Goal: Task Accomplishment & Management: Manage account settings

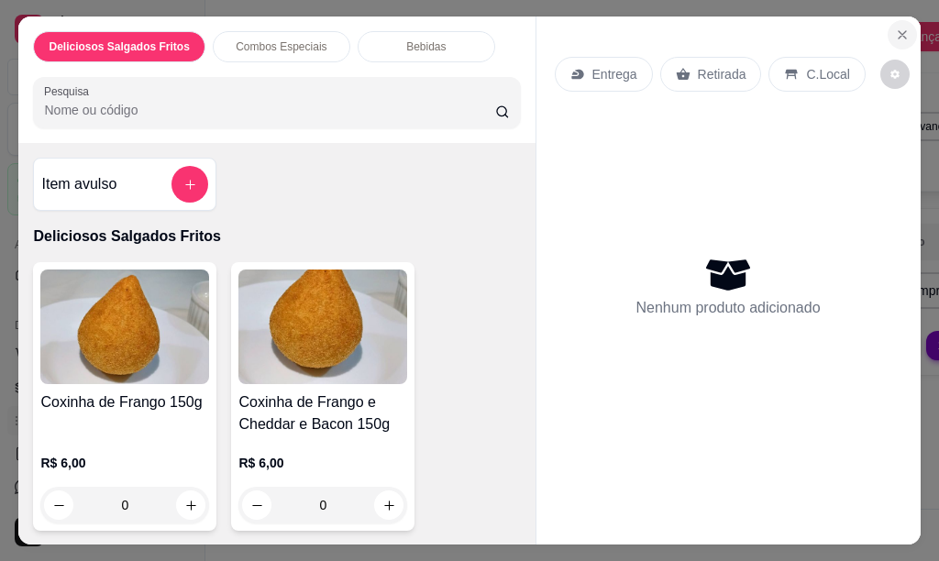
click at [895, 30] on icon "Close" at bounding box center [902, 35] width 15 height 15
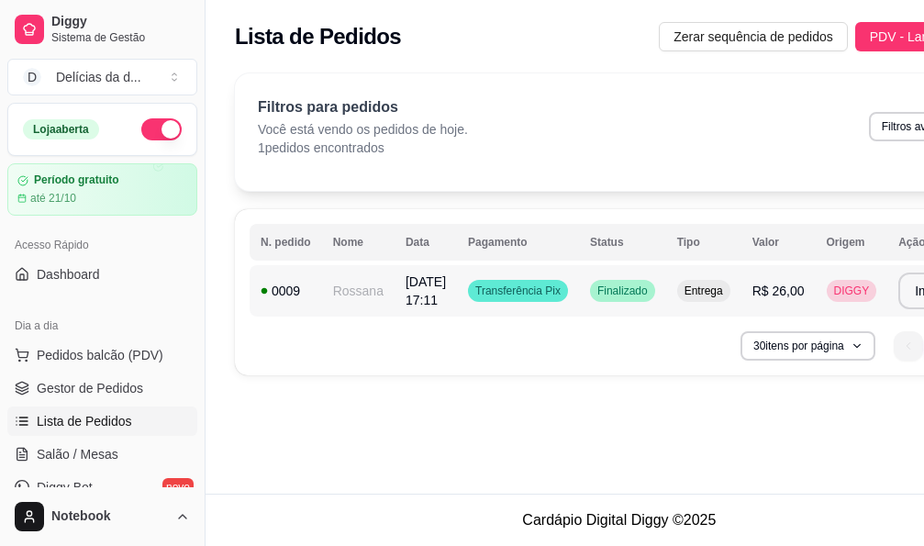
click at [399, 300] on td "[DATE] 17:11" at bounding box center [425, 290] width 62 height 51
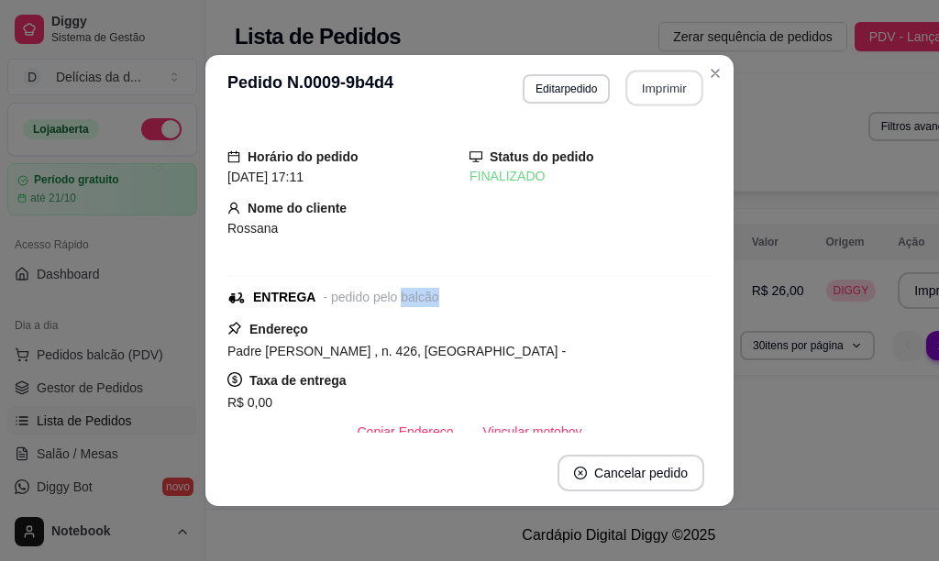
click at [657, 84] on button "Imprimir" at bounding box center [664, 89] width 77 height 36
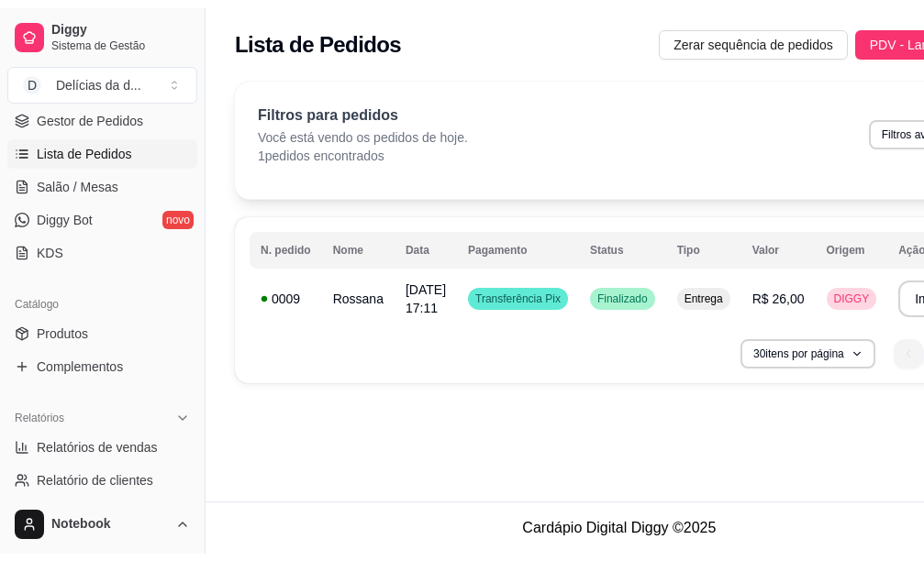
scroll to position [367, 0]
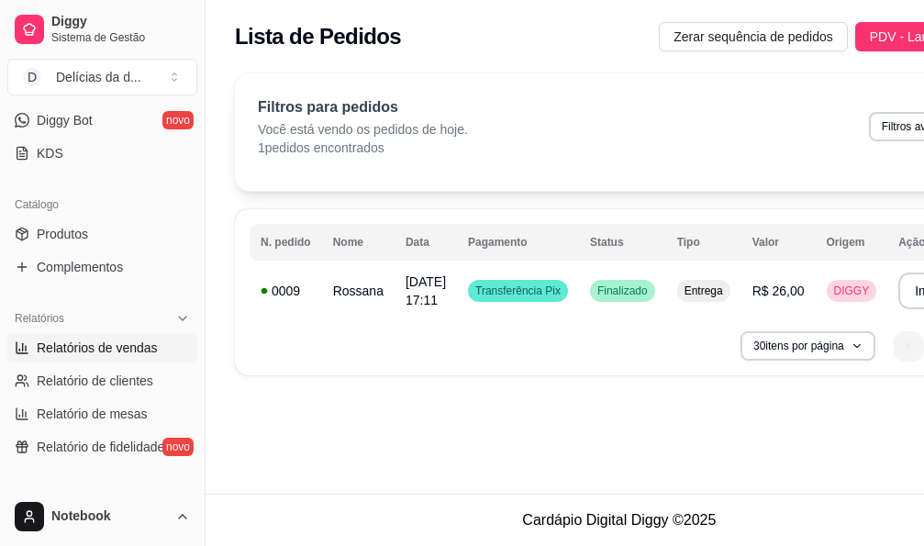
click at [67, 354] on span "Relatórios de vendas" at bounding box center [97, 347] width 121 height 18
select select "ALL"
select select "0"
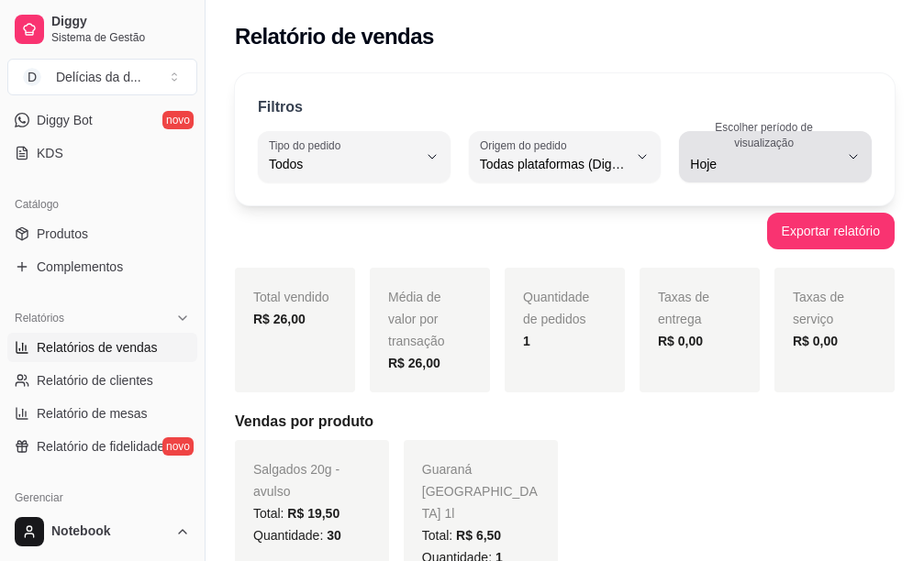
click at [852, 153] on icon "button" at bounding box center [853, 156] width 15 height 15
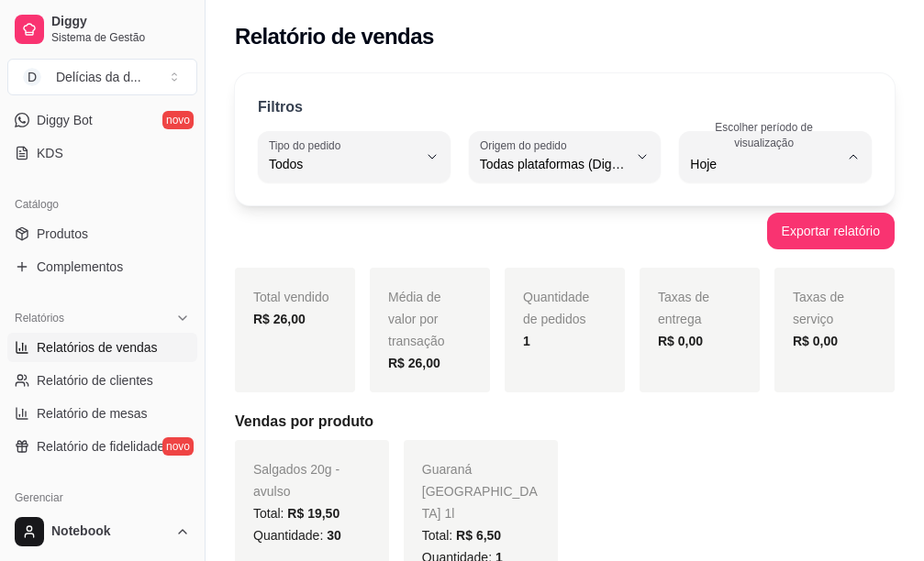
click at [730, 243] on span "Ontem" at bounding box center [766, 237] width 138 height 17
type input "1"
select select "1"
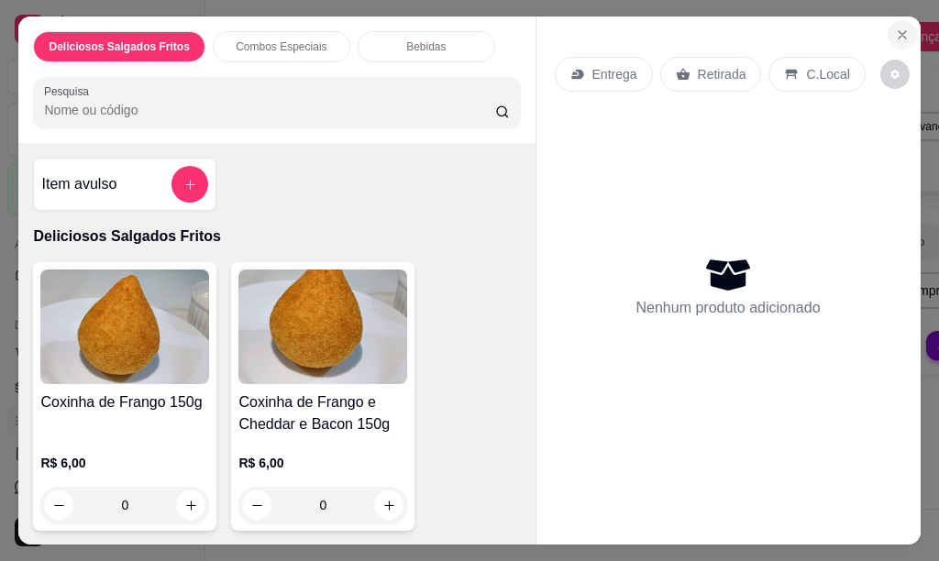
click at [895, 28] on icon "Close" at bounding box center [902, 35] width 15 height 15
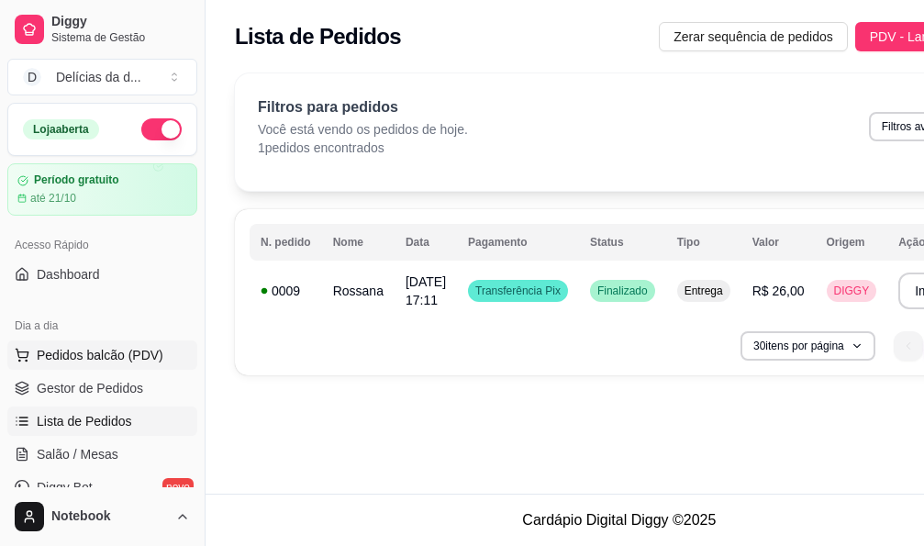
click at [89, 356] on span "Pedidos balcão (PDV)" at bounding box center [100, 355] width 127 height 18
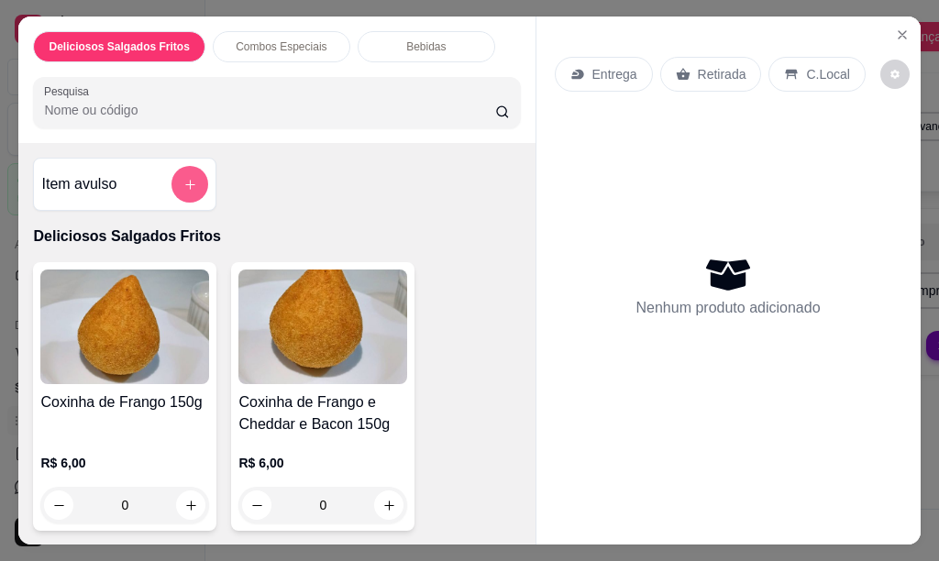
click at [183, 178] on icon "add-separate-item" at bounding box center [190, 185] width 14 height 14
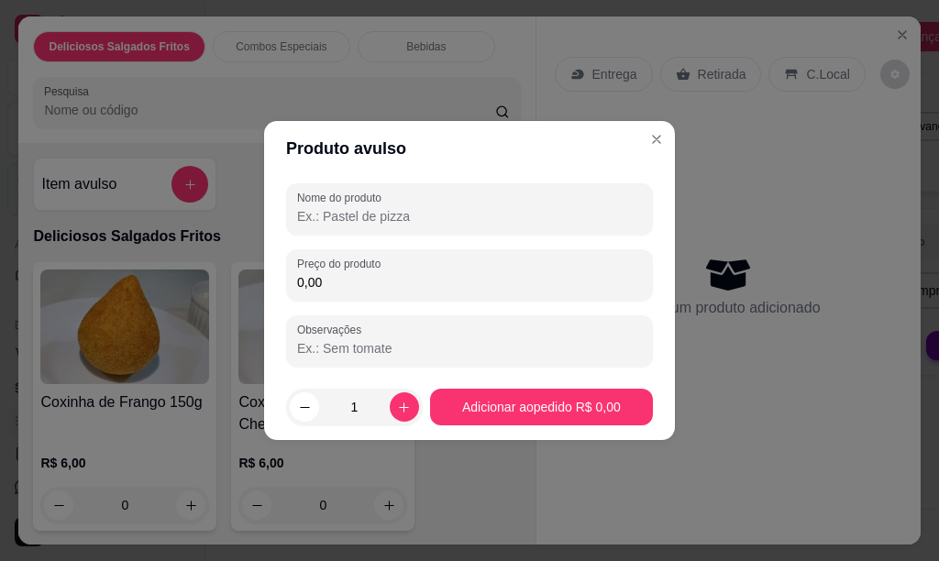
click at [338, 219] on input "Nome do produto" at bounding box center [469, 216] width 345 height 18
type input "RISOLE PRESUNTO E QUEIJO"
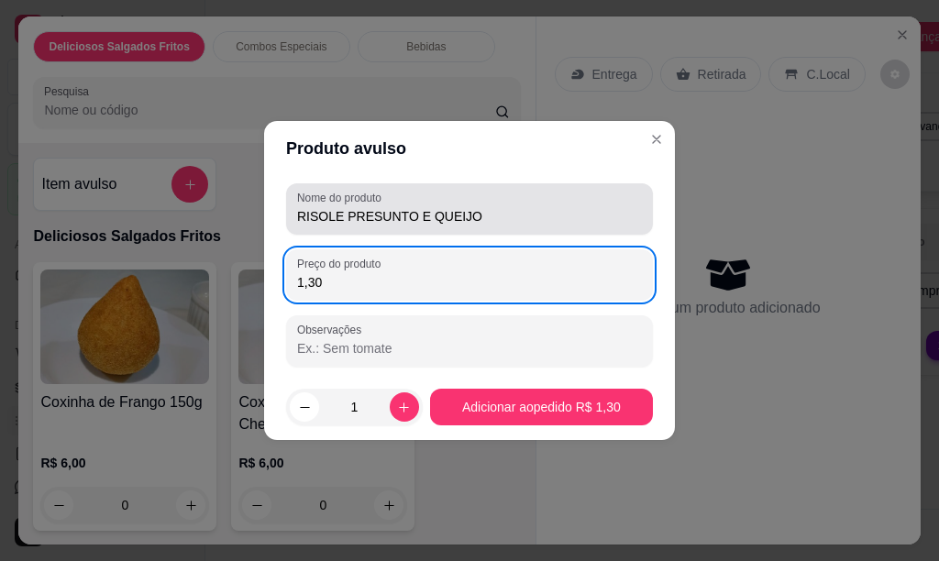
type input "1,30"
click at [483, 217] on input "RISOLE PRESUNTO E QUEIJO" at bounding box center [469, 216] width 345 height 18
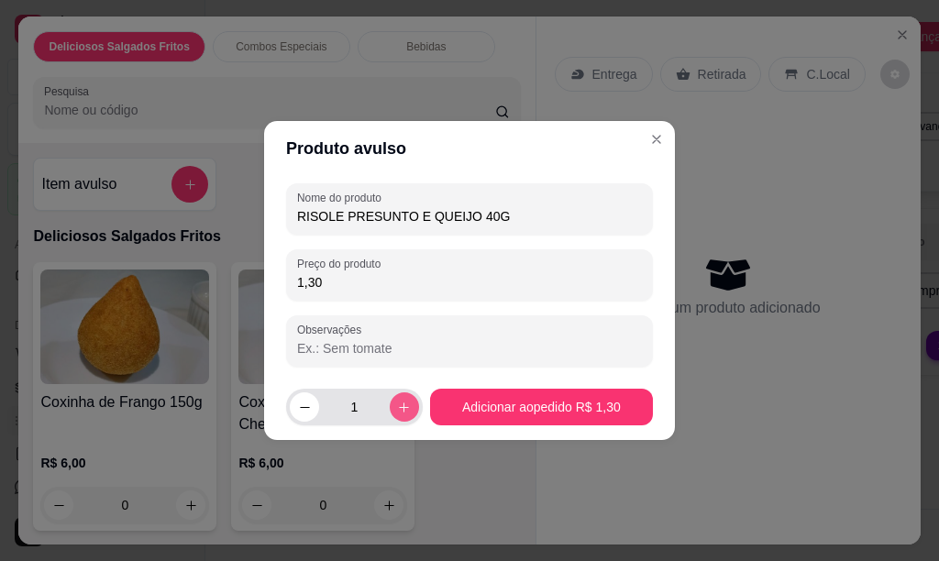
type input "RISOLE PRESUNTO E QUEIJO 40G"
click at [402, 405] on icon "increase-product-quantity" at bounding box center [404, 408] width 14 height 14
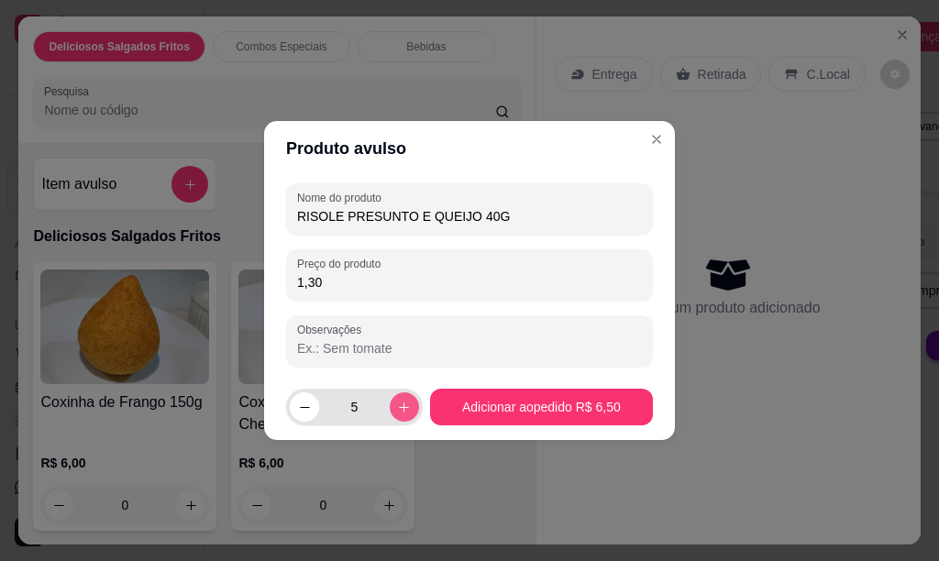
click at [402, 405] on icon "increase-product-quantity" at bounding box center [404, 408] width 14 height 14
type input "7"
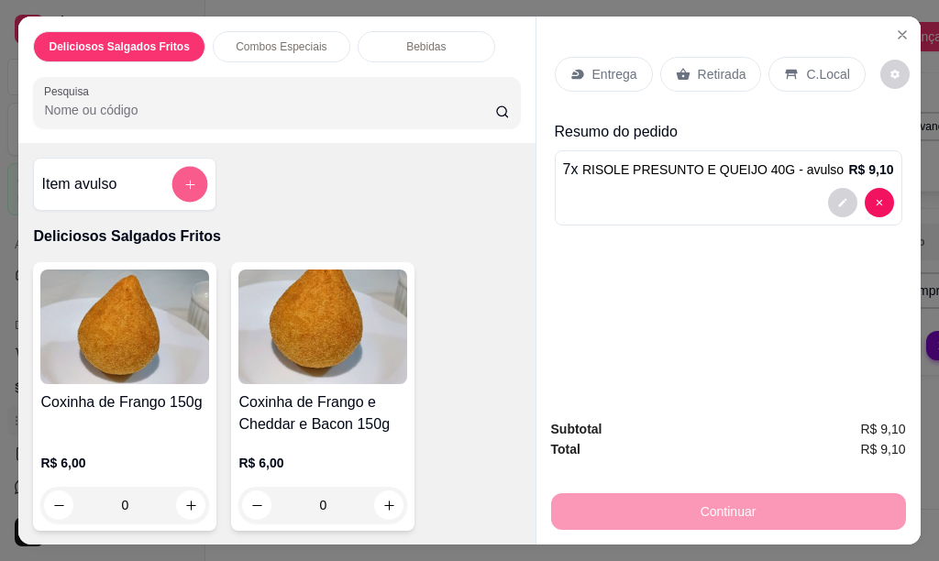
click at [185, 178] on icon "add-separate-item" at bounding box center [190, 185] width 14 height 14
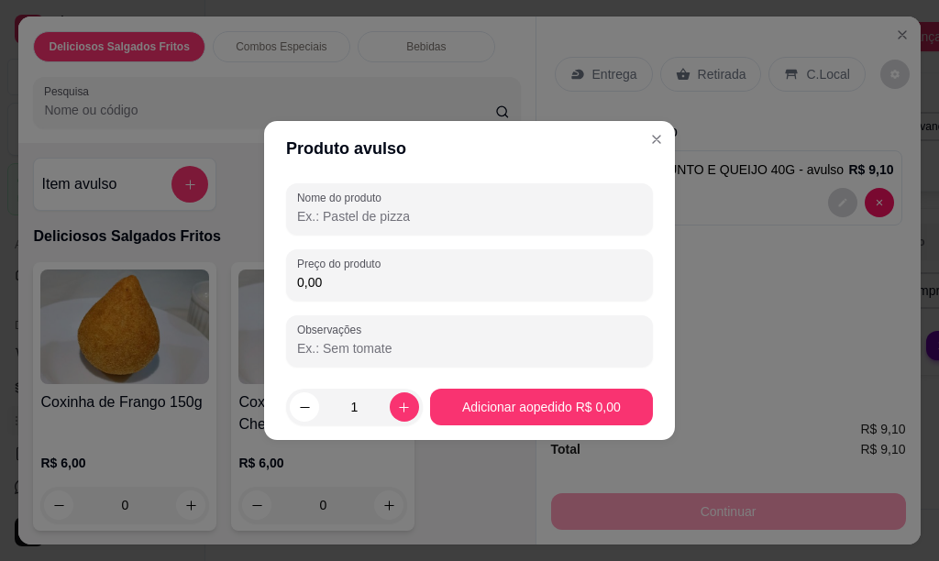
click at [315, 220] on input "Nome do produto" at bounding box center [469, 216] width 345 height 18
type input "COXINHA FRANGO 40G"
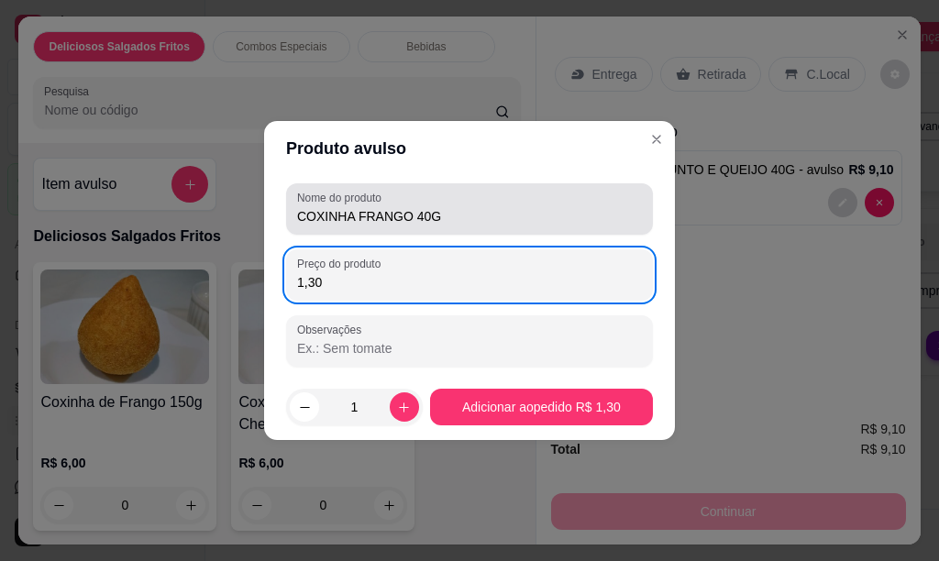
type input "1,30"
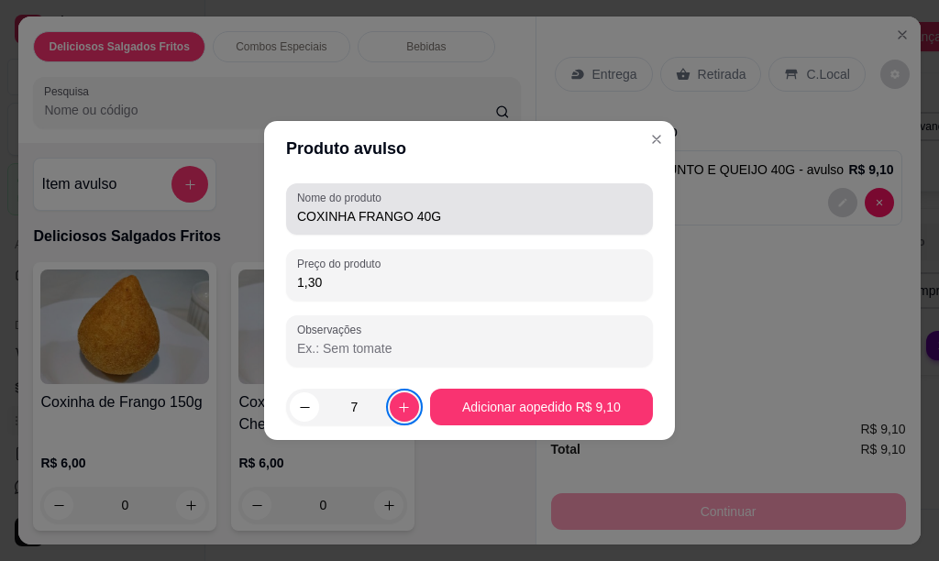
type input "8"
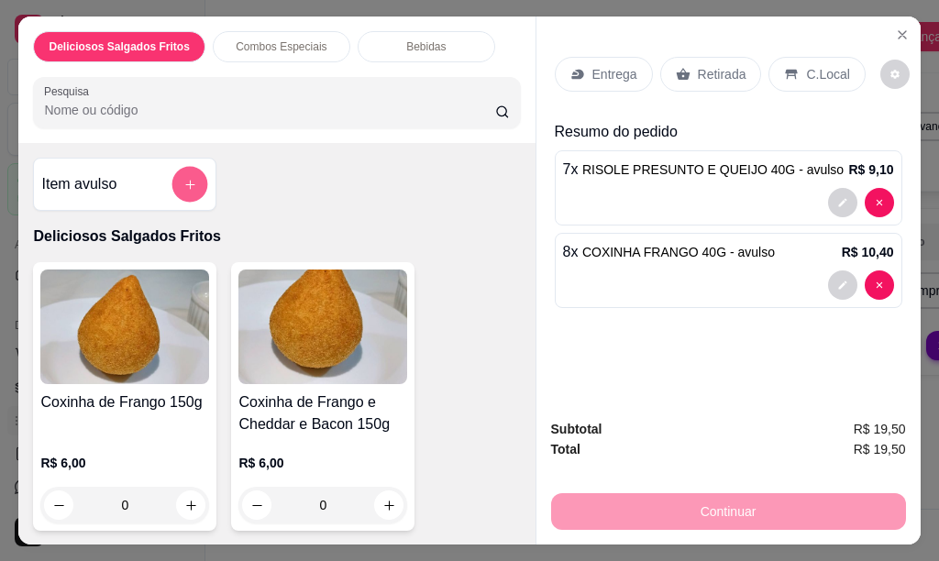
click at [183, 178] on icon "add-separate-item" at bounding box center [190, 185] width 14 height 14
click at [743, 271] on div at bounding box center [728, 285] width 331 height 29
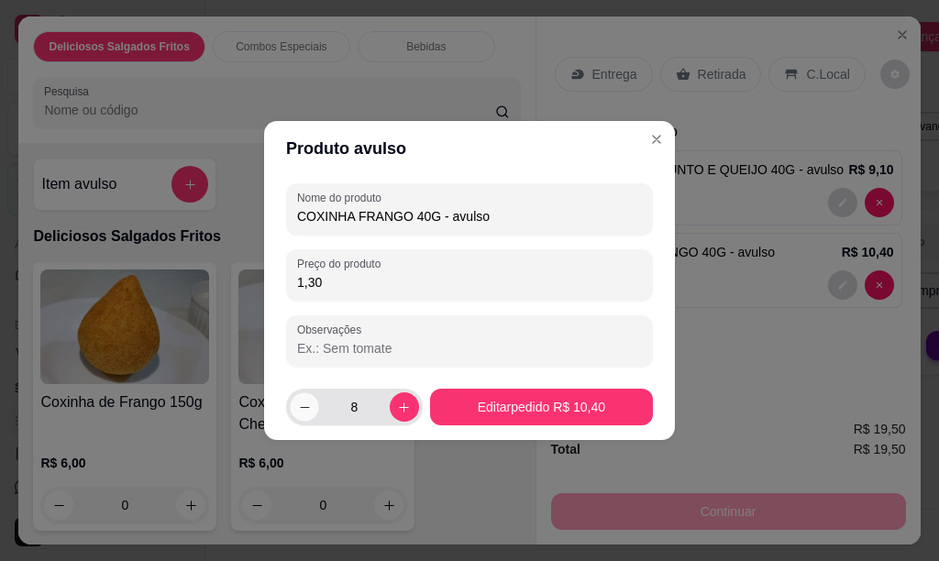
click at [300, 412] on icon "decrease-product-quantity" at bounding box center [305, 408] width 14 height 14
type input "7"
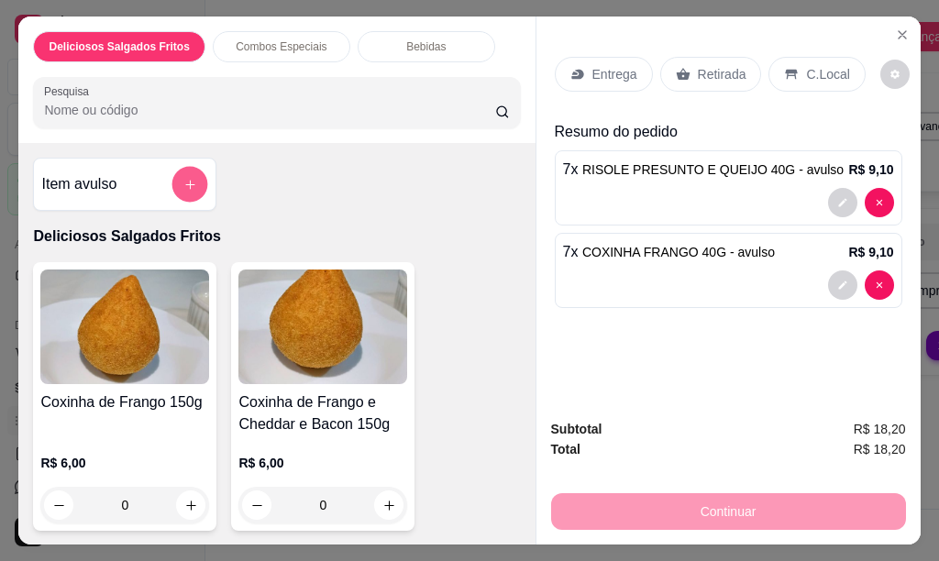
click at [172, 181] on button "add-separate-item" at bounding box center [190, 185] width 36 height 36
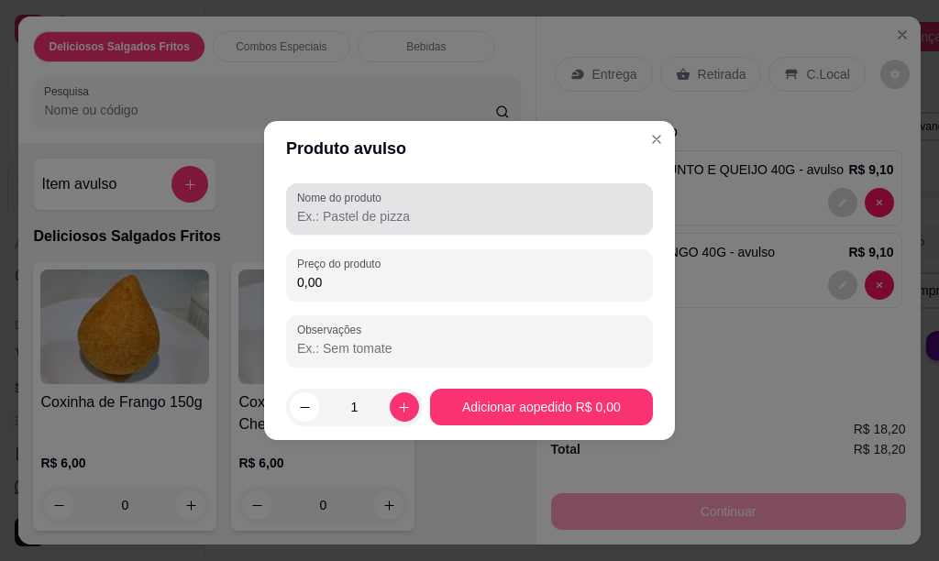
click at [339, 221] on input "Nome do produto" at bounding box center [469, 216] width 345 height 18
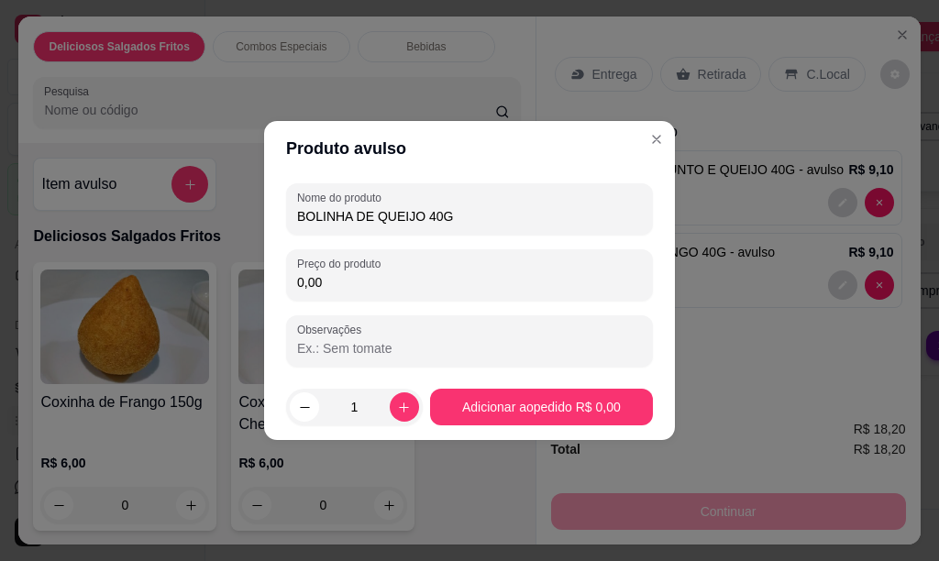
type input "BOLINHA DE QUEIJO 40G"
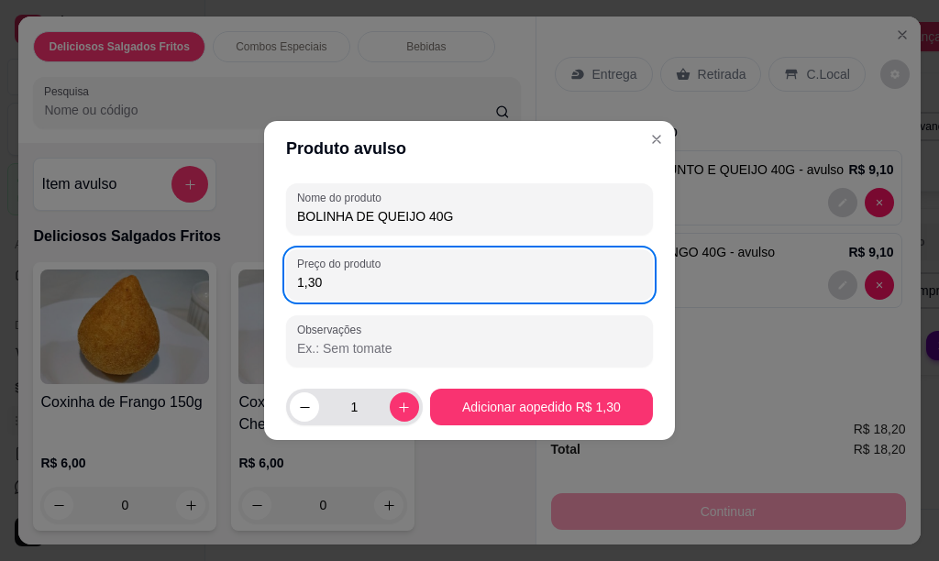
type input "1,30"
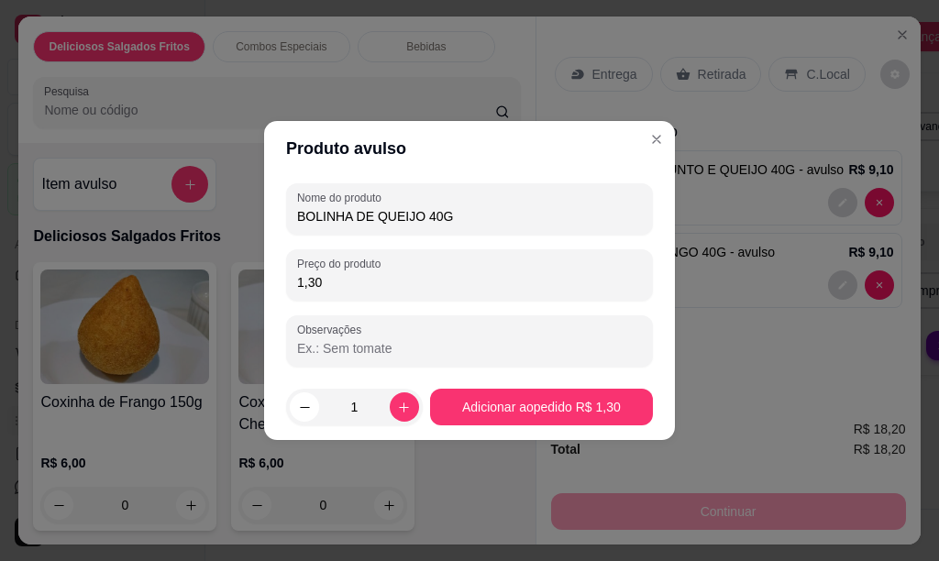
click at [359, 408] on input "1" at bounding box center [354, 407] width 71 height 37
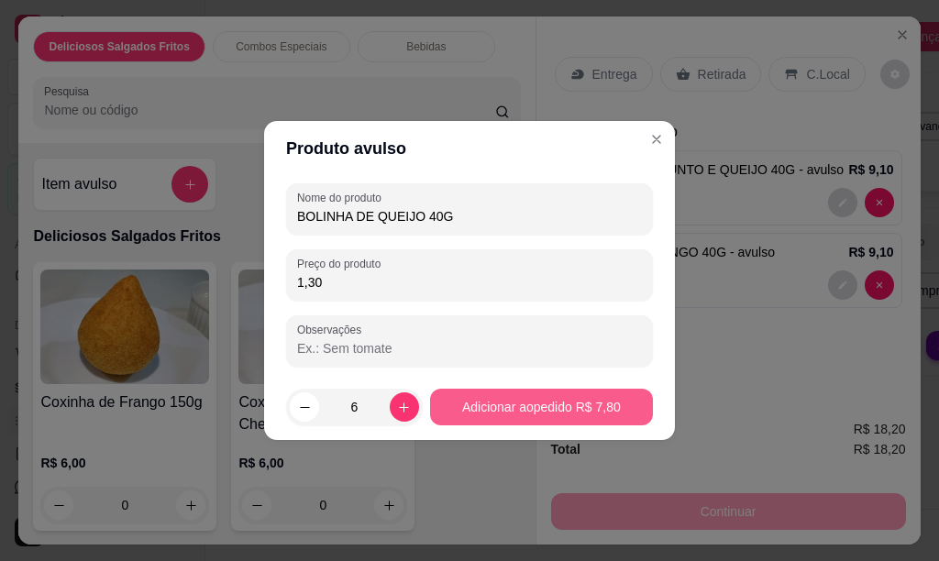
type input "6"
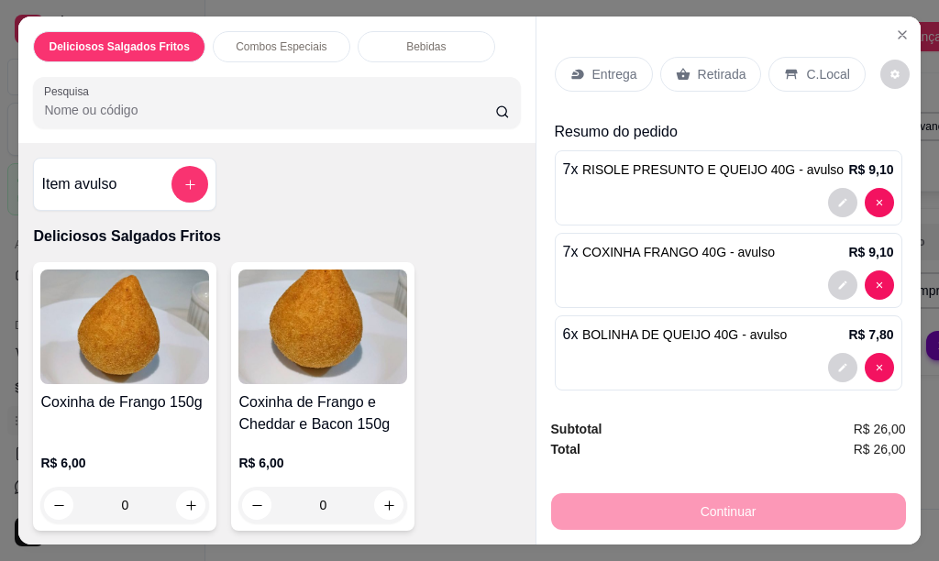
click at [698, 72] on p "Retirada" at bounding box center [722, 74] width 49 height 18
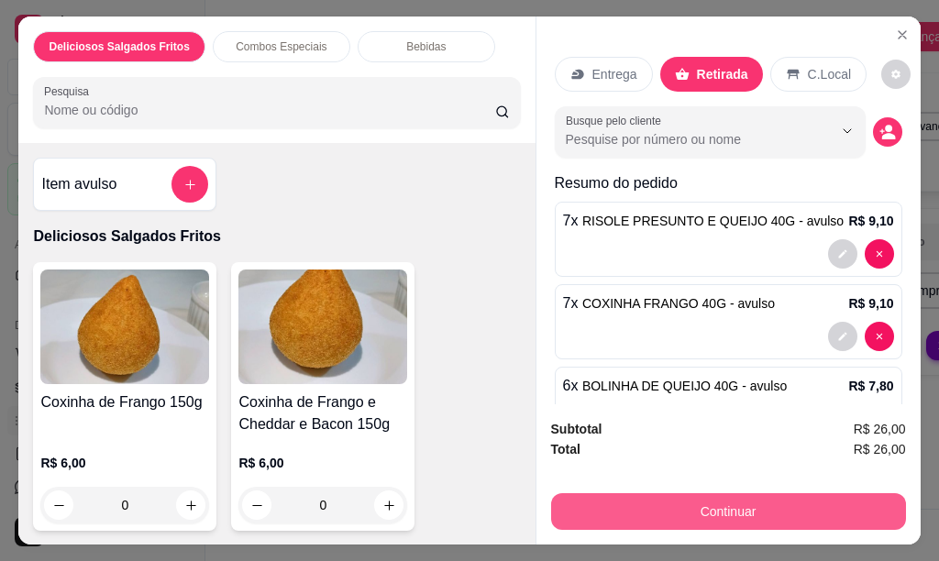
click at [677, 510] on button "Continuar" at bounding box center [728, 511] width 355 height 37
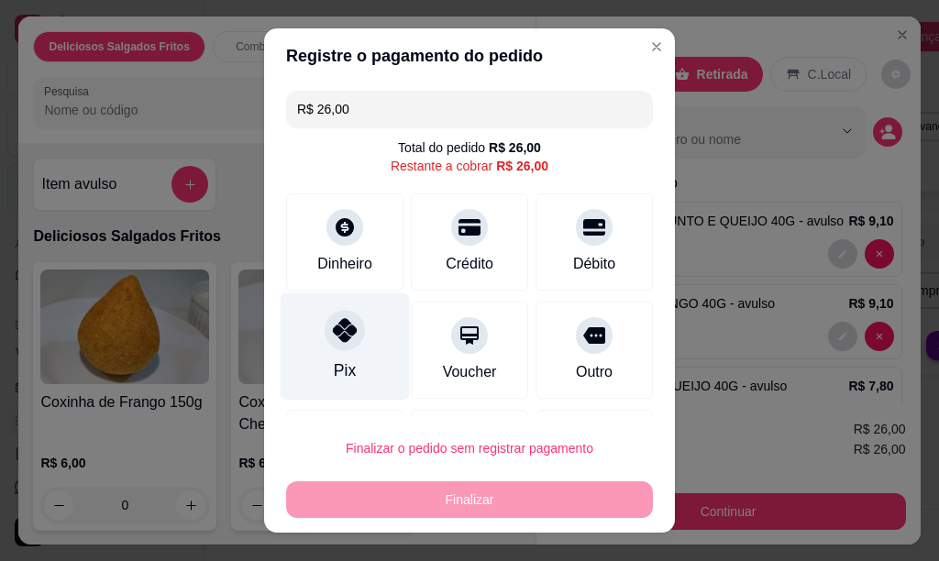
click at [319, 358] on div "Pix" at bounding box center [345, 346] width 129 height 107
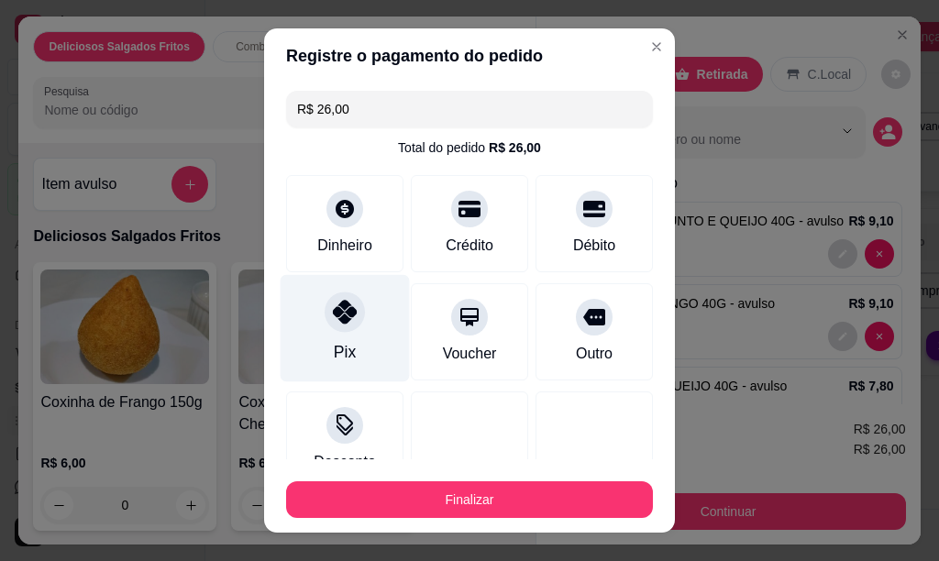
type input "R$ 0,00"
click at [304, 322] on div "Pix" at bounding box center [345, 327] width 129 height 107
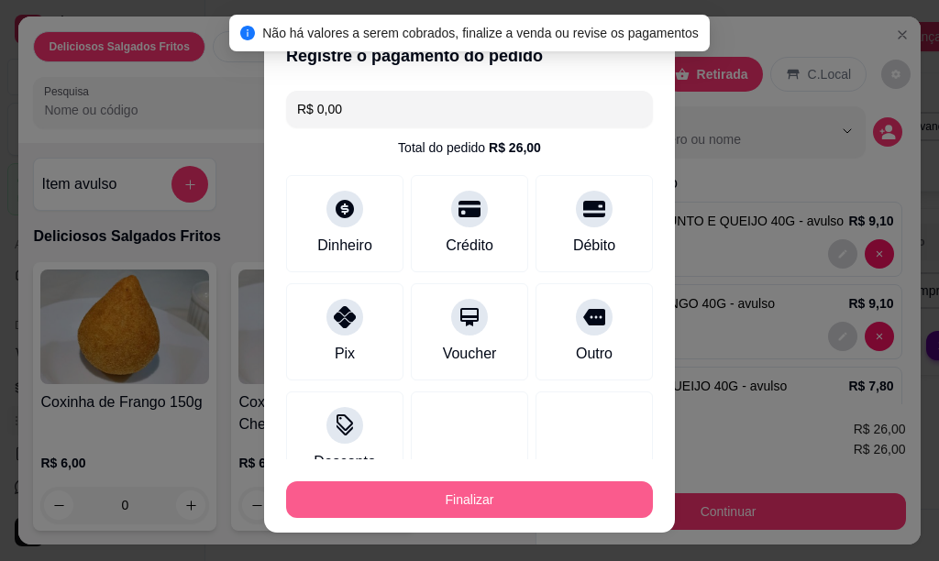
click at [375, 487] on button "Finalizar" at bounding box center [469, 499] width 367 height 37
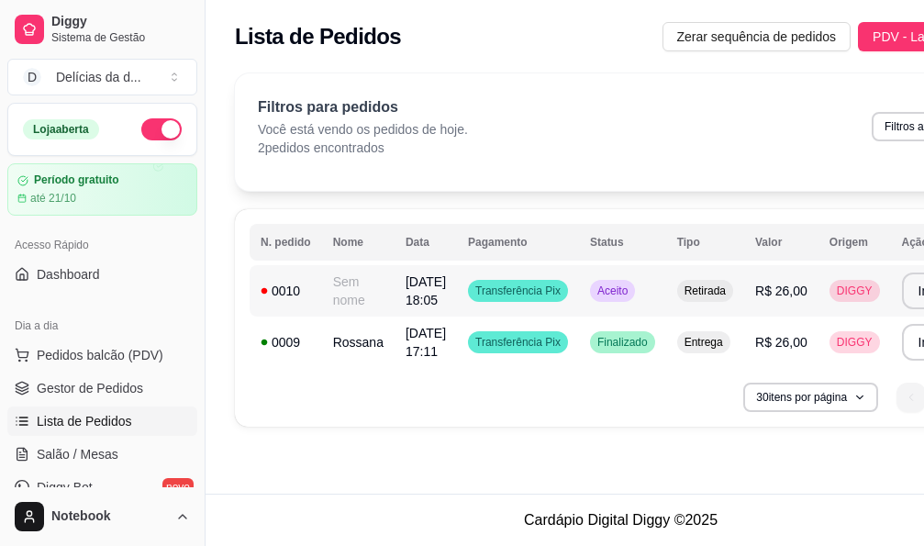
click at [505, 291] on span "Transferência Pix" at bounding box center [517, 290] width 93 height 15
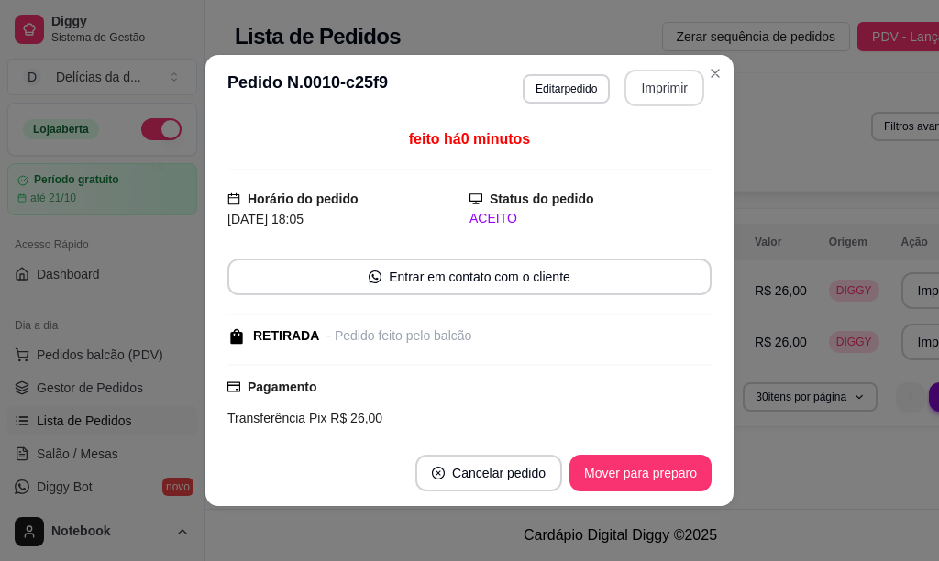
click at [627, 93] on button "Imprimir" at bounding box center [665, 88] width 80 height 37
click at [659, 88] on button "Imprimir" at bounding box center [665, 88] width 80 height 37
click at [614, 170] on div at bounding box center [469, 170] width 484 height 2
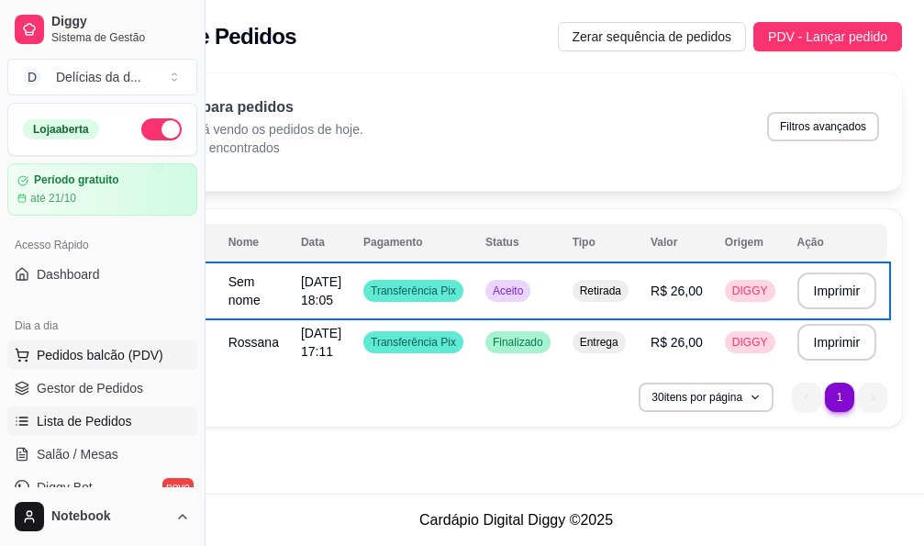
click at [73, 359] on span "Pedidos balcão (PDV)" at bounding box center [100, 355] width 127 height 18
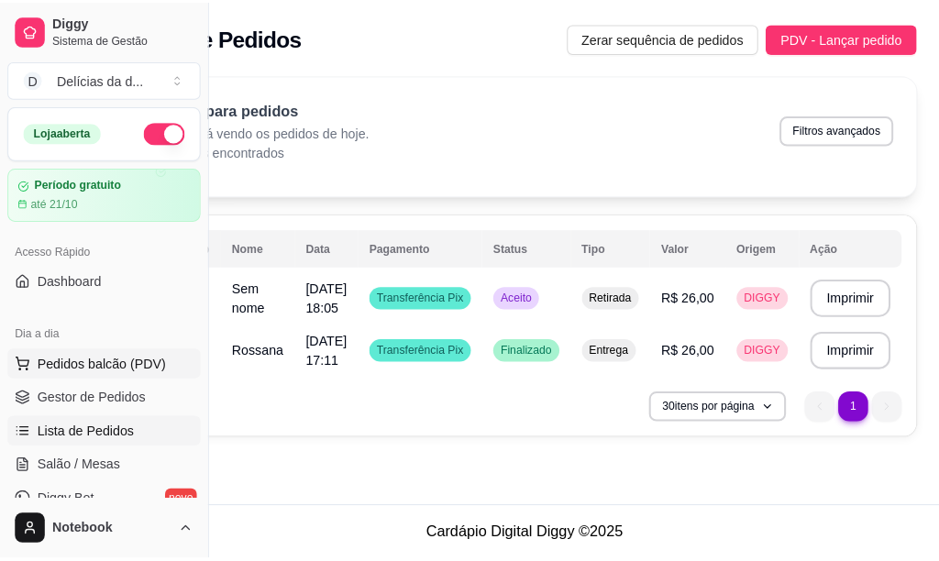
scroll to position [0, 89]
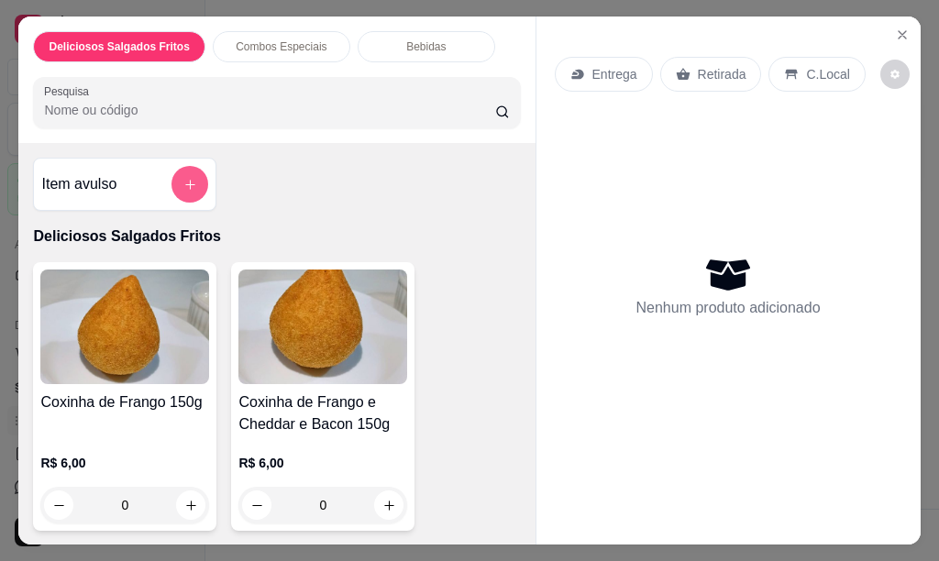
click at [172, 179] on button "add-separate-item" at bounding box center [190, 184] width 37 height 37
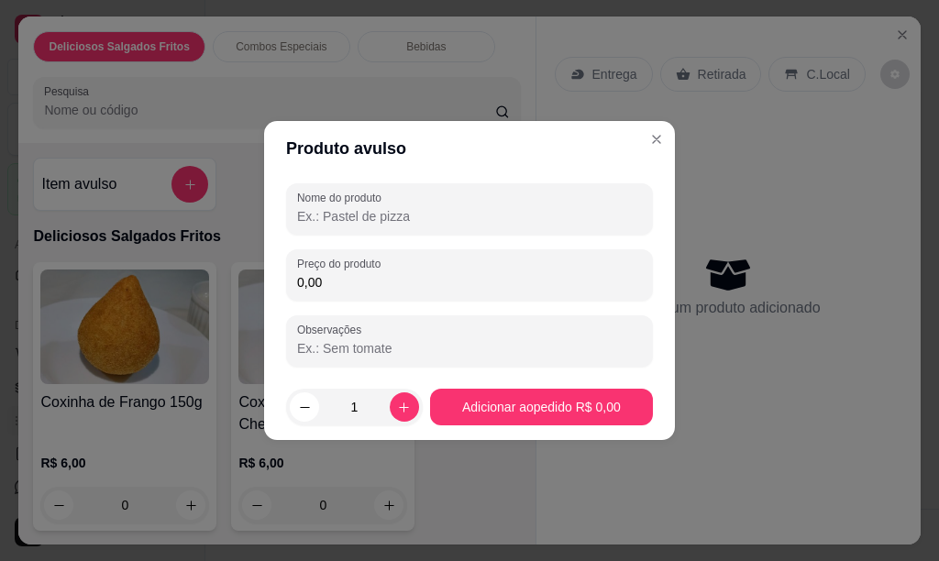
click at [359, 220] on input "Nome do produto" at bounding box center [469, 216] width 345 height 18
click at [371, 212] on input "COXINHA CGEDDAR E BACON" at bounding box center [469, 216] width 345 height 18
click at [484, 221] on input "COXINHA CHEDDAR E BACON" at bounding box center [469, 216] width 345 height 18
type input "COXINHA CHEDDAR E BACON40G"
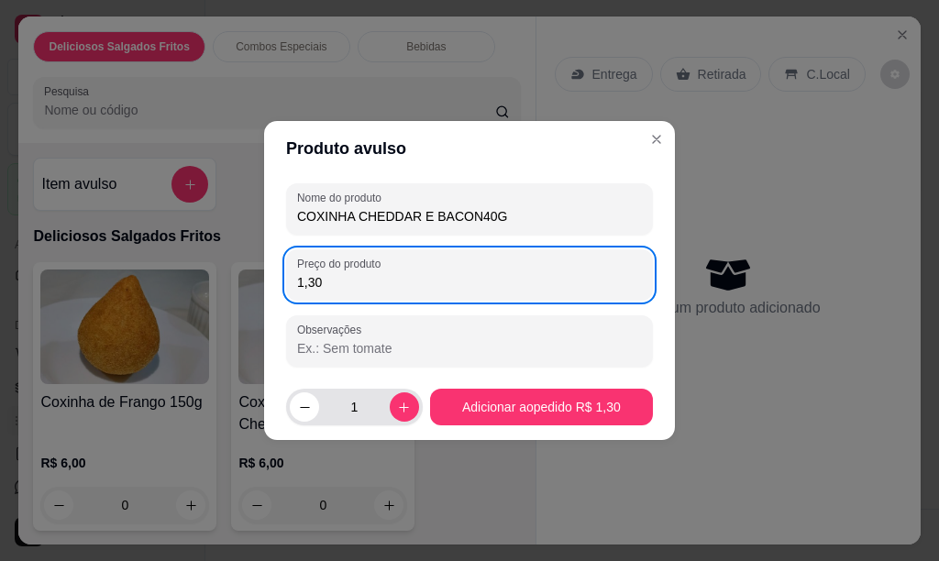
type input "1,30"
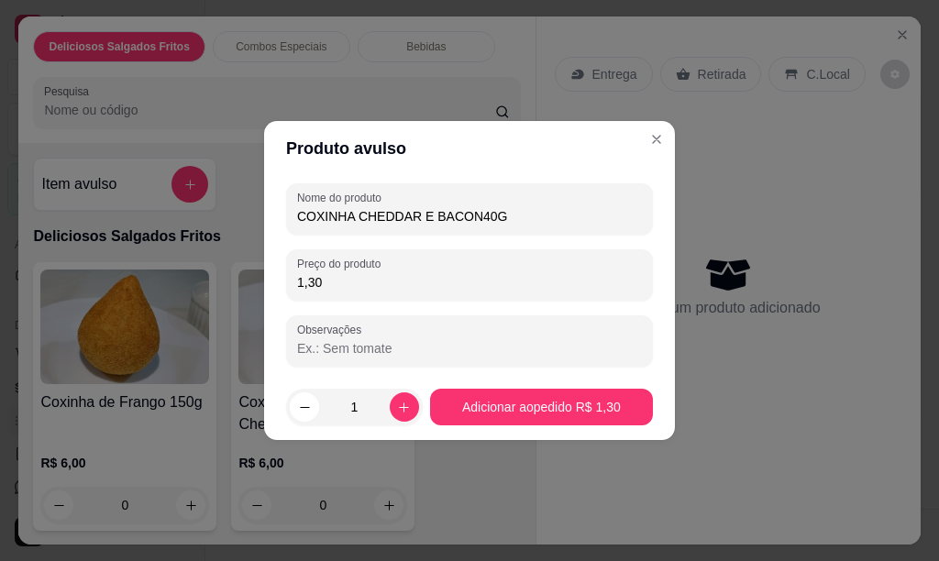
click at [354, 404] on input "1" at bounding box center [354, 407] width 71 height 37
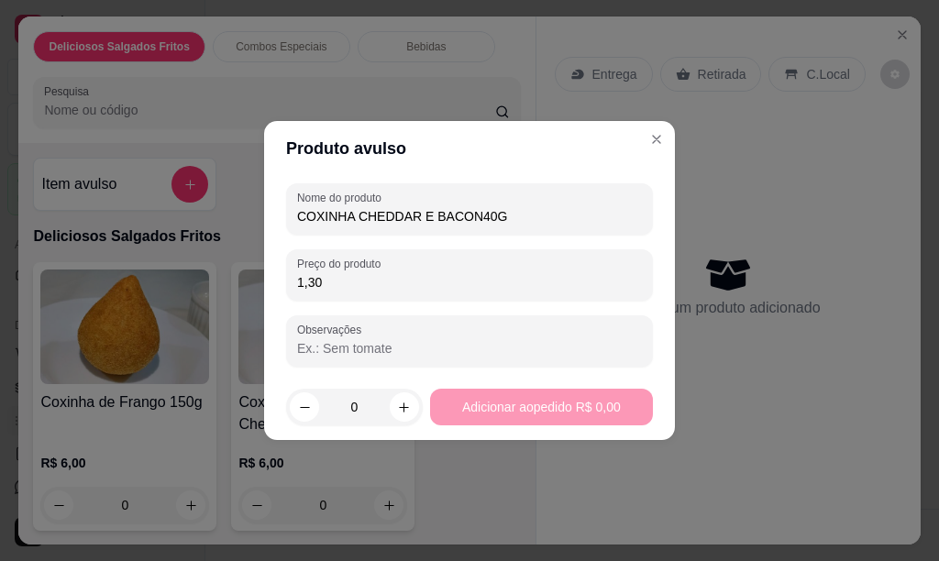
type input "5"
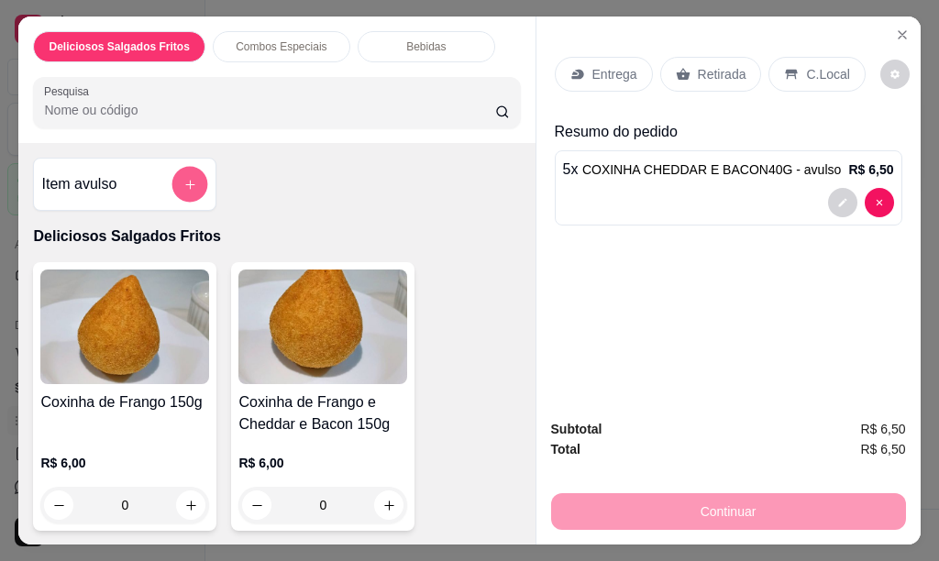
click at [189, 182] on icon "add-separate-item" at bounding box center [190, 185] width 14 height 14
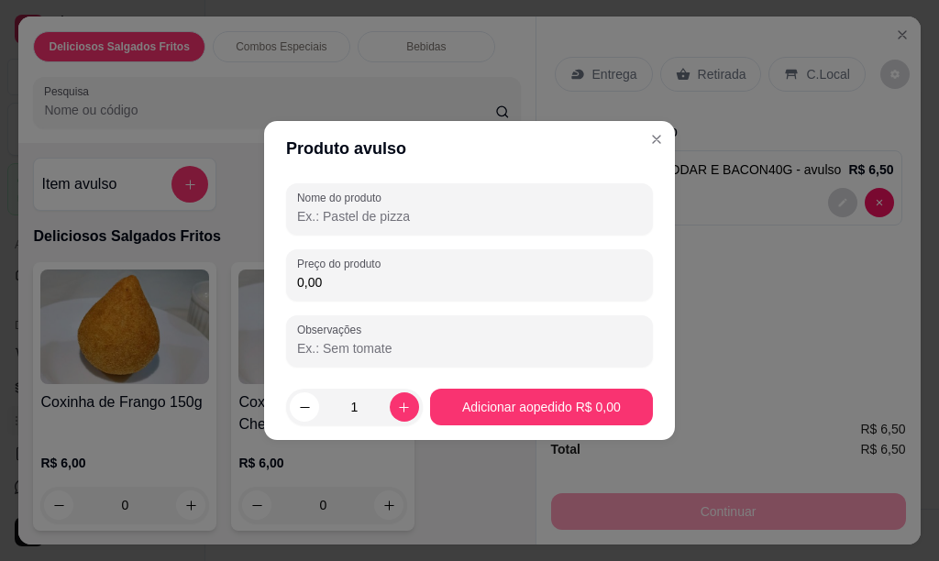
click at [331, 211] on input "Nome do produto" at bounding box center [469, 216] width 345 height 18
type input "COXINHA DE FRANGO COM CREAM CHEESE 40G"
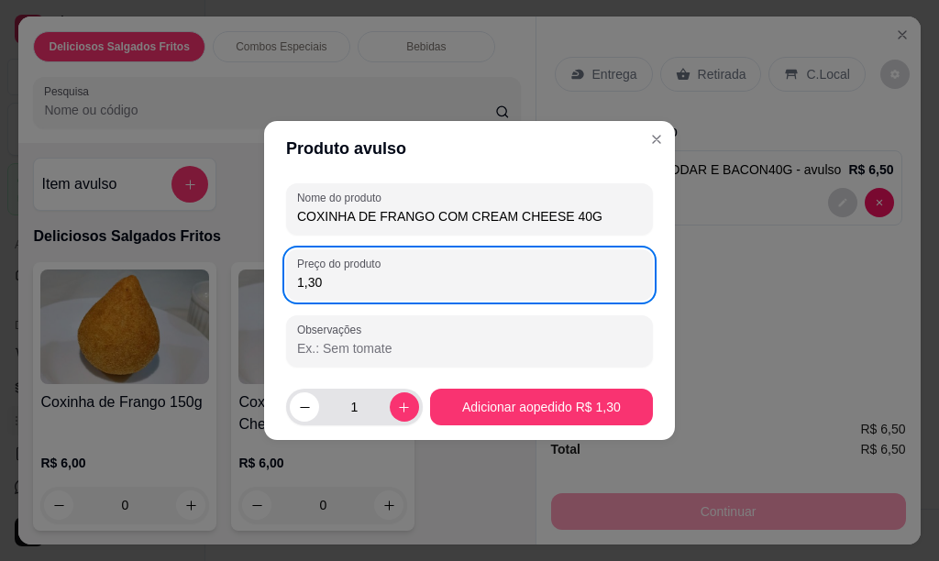
type input "1,30"
click at [360, 407] on input "1" at bounding box center [354, 407] width 71 height 37
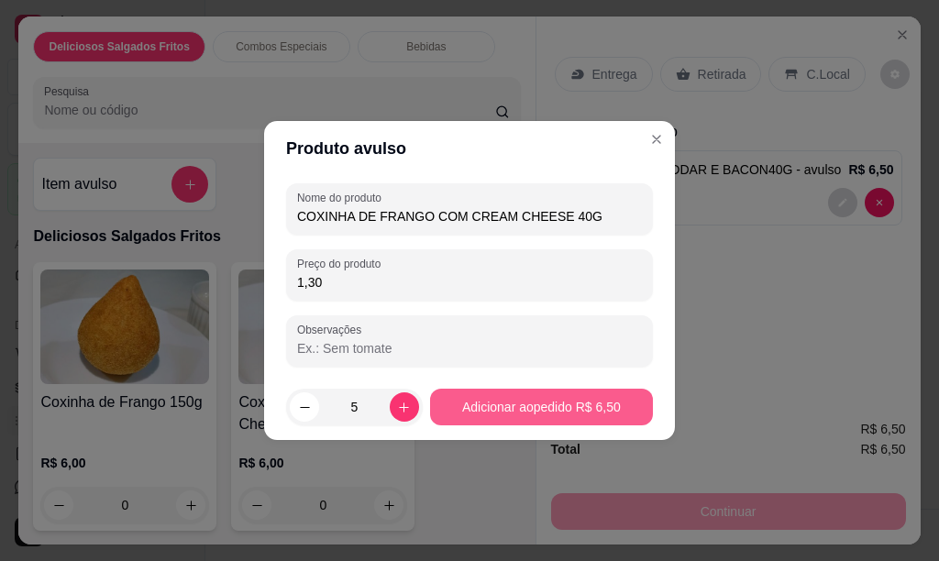
type input "5"
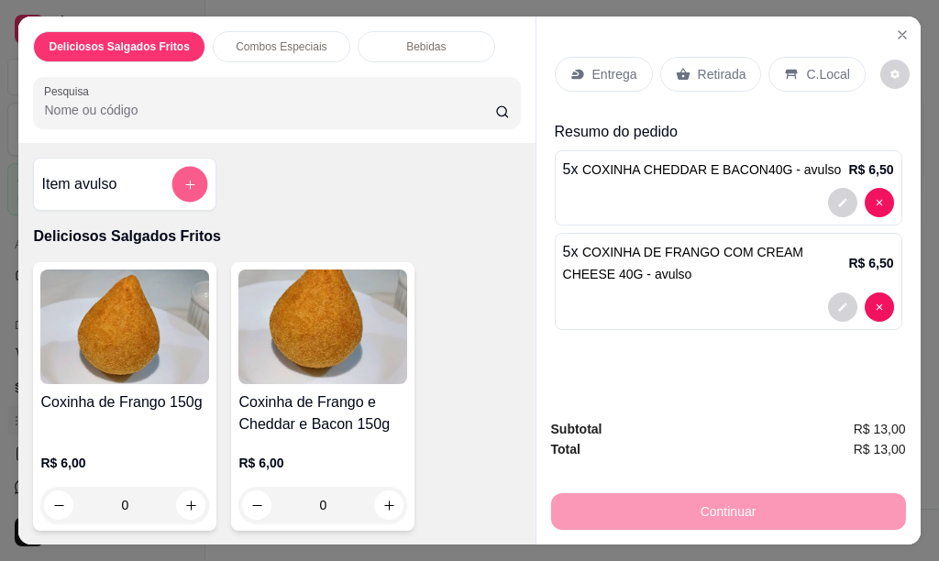
click at [172, 172] on button "add-separate-item" at bounding box center [190, 185] width 36 height 36
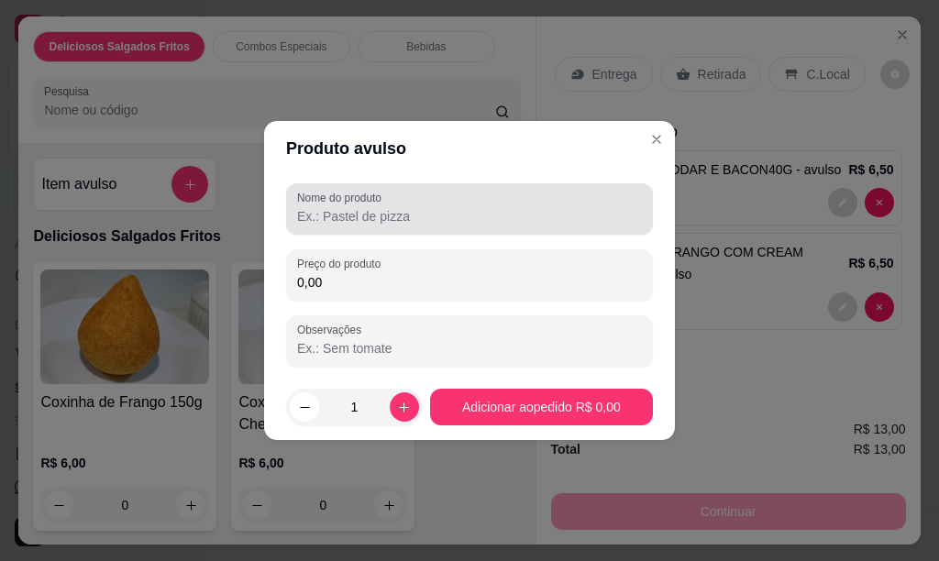
click at [312, 211] on input "Nome do produto" at bounding box center [469, 216] width 345 height 18
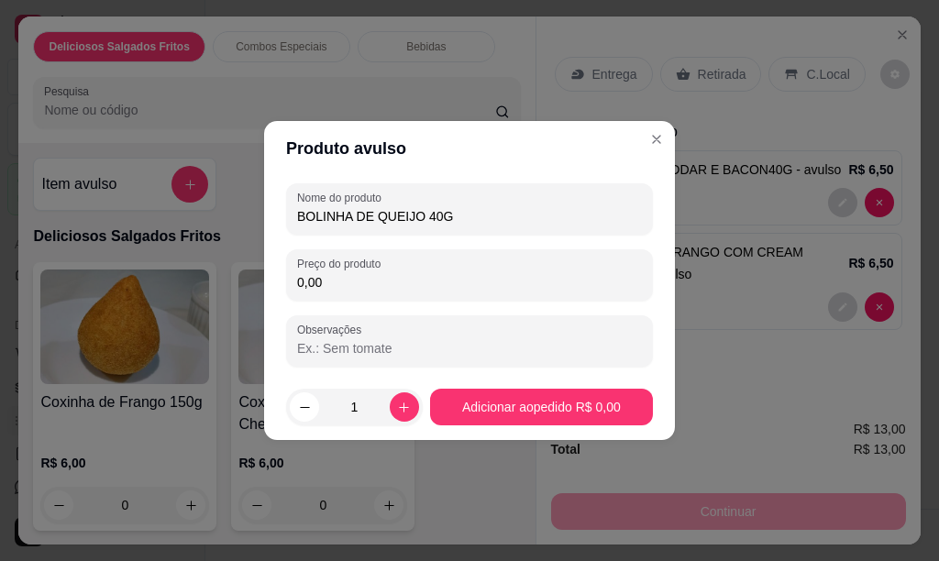
type input "BOLINHA DE QUEIJO 40G"
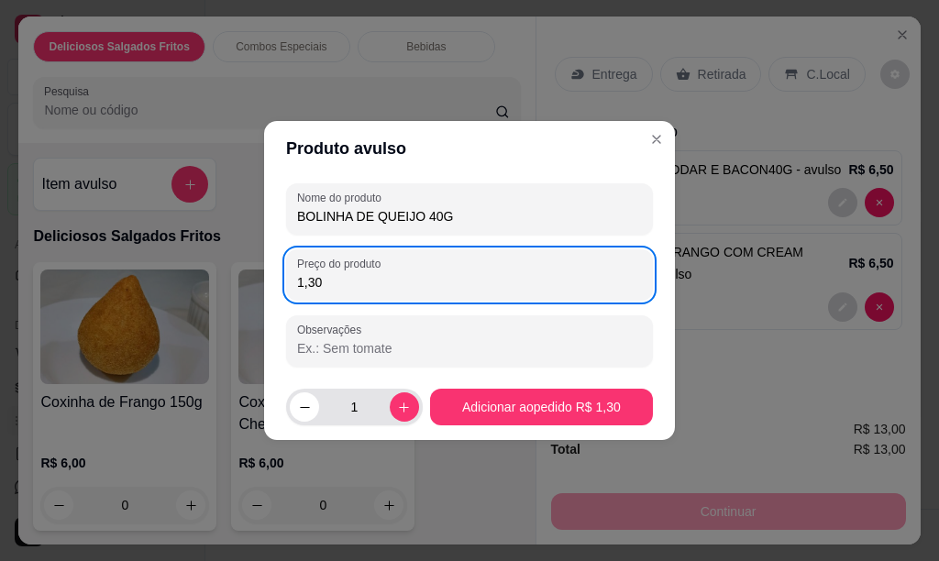
type input "1,30"
click at [355, 404] on input "1" at bounding box center [354, 407] width 71 height 37
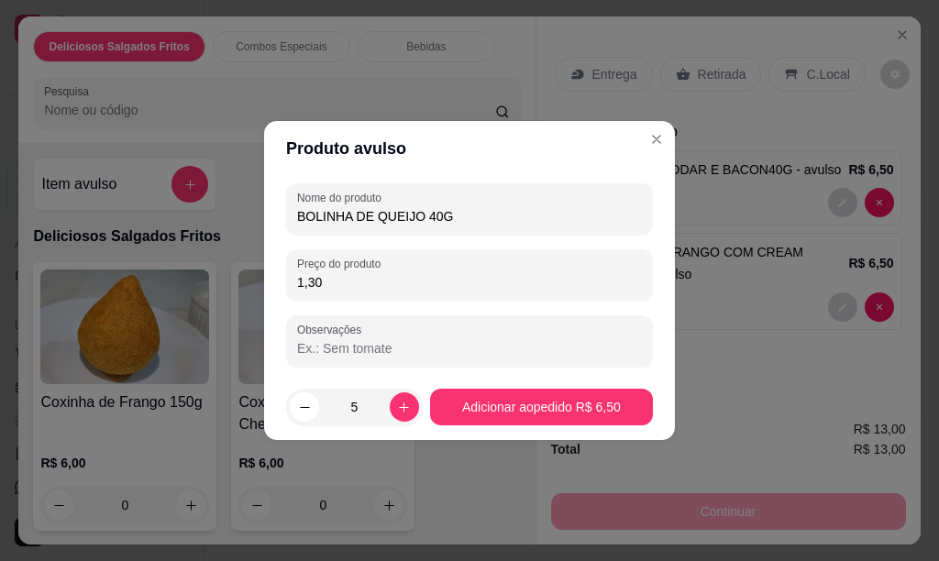
type input "5"
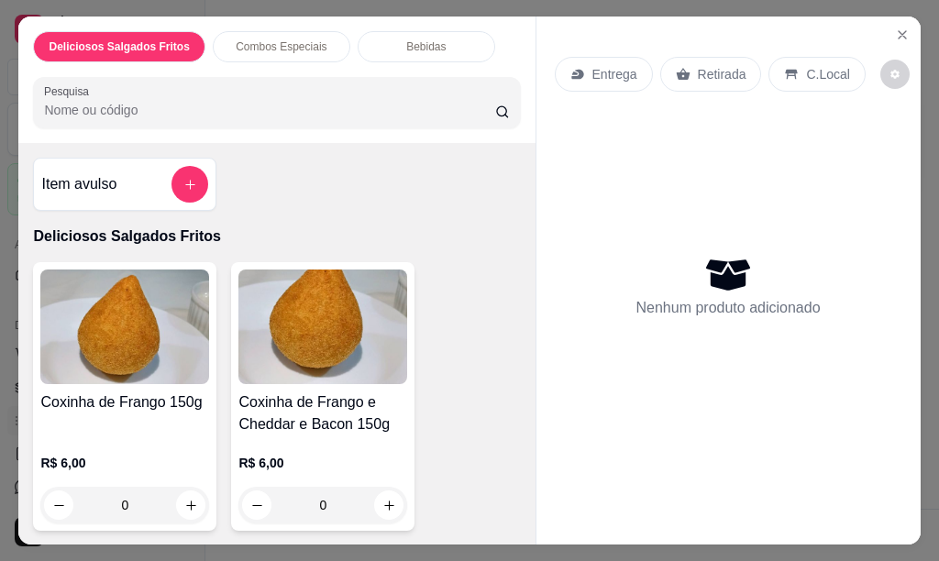
click at [260, 40] on p "Combos Especiais" at bounding box center [281, 46] width 91 height 15
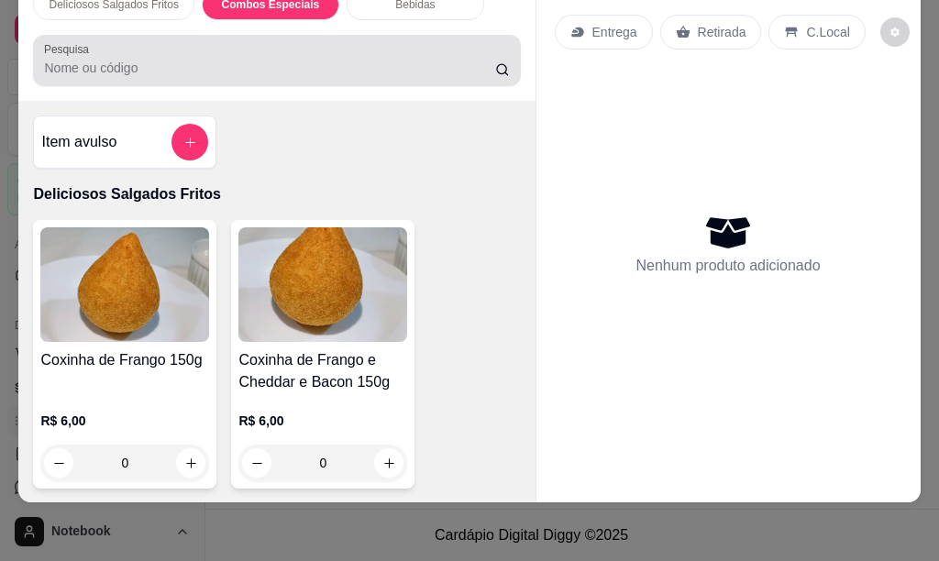
scroll to position [686, 0]
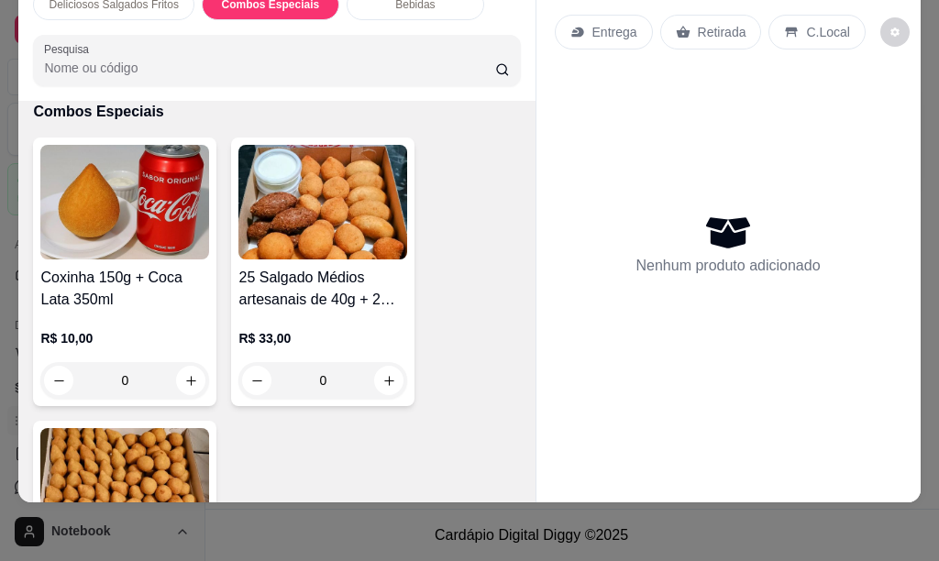
click at [380, 362] on div "0" at bounding box center [322, 380] width 169 height 37
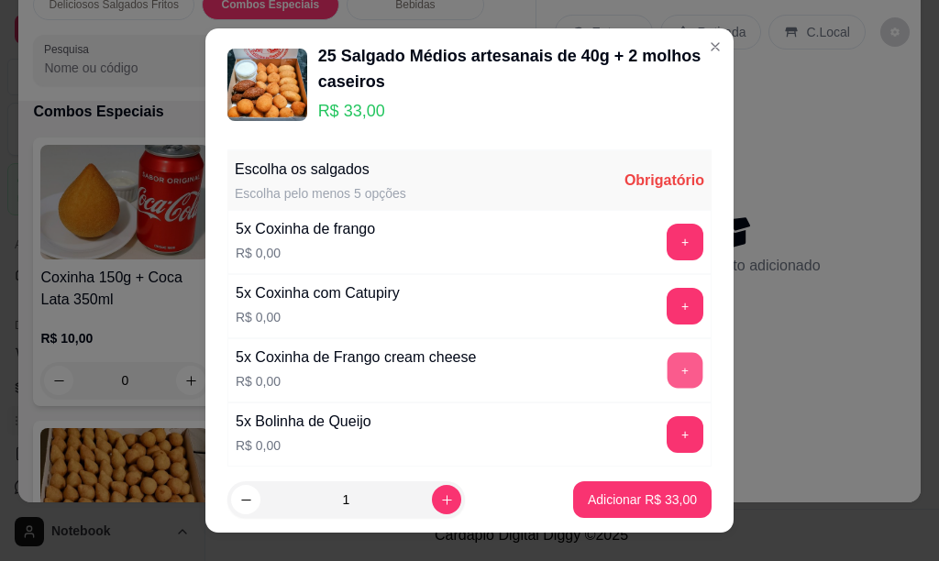
click at [668, 369] on button "+" at bounding box center [686, 370] width 36 height 36
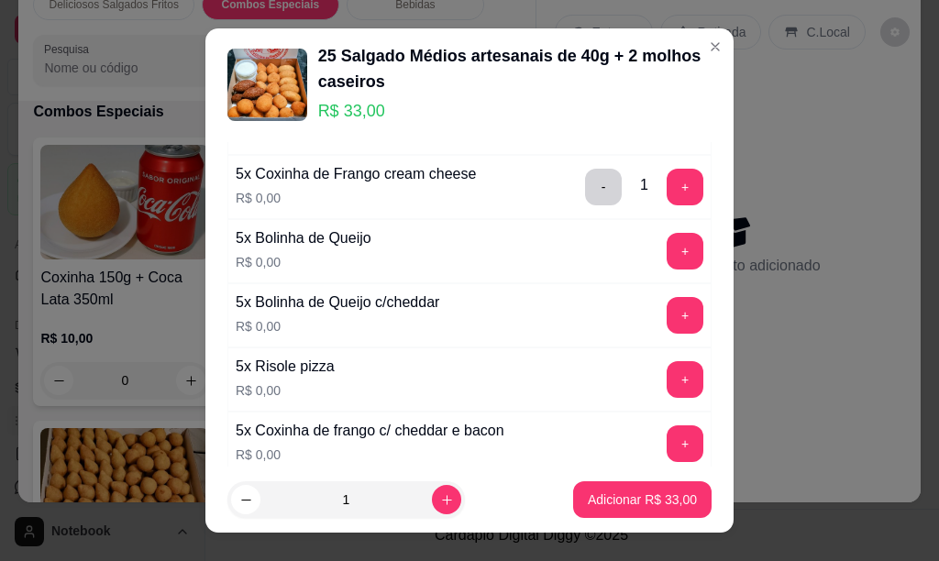
click at [651, 419] on div "5x Coxinha de frango c/ cheddar e bacon R$ 0,00 +" at bounding box center [469, 444] width 484 height 64
click at [667, 248] on button "+" at bounding box center [685, 251] width 37 height 37
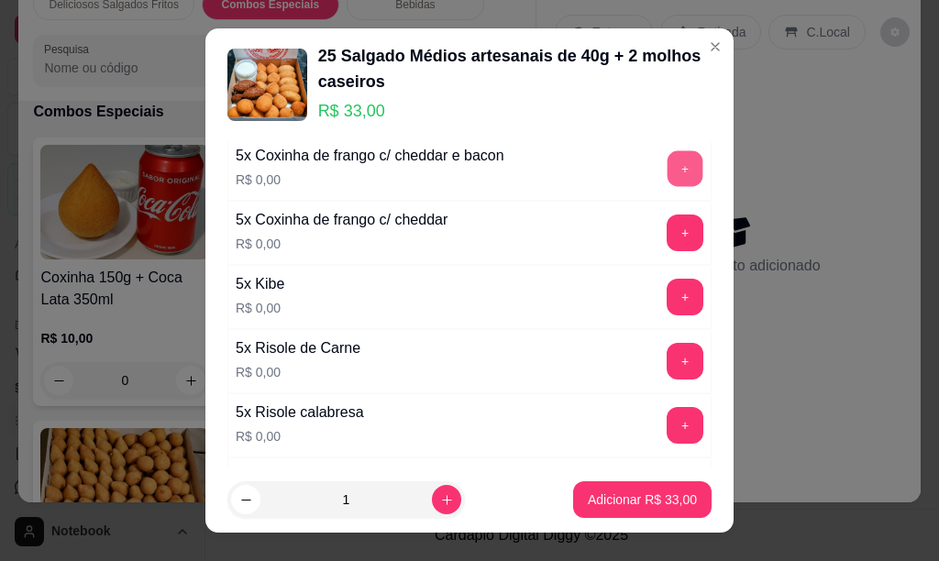
click at [668, 165] on button "+" at bounding box center [686, 168] width 36 height 36
click at [667, 359] on button "+" at bounding box center [685, 361] width 37 height 37
click at [668, 421] on button "+" at bounding box center [686, 425] width 36 height 36
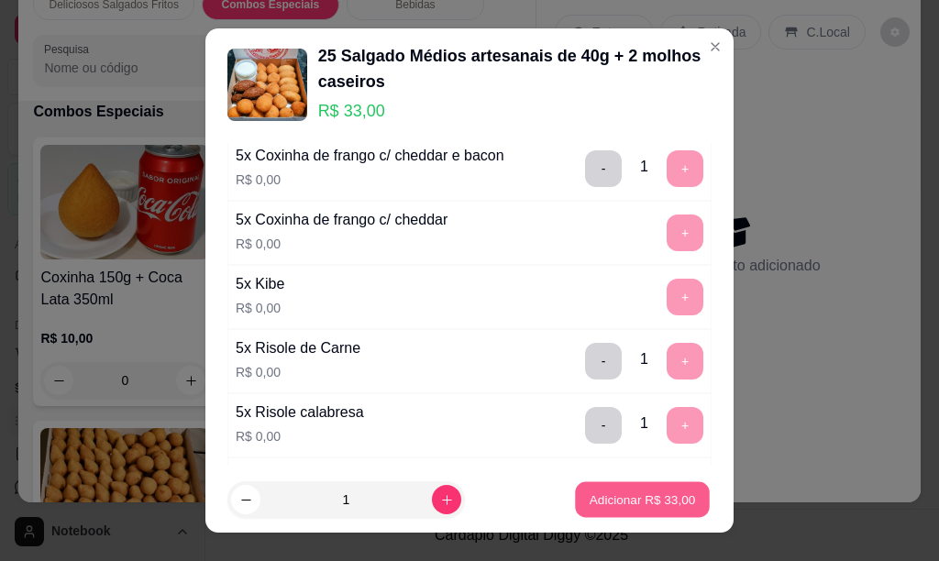
click at [640, 508] on p "Adicionar R$ 33,00" at bounding box center [643, 500] width 106 height 17
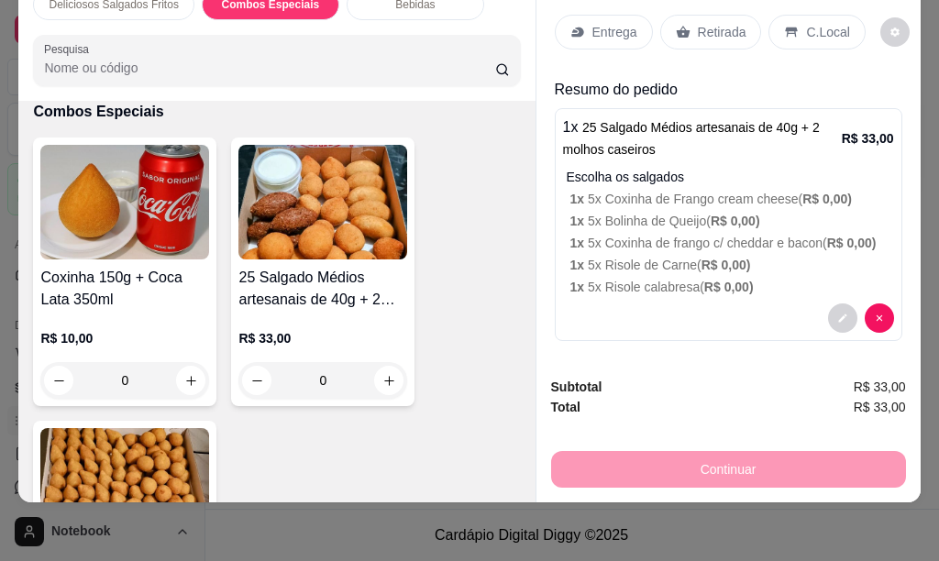
scroll to position [0, 0]
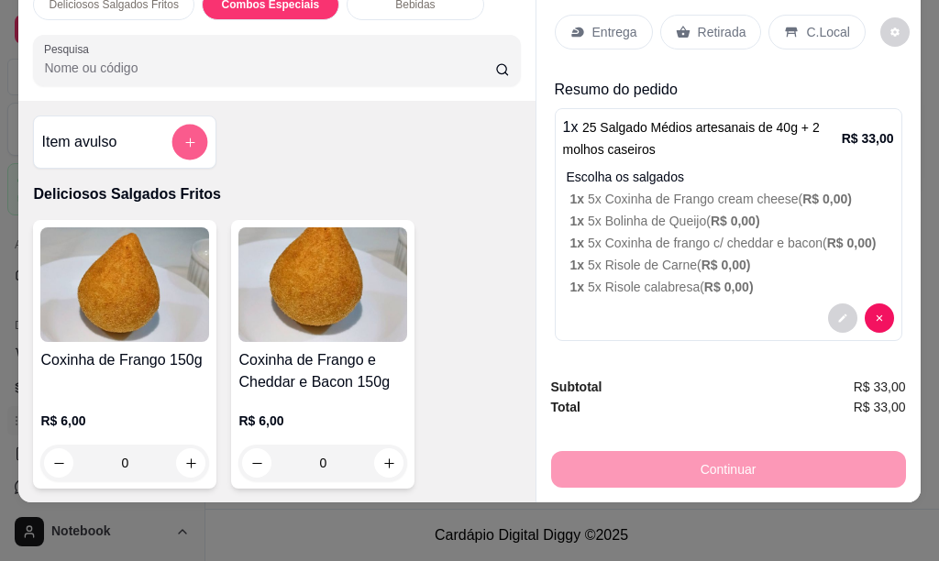
click at [185, 138] on icon "add-separate-item" at bounding box center [189, 142] width 9 height 9
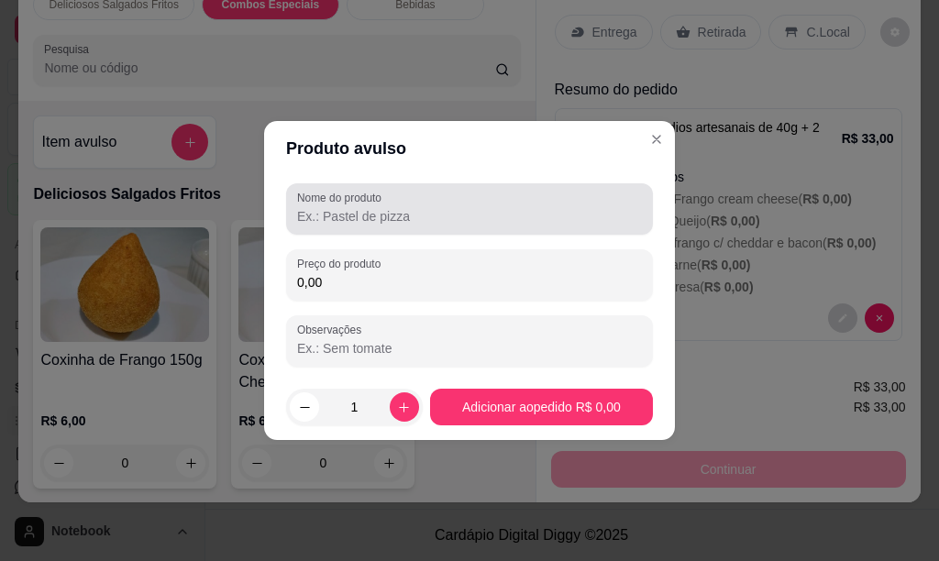
click at [365, 216] on input "Nome do produto" at bounding box center [469, 216] width 345 height 18
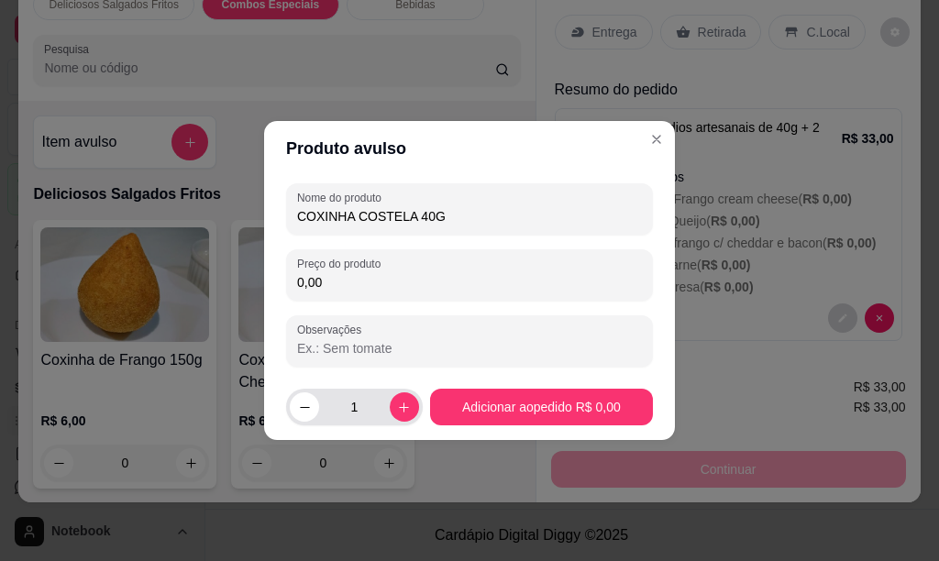
type input "COXINHA COSTELA 40G"
click at [360, 410] on input "1" at bounding box center [354, 407] width 71 height 37
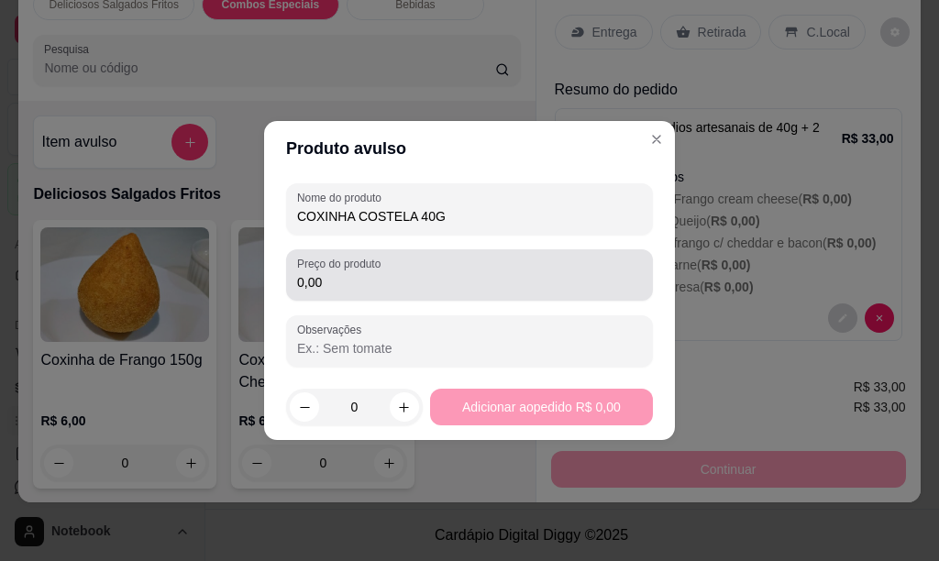
type input "0"
click at [345, 292] on div "0,00" at bounding box center [469, 275] width 345 height 37
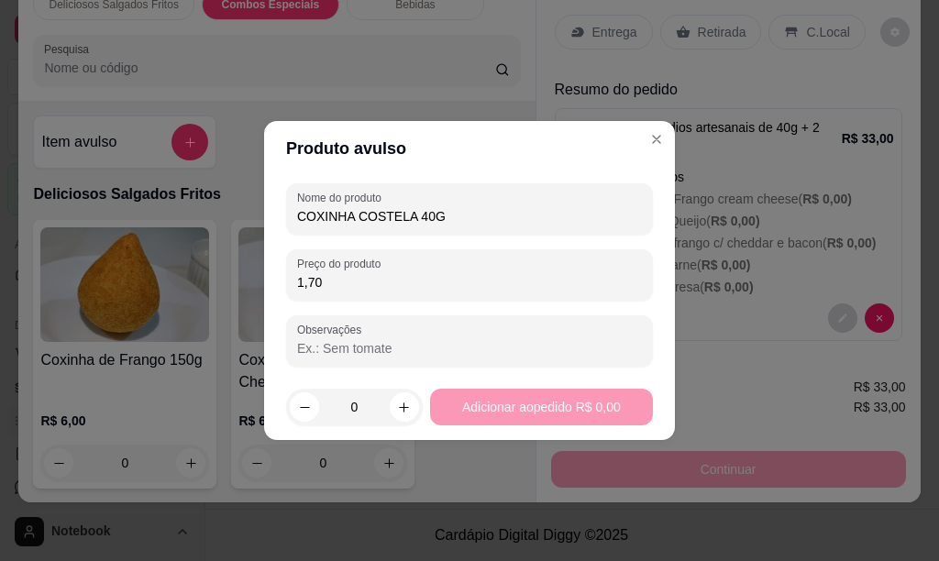
type input "1,70"
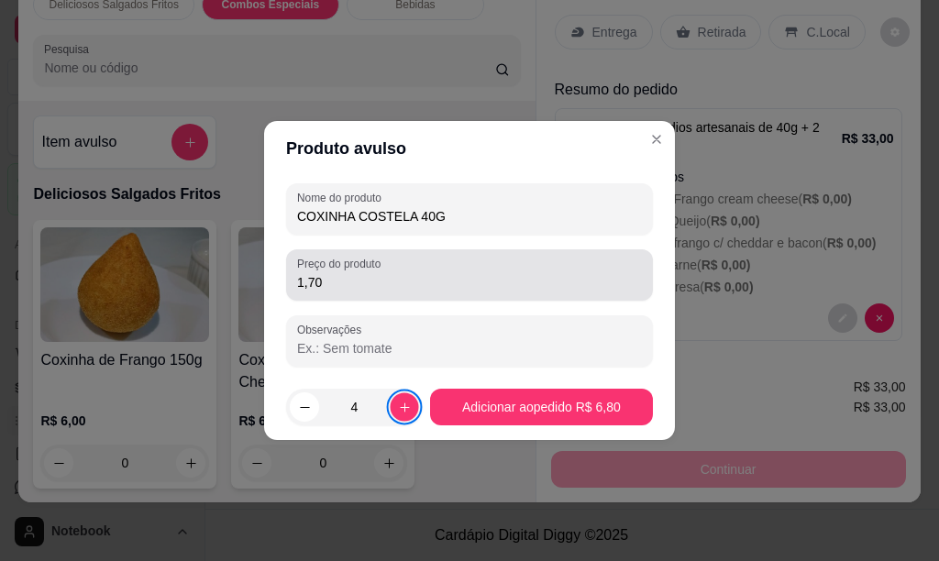
type input "5"
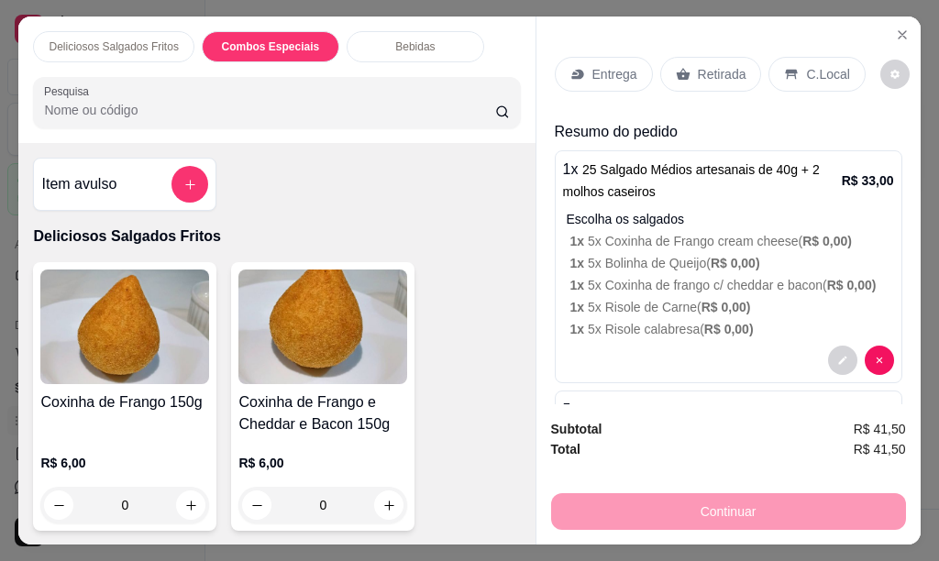
click at [434, 39] on div "Bebidas" at bounding box center [416, 46] width 138 height 31
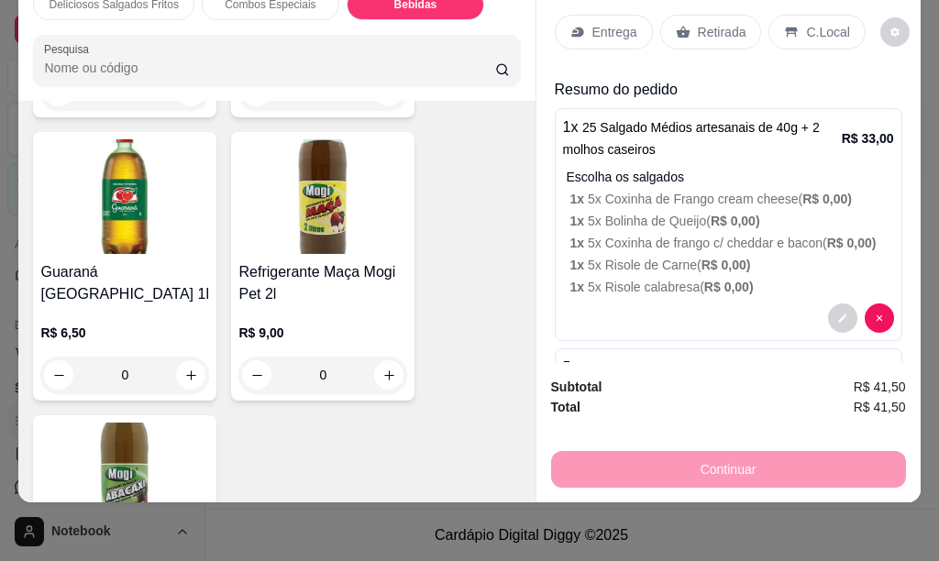
scroll to position [2023, 0]
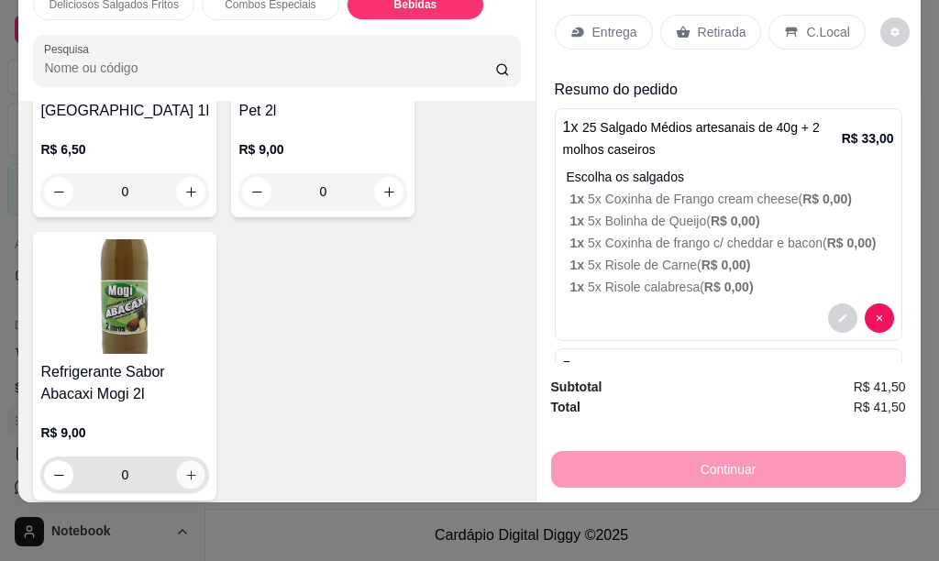
click at [184, 469] on icon "increase-product-quantity" at bounding box center [191, 476] width 14 height 14
type input "1"
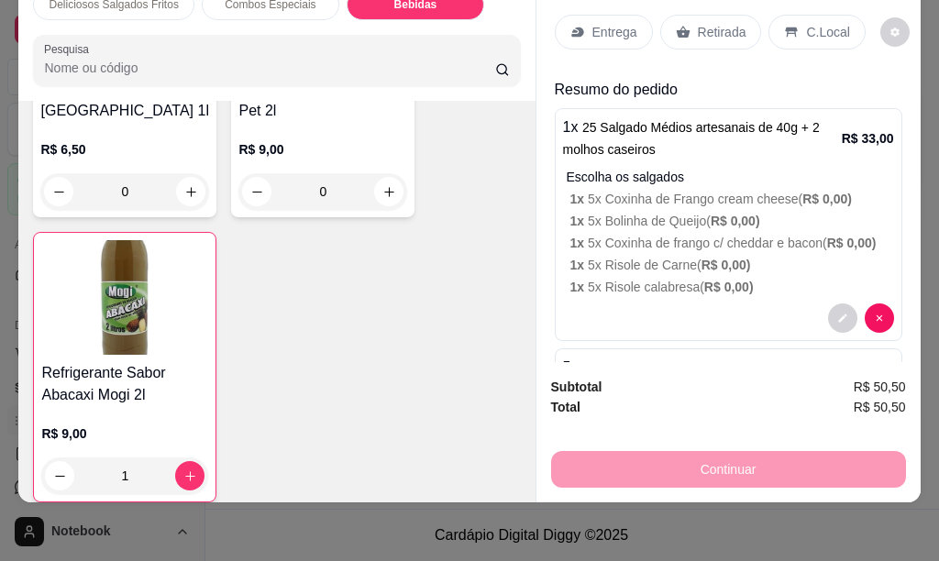
click at [623, 23] on p "Entrega" at bounding box center [614, 32] width 45 height 18
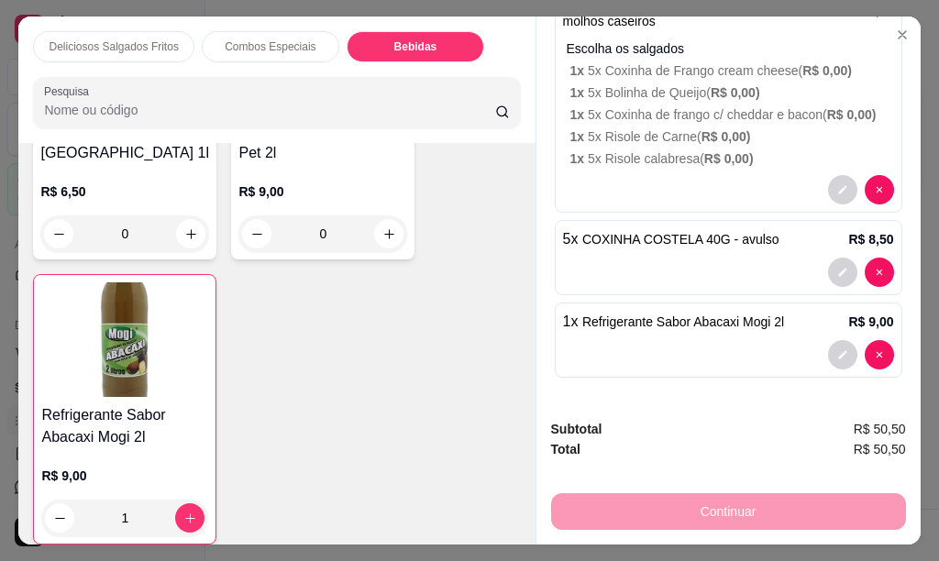
scroll to position [0, 0]
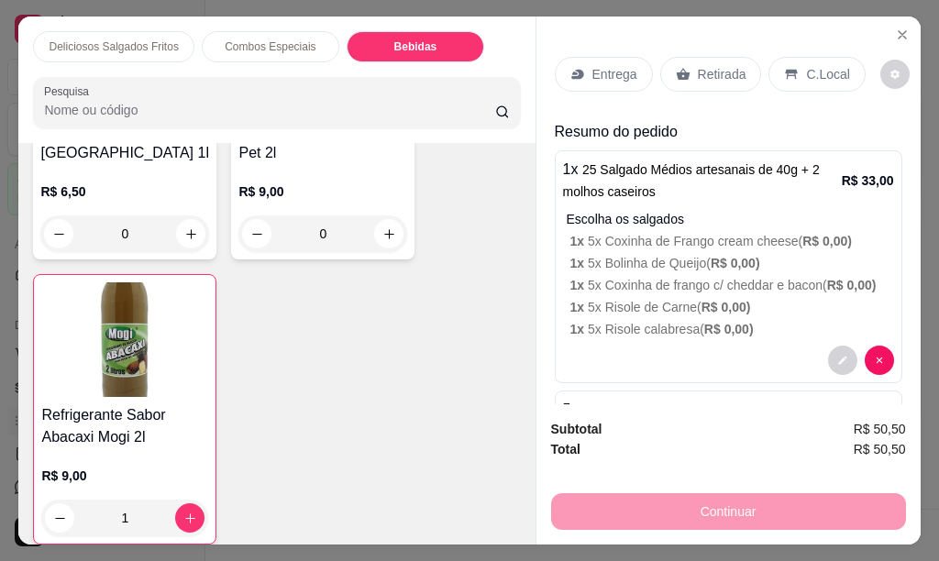
click at [603, 73] on p "Entrega" at bounding box center [614, 74] width 45 height 18
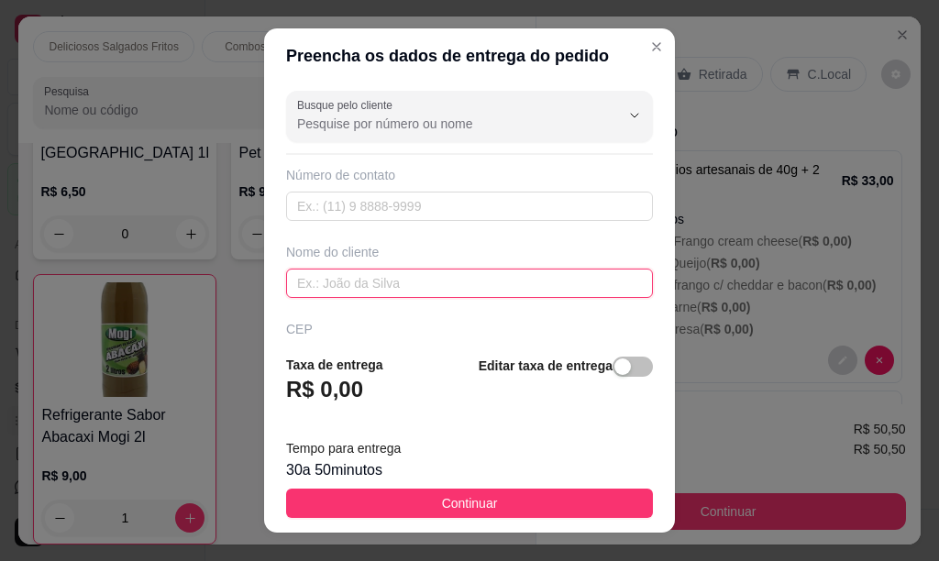
click at [352, 292] on input "text" at bounding box center [469, 283] width 367 height 29
type input "ANA"
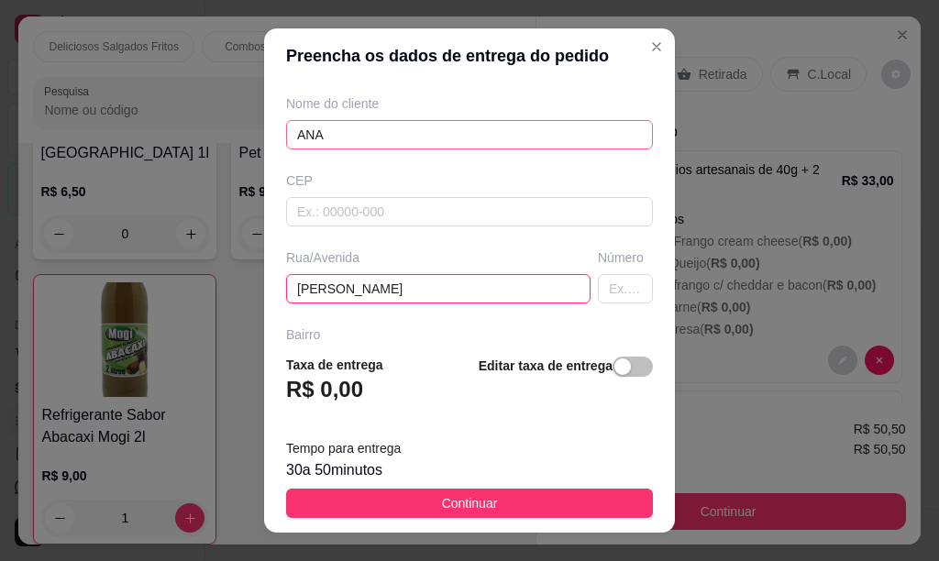
type input "[PERSON_NAME]"
type input "254"
click at [400, 292] on input "[PERSON_NAME]" at bounding box center [438, 288] width 304 height 29
type input "[PERSON_NAME]"
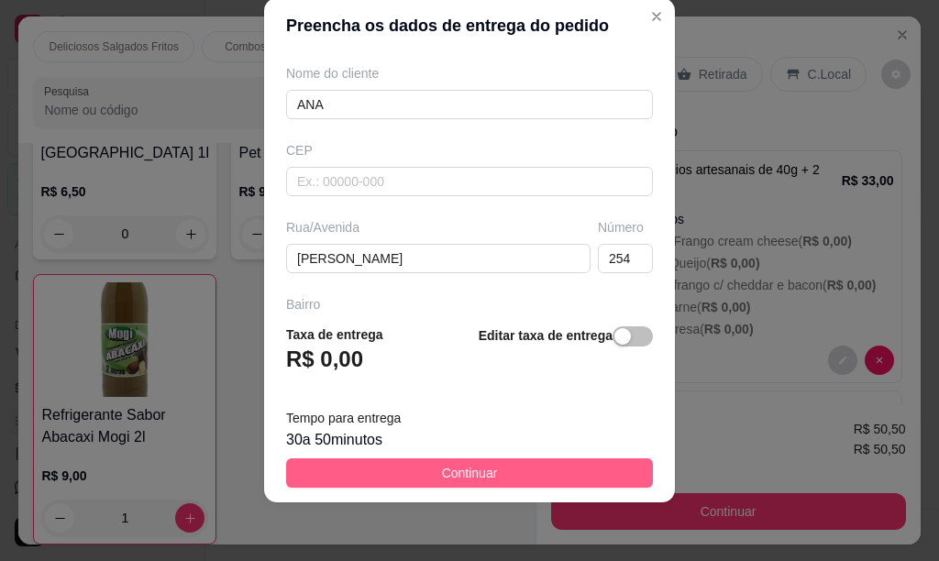
click at [554, 468] on button "Continuar" at bounding box center [469, 473] width 367 height 29
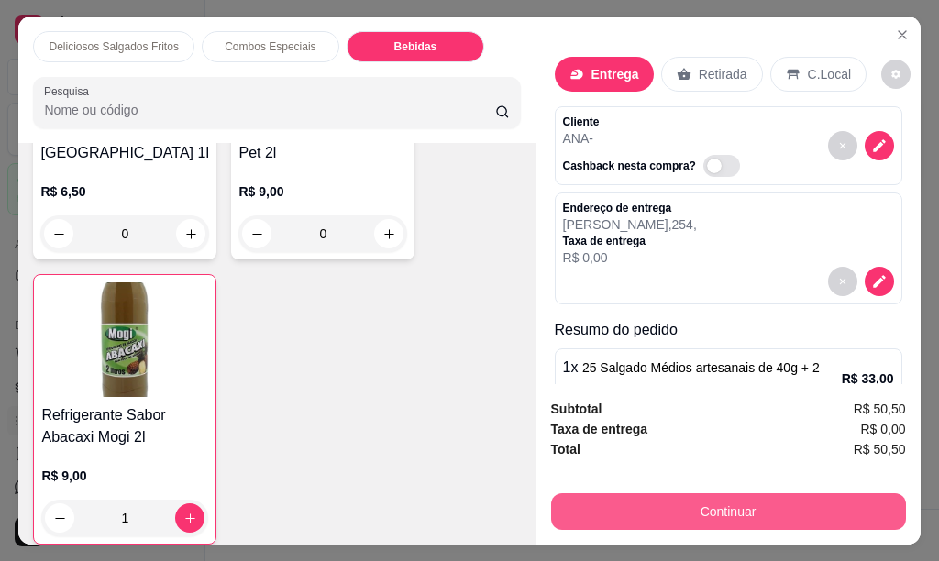
click at [672, 517] on button "Continuar" at bounding box center [728, 511] width 355 height 37
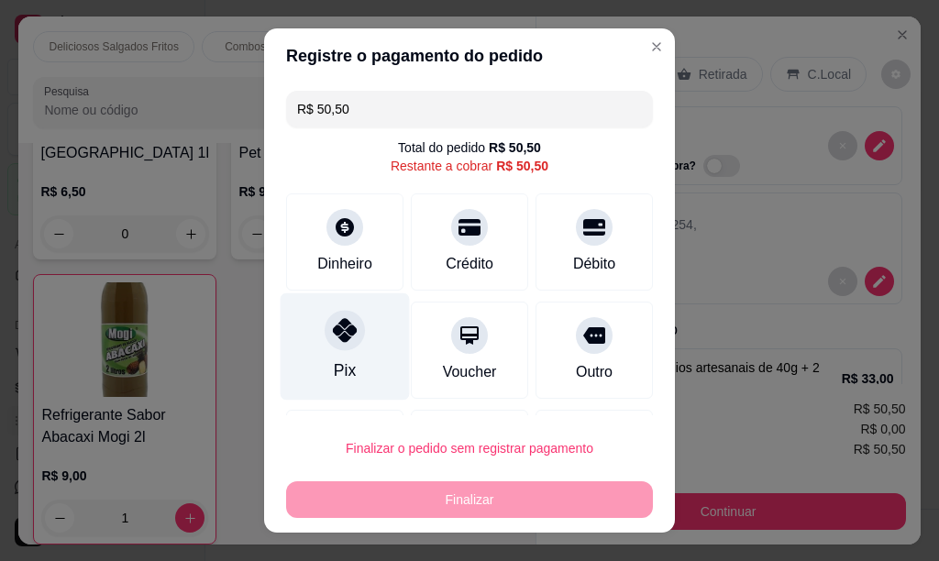
click at [339, 332] on icon at bounding box center [345, 330] width 24 height 24
type input "R$ 0,00"
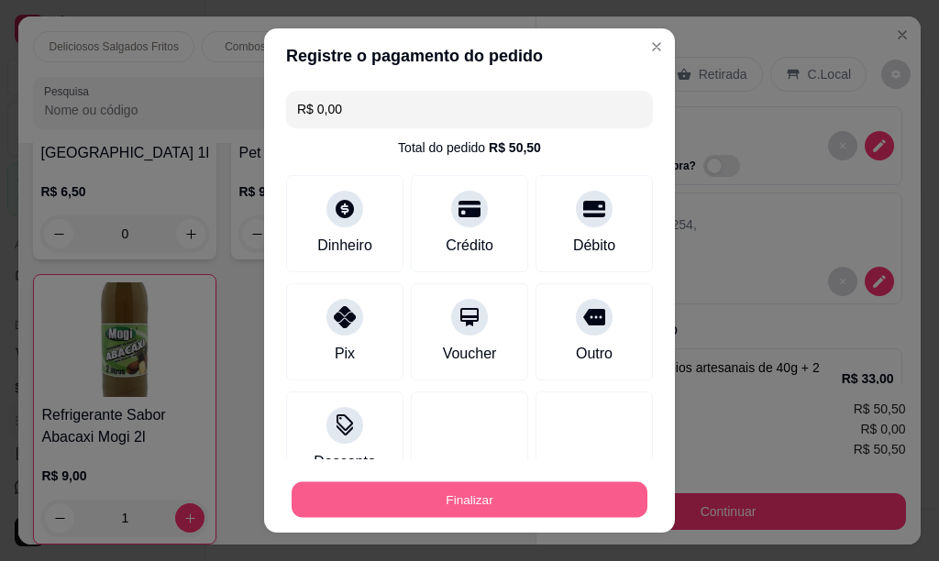
click at [444, 497] on button "Finalizar" at bounding box center [470, 500] width 356 height 36
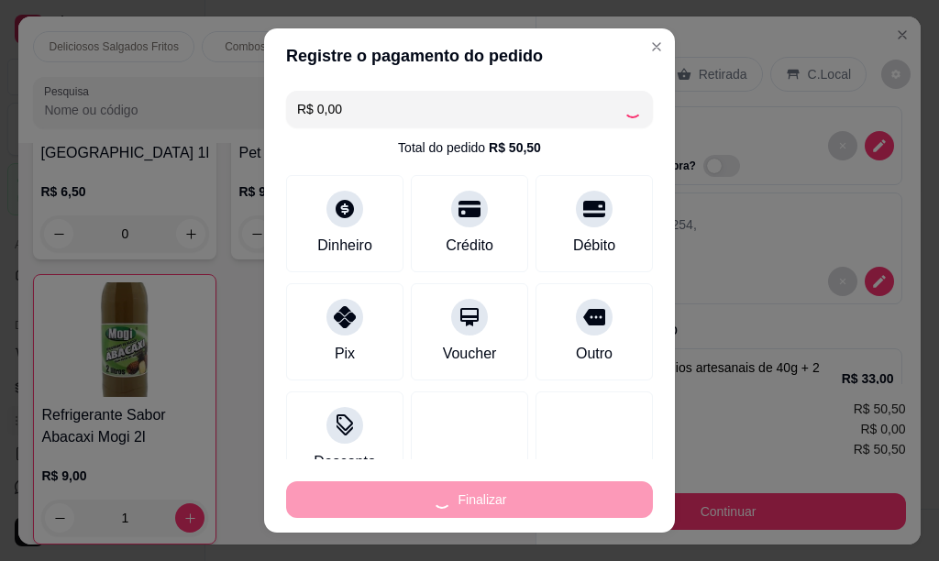
type input "0"
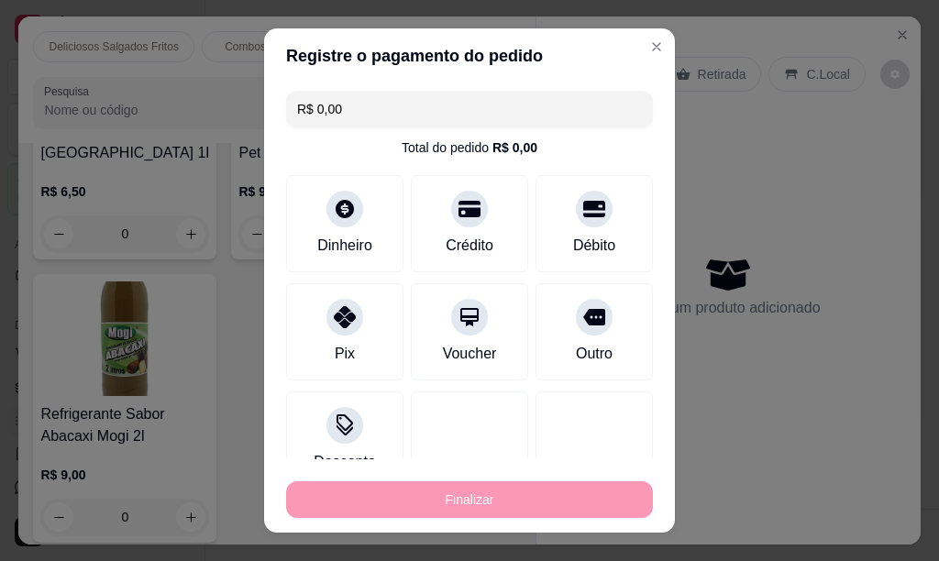
type input "-R$ 50,50"
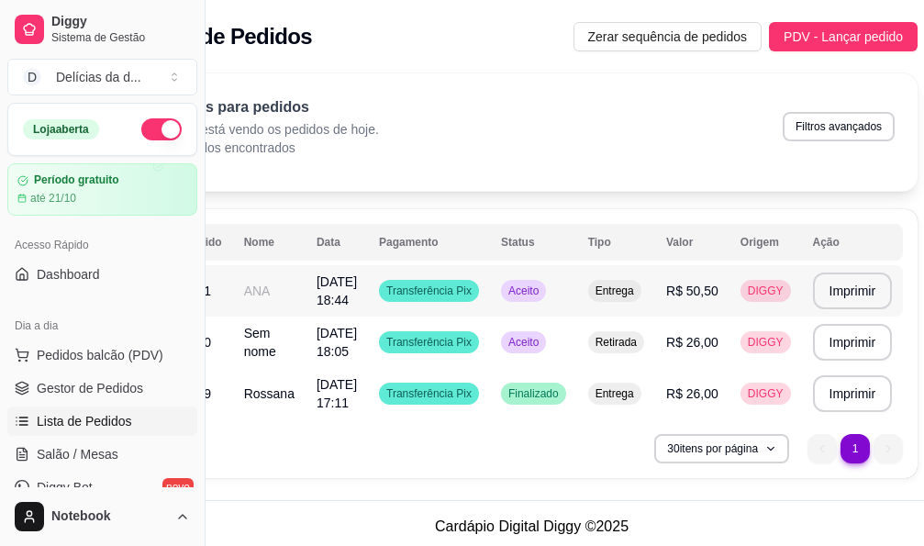
click at [257, 296] on td "ANA" at bounding box center [269, 290] width 72 height 51
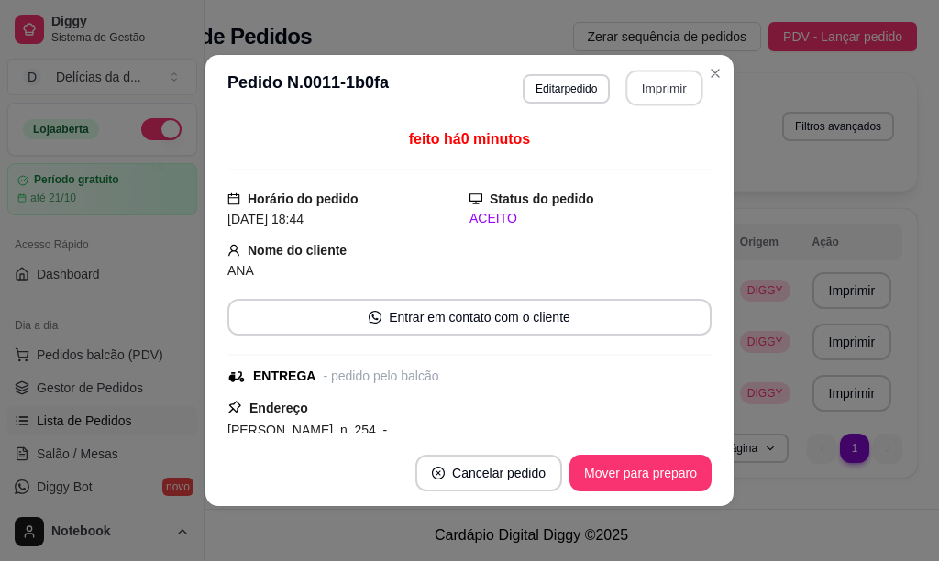
click at [651, 88] on button "Imprimir" at bounding box center [664, 89] width 77 height 36
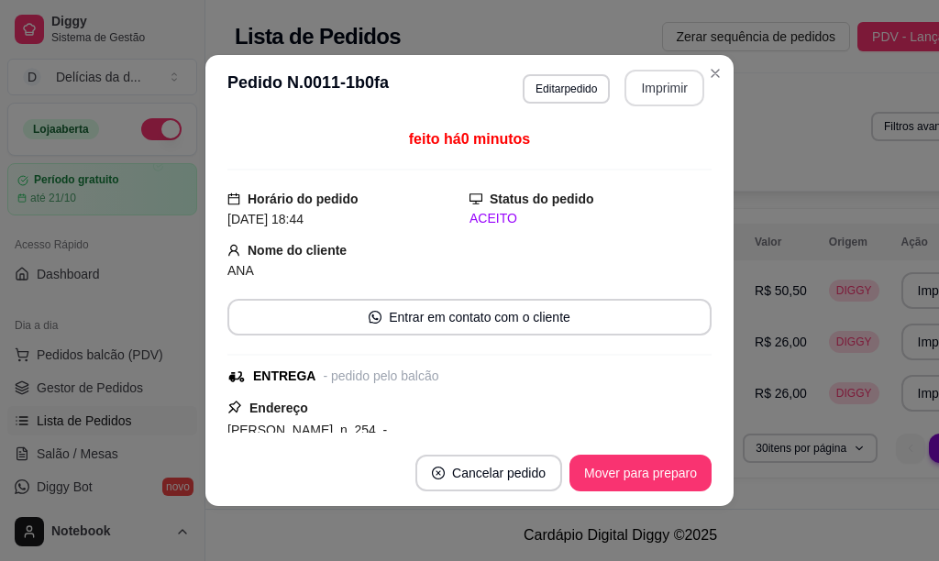
click at [641, 94] on button "Imprimir" at bounding box center [665, 88] width 80 height 37
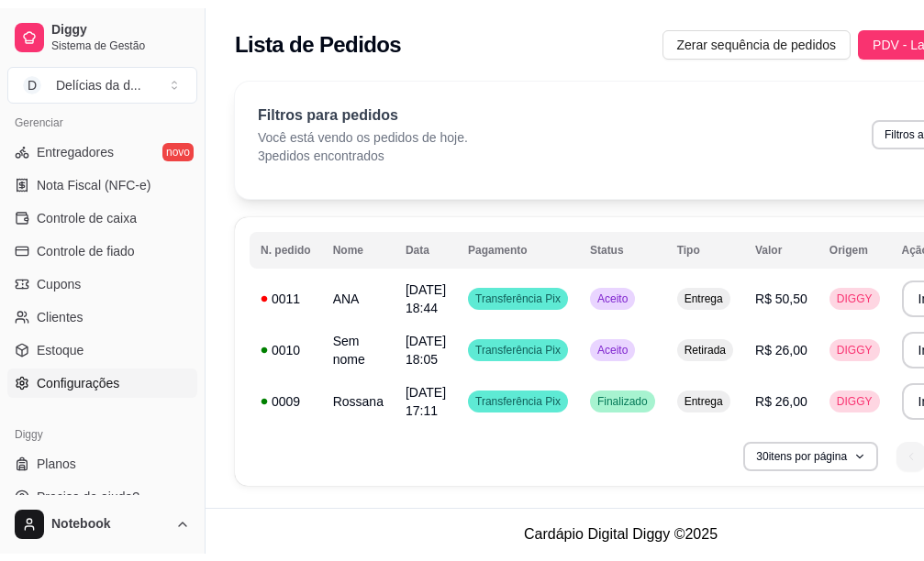
scroll to position [758, 0]
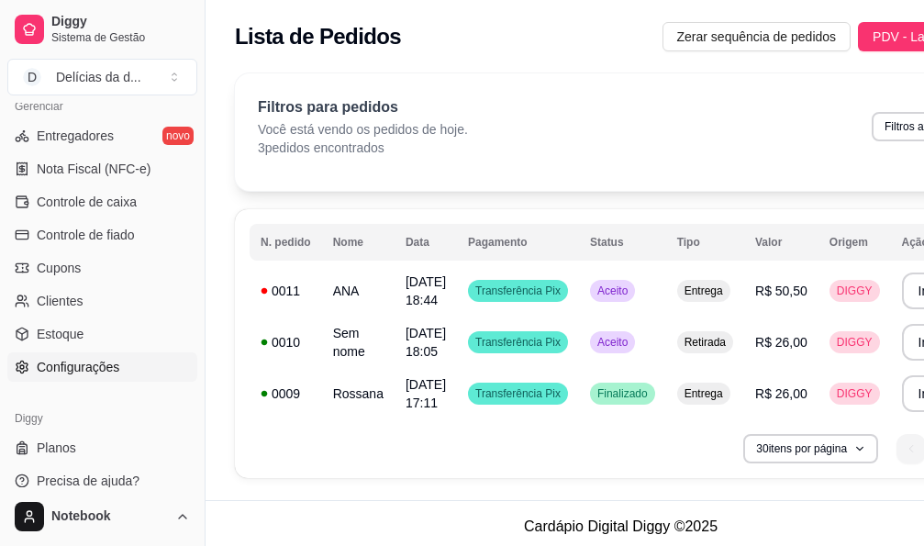
click at [80, 368] on span "Configurações" at bounding box center [78, 367] width 83 height 18
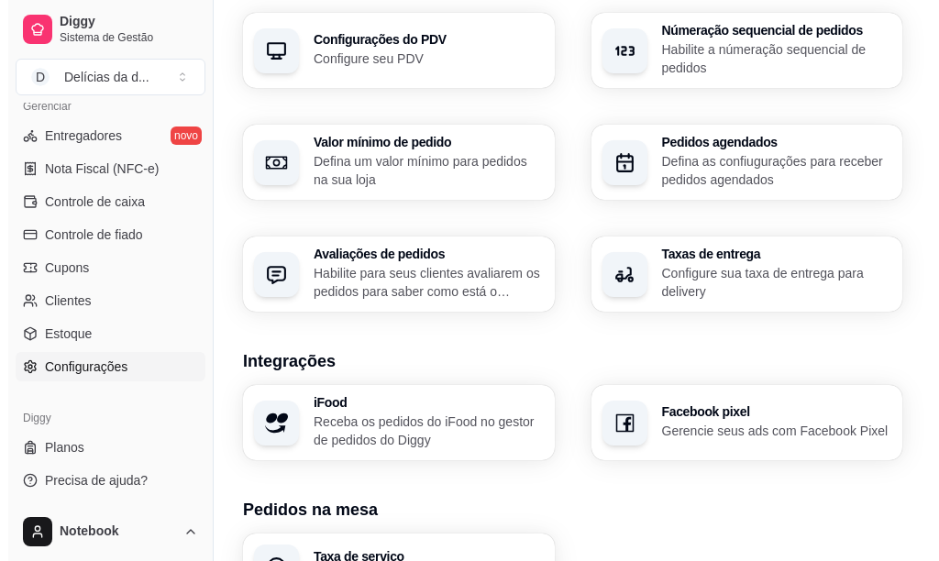
scroll to position [791, 0]
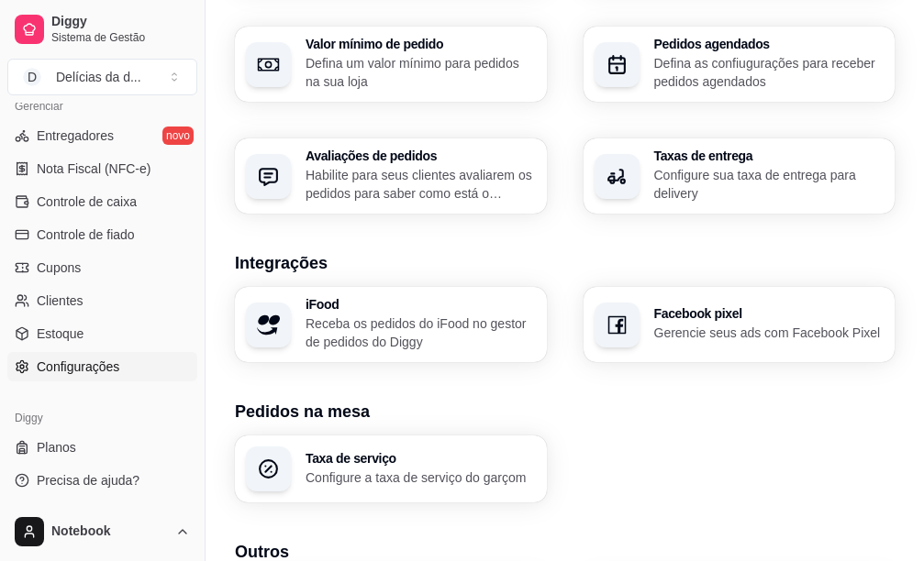
click at [354, 315] on p "Receba os pedidos do iFood no gestor de pedidos do Diggy" at bounding box center [420, 333] width 230 height 37
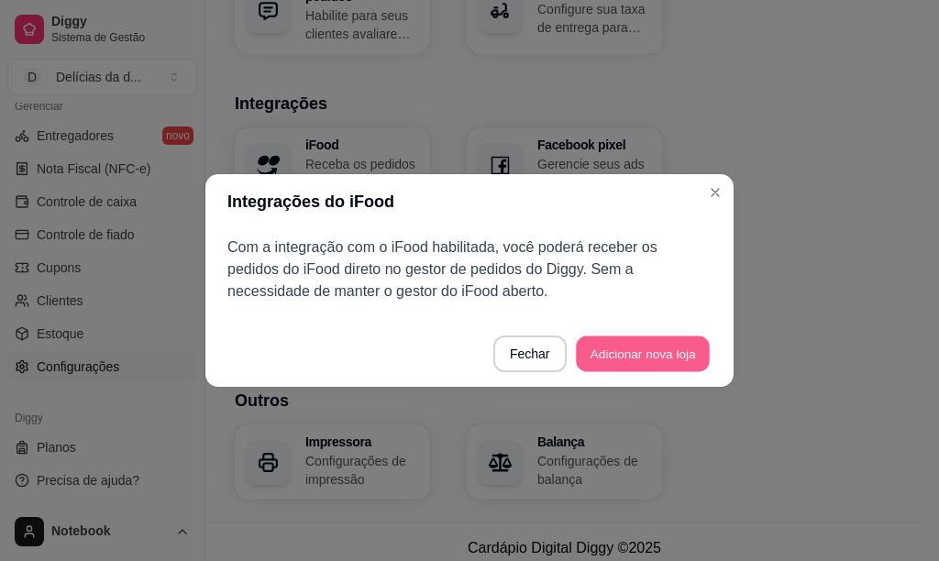
click at [654, 363] on button "Adicionar nova loja" at bounding box center [643, 355] width 134 height 36
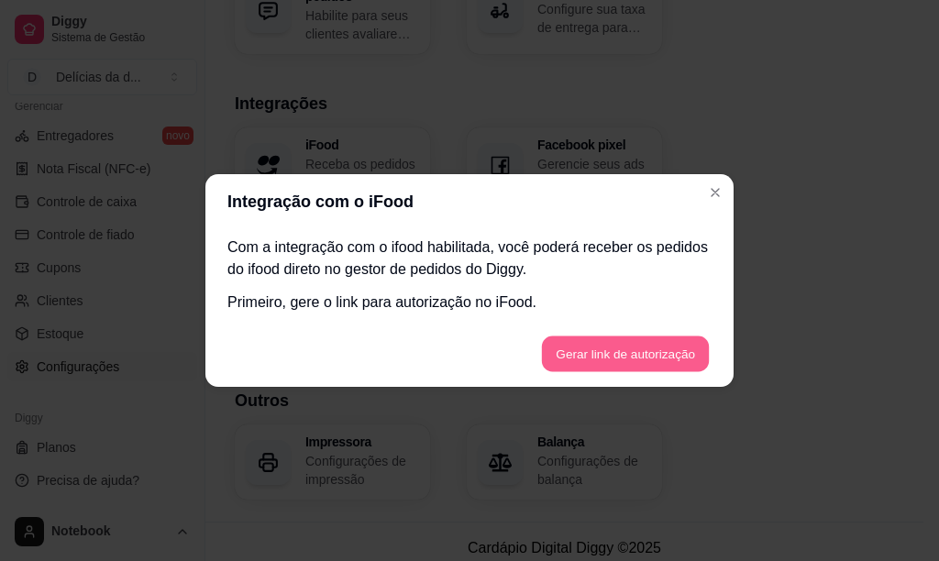
click at [641, 356] on button "Gerar link de autorização" at bounding box center [625, 355] width 168 height 36
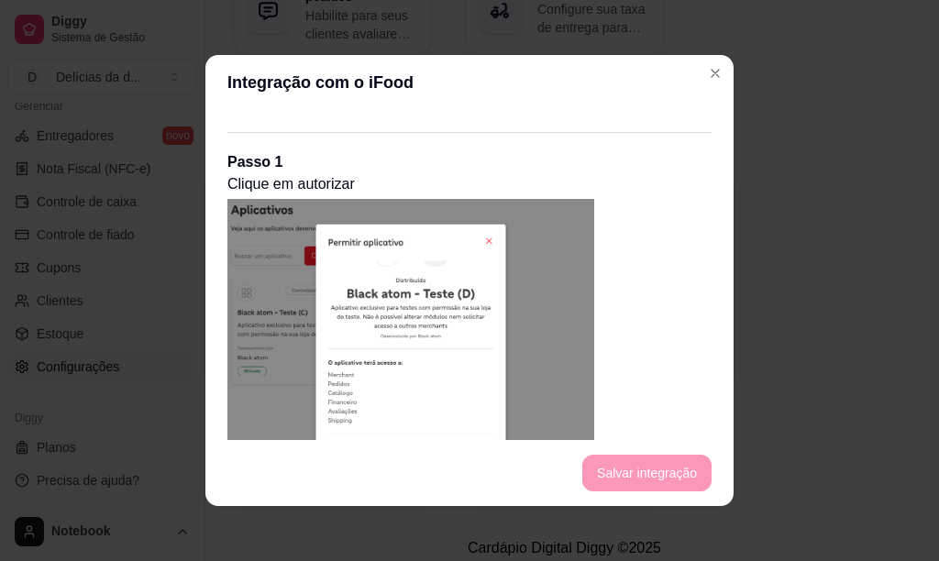
scroll to position [0, 0]
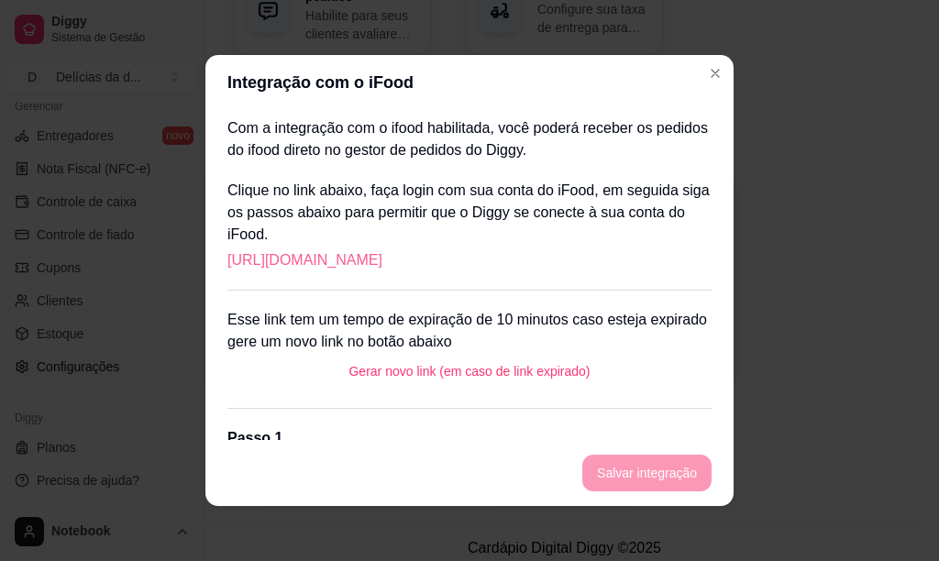
click at [382, 262] on link "[URL][DOMAIN_NAME]" at bounding box center [304, 260] width 155 height 22
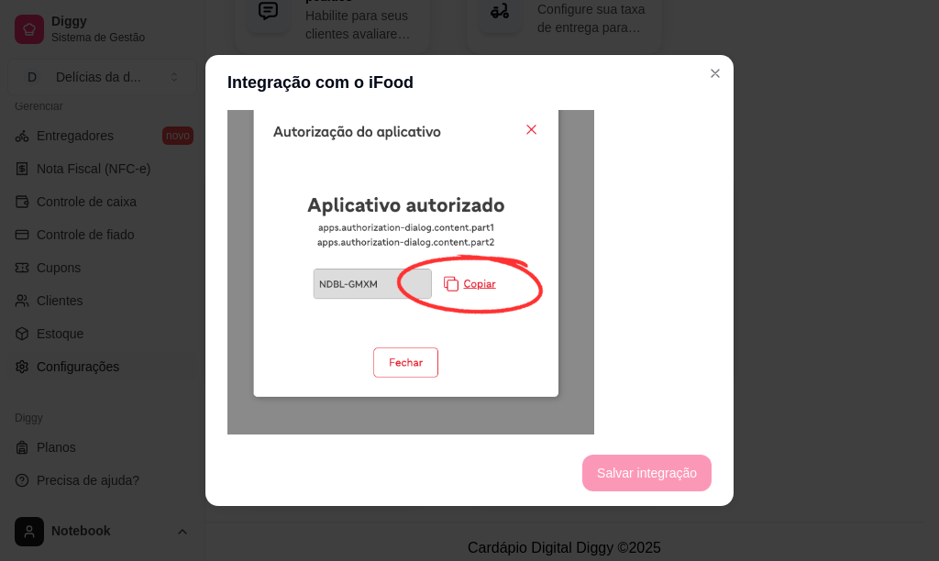
scroll to position [976, 0]
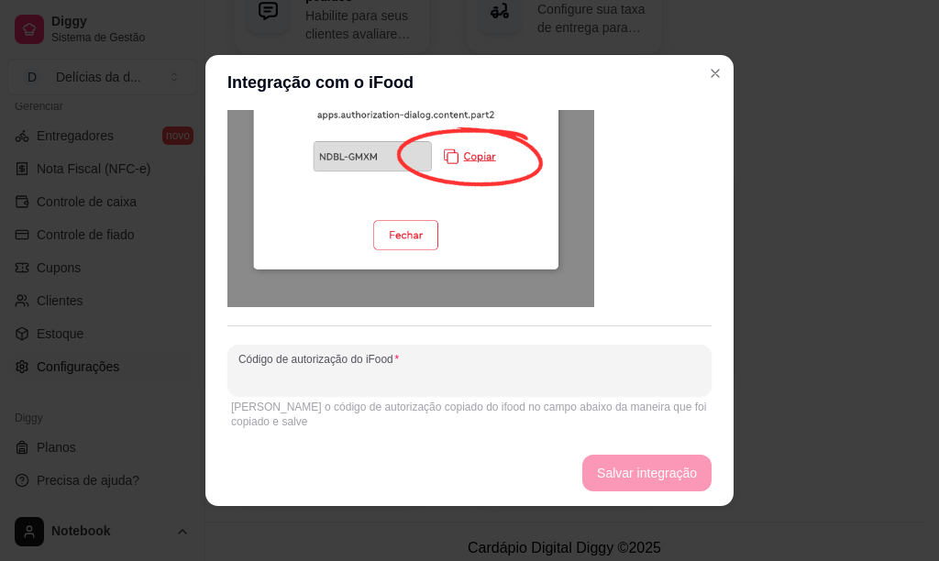
click at [403, 384] on input "Código de autorização do iFood" at bounding box center [469, 378] width 462 height 18
paste input "SSTF-MJNW"
type input "SSTF-MJNW"
click at [628, 472] on button "Salvar integração" at bounding box center [647, 474] width 126 height 36
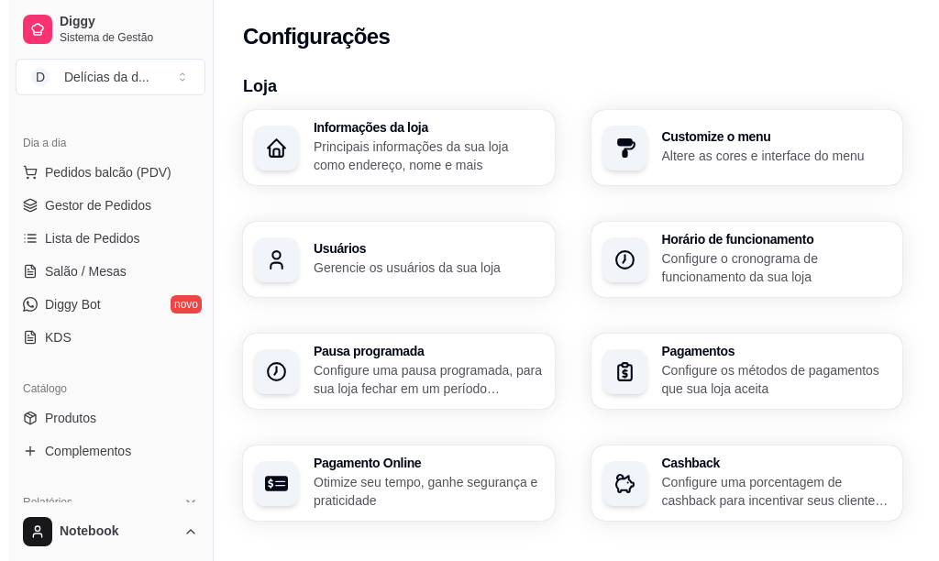
scroll to position [0, 0]
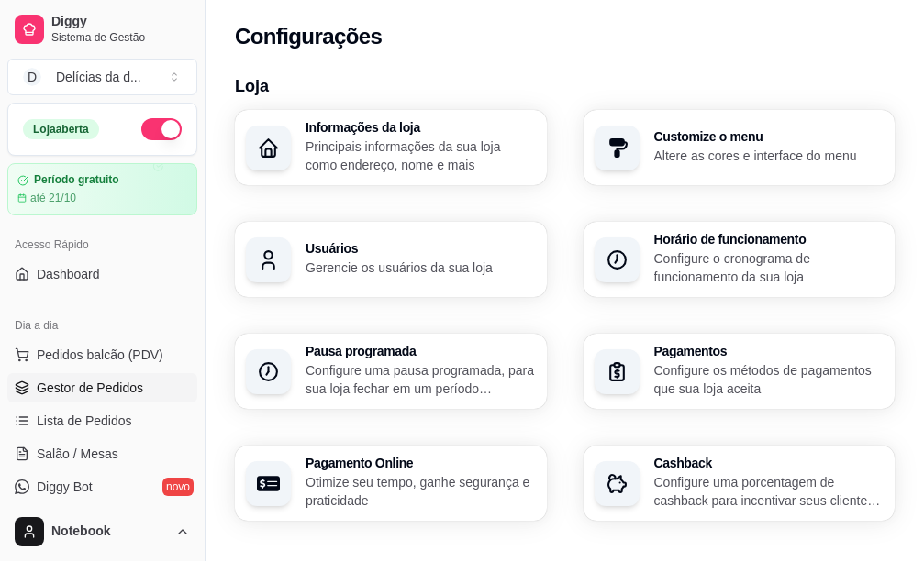
click at [87, 386] on span "Gestor de Pedidos" at bounding box center [90, 388] width 106 height 18
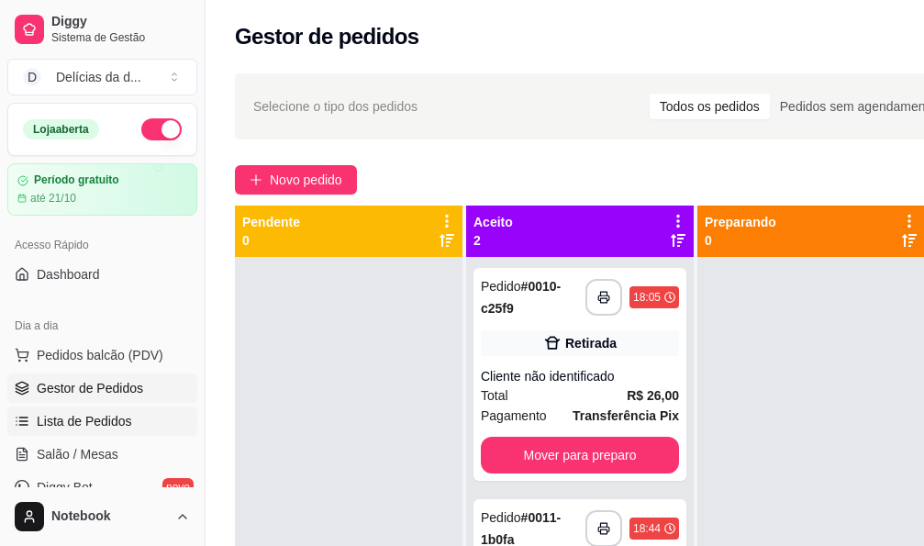
click at [90, 422] on span "Lista de Pedidos" at bounding box center [84, 421] width 95 height 18
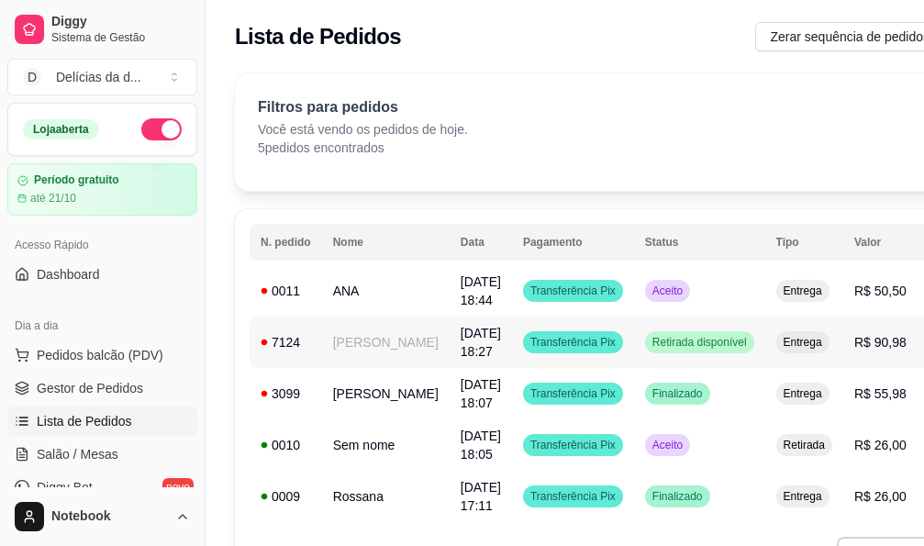
click at [344, 338] on td "[PERSON_NAME]" at bounding box center [385, 341] width 127 height 51
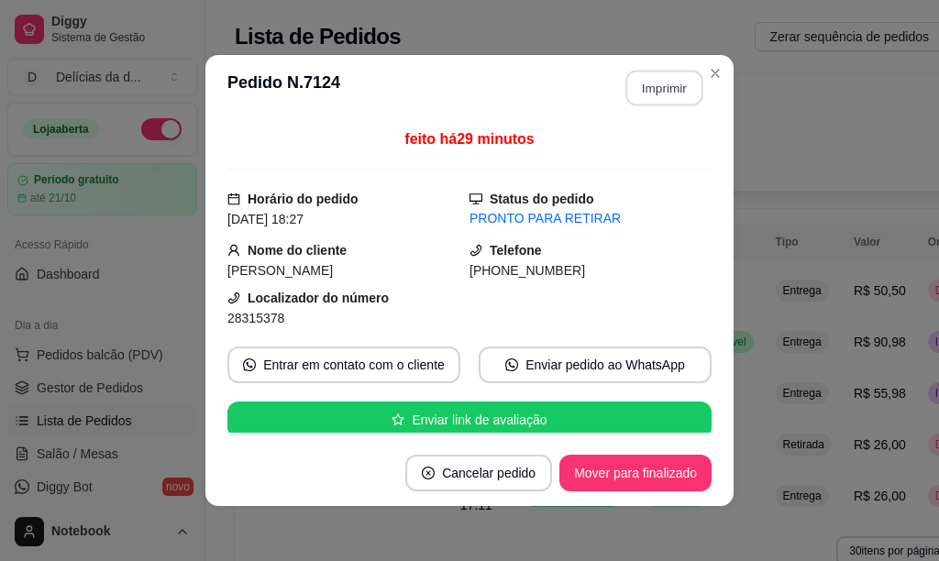
click at [647, 90] on button "Imprimir" at bounding box center [664, 89] width 77 height 36
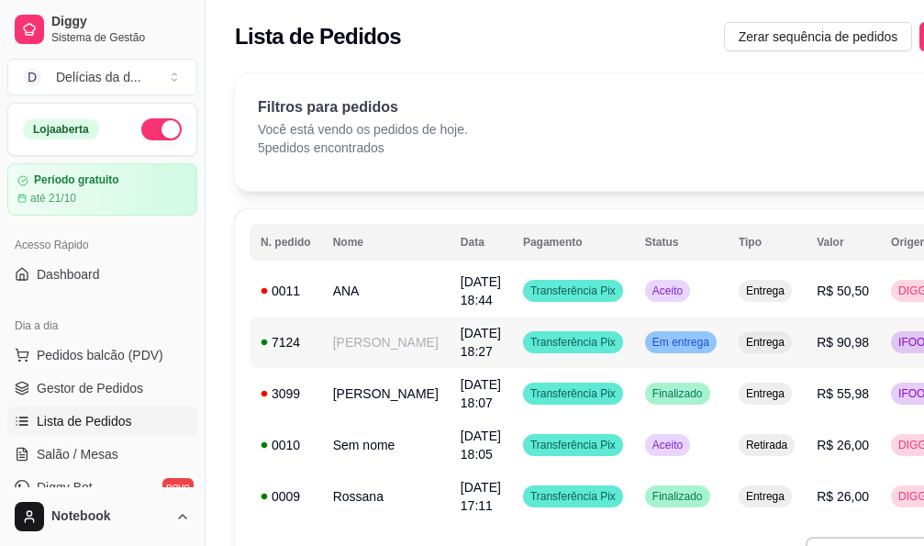
click at [341, 391] on td "[PERSON_NAME]" at bounding box center [385, 393] width 127 height 51
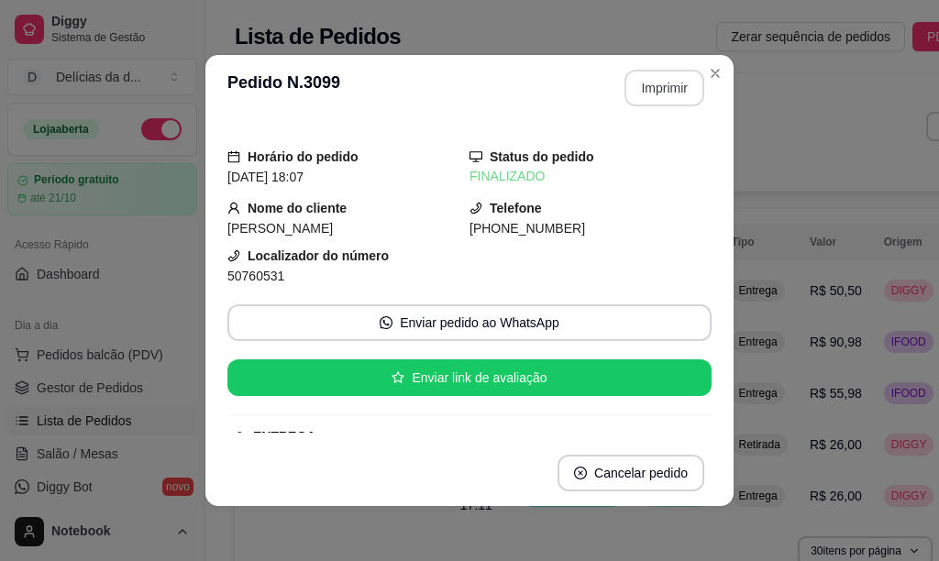
click at [650, 82] on button "Imprimir" at bounding box center [665, 88] width 80 height 37
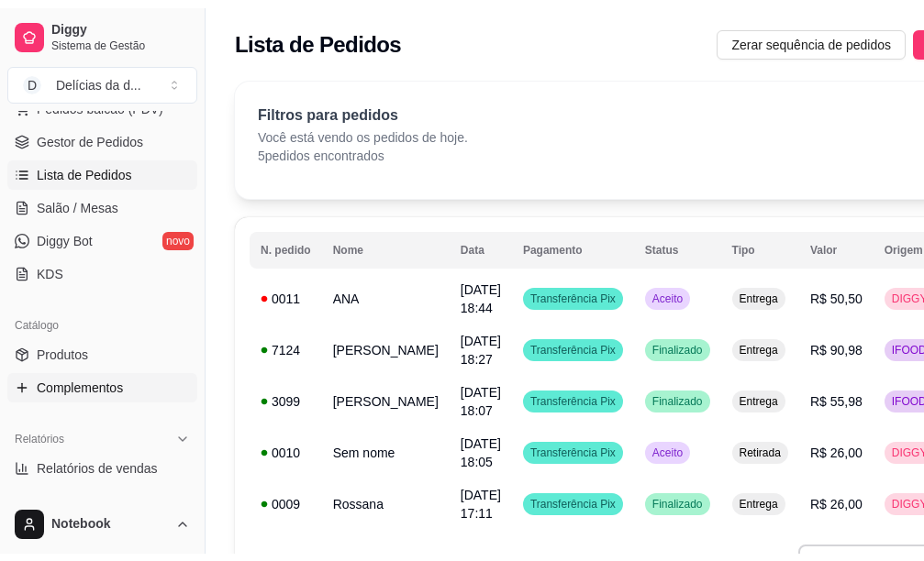
scroll to position [367, 0]
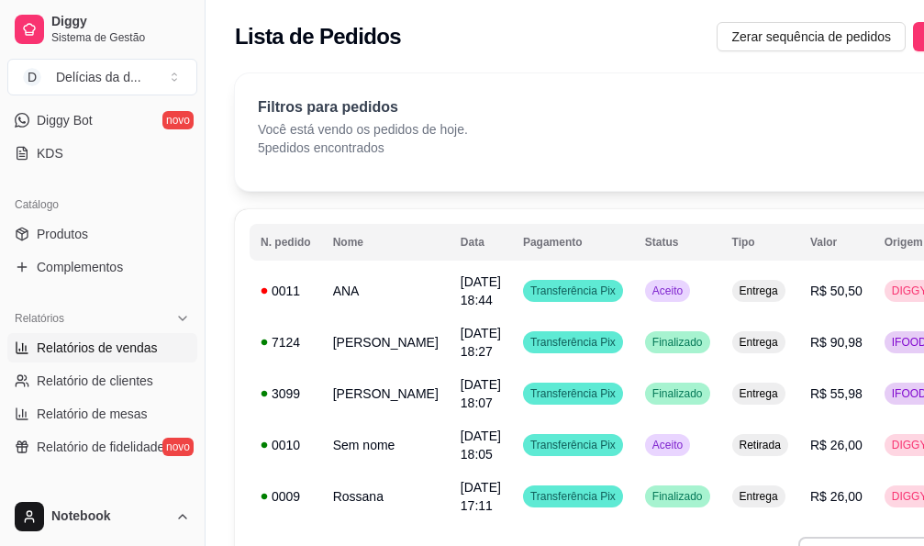
click at [127, 340] on span "Relatórios de vendas" at bounding box center [97, 347] width 121 height 18
select select "ALL"
select select "0"
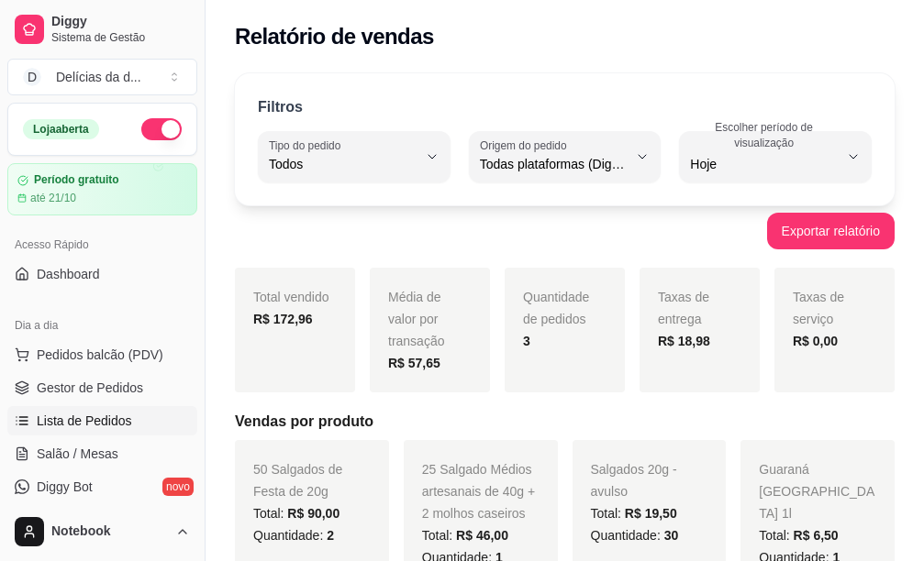
click at [116, 426] on span "Lista de Pedidos" at bounding box center [84, 421] width 95 height 18
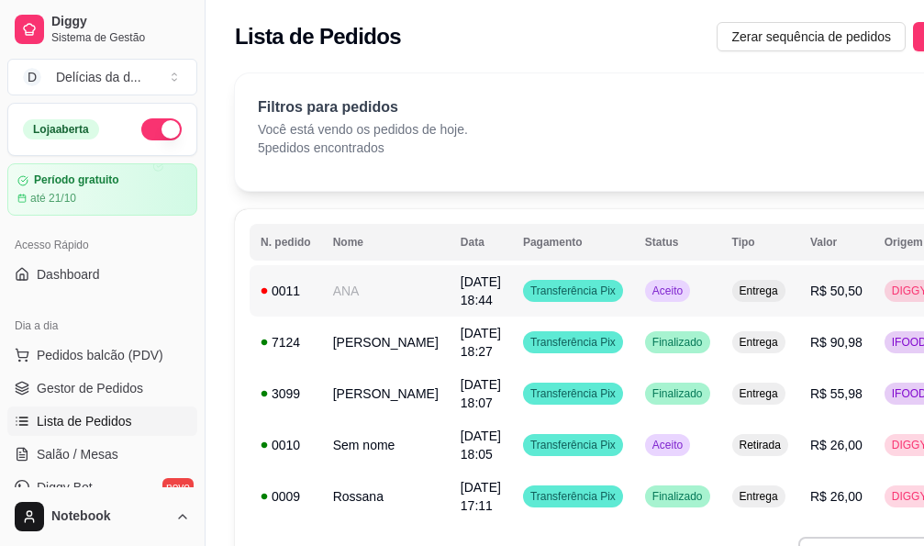
click at [648, 289] on span "Aceito" at bounding box center [667, 290] width 38 height 15
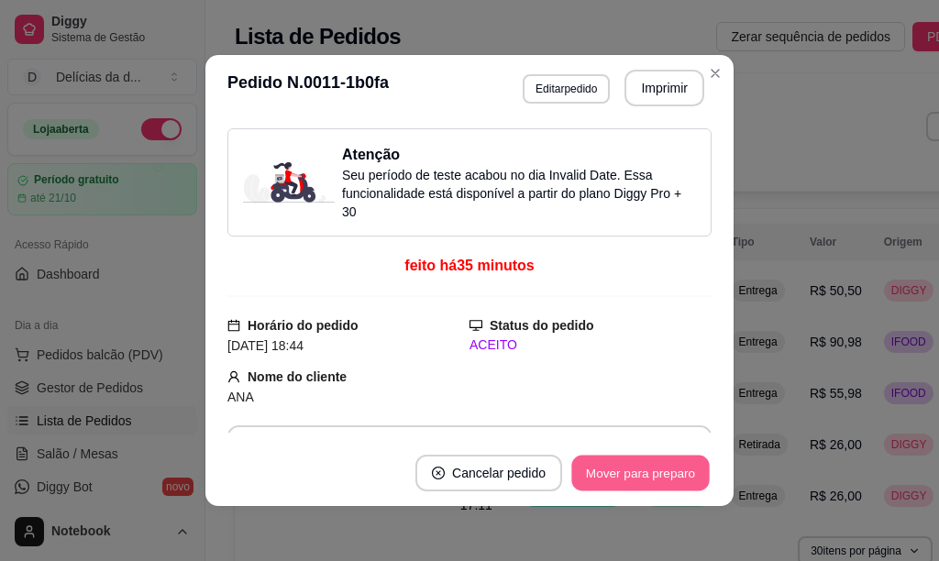
click at [633, 481] on button "Mover para preparo" at bounding box center [640, 474] width 138 height 36
click at [633, 481] on div "Mover para preparo" at bounding box center [641, 473] width 142 height 37
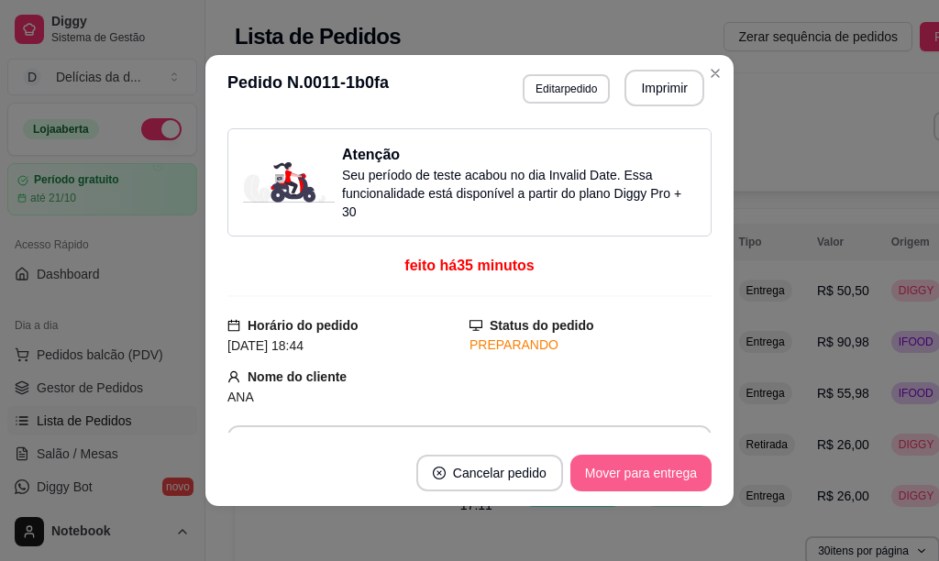
click at [633, 481] on button "Mover para entrega" at bounding box center [640, 473] width 141 height 37
click at [635, 481] on button "Mover para finalizado" at bounding box center [635, 473] width 152 height 37
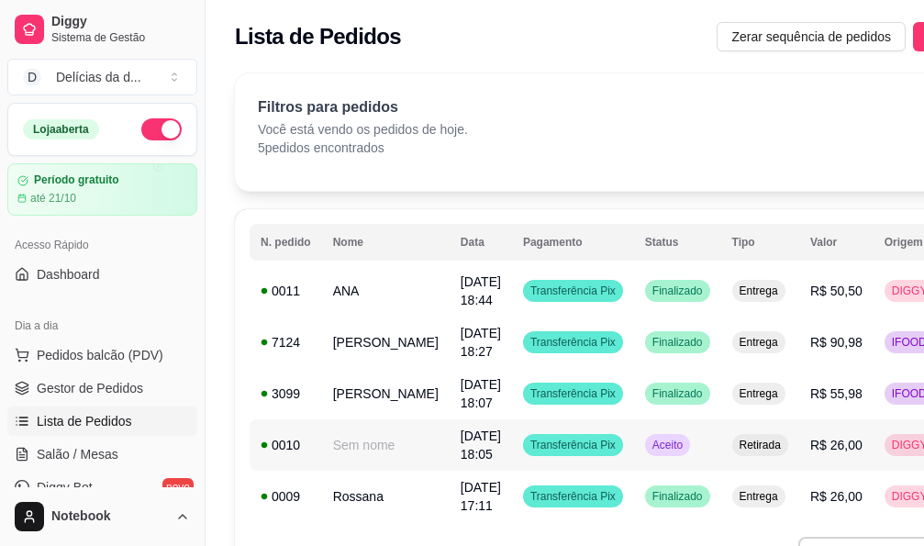
click at [648, 444] on span "Aceito" at bounding box center [667, 444] width 38 height 15
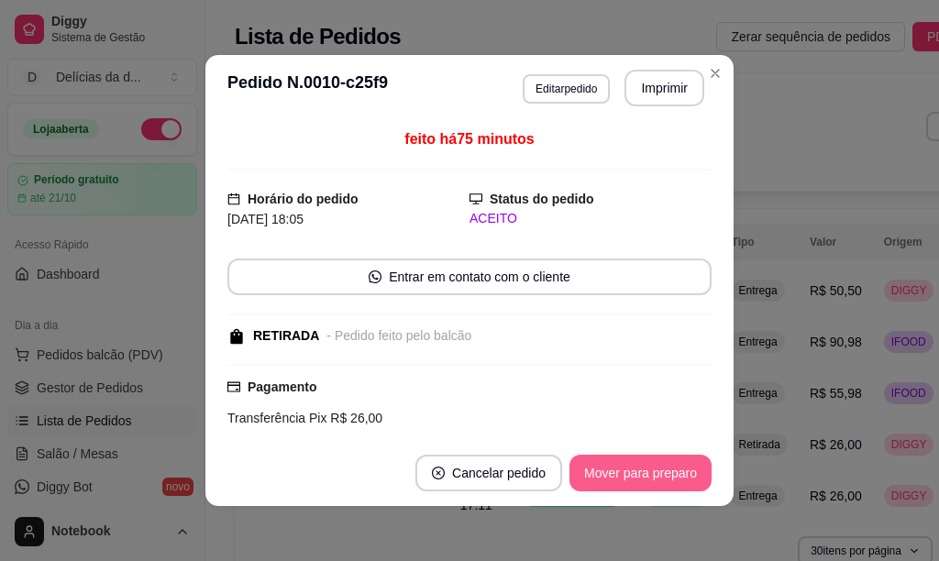
click at [656, 469] on button "Mover para preparo" at bounding box center [641, 473] width 142 height 37
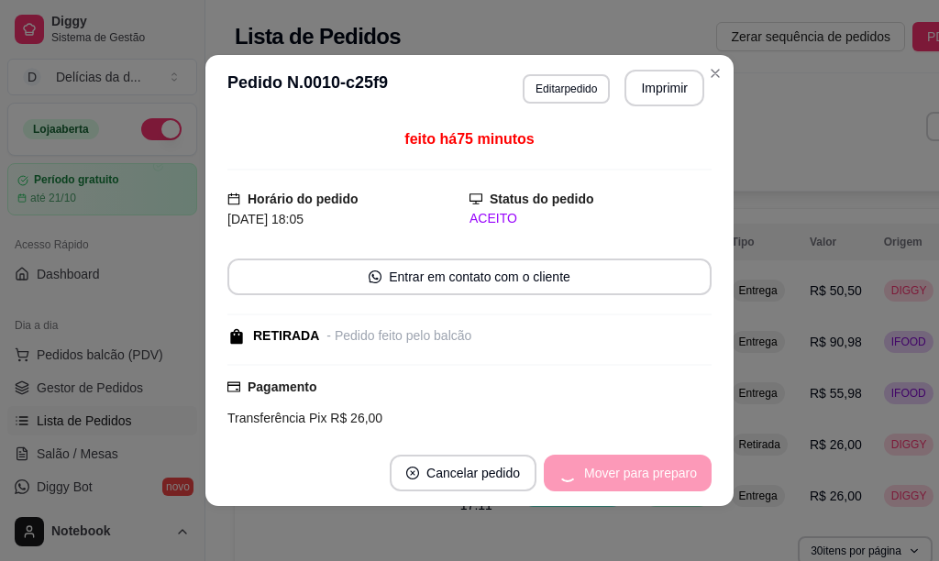
click at [656, 469] on div "Mover para preparo" at bounding box center [628, 473] width 168 height 37
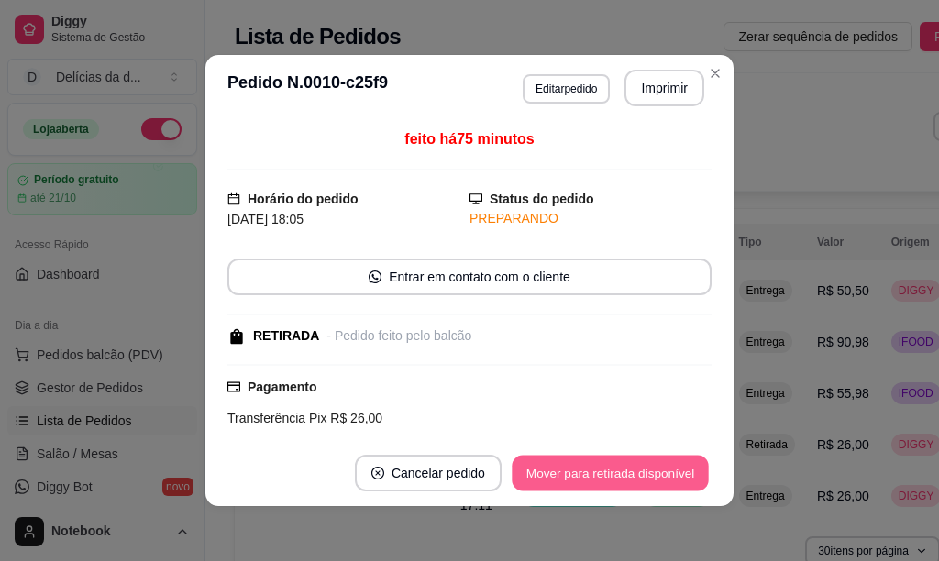
click at [656, 469] on button "Mover para retirada disponível" at bounding box center [610, 474] width 196 height 36
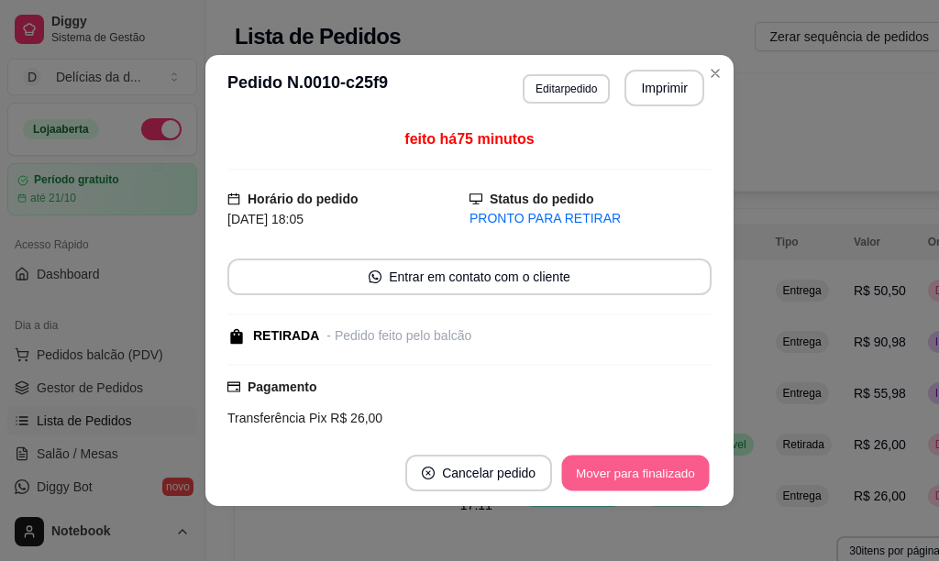
click at [668, 478] on button "Mover para finalizado" at bounding box center [636, 474] width 148 height 36
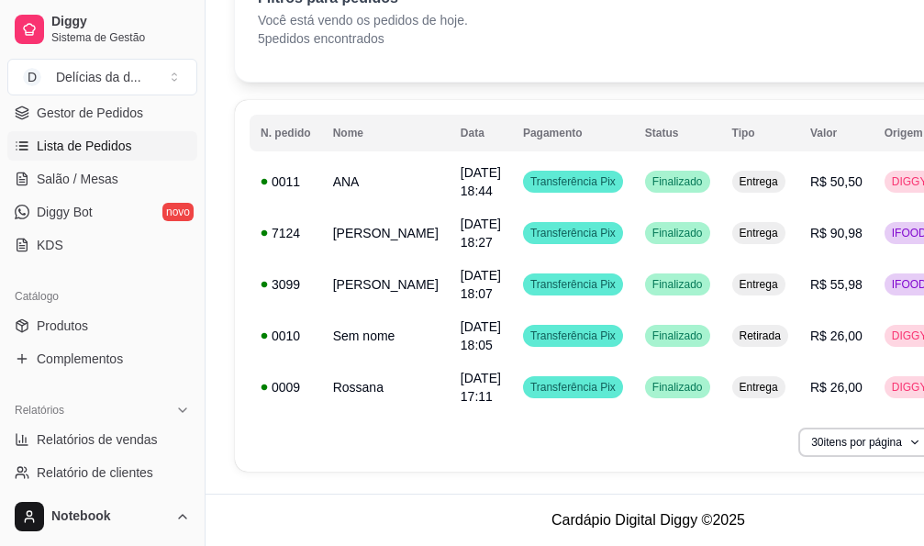
scroll to position [367, 0]
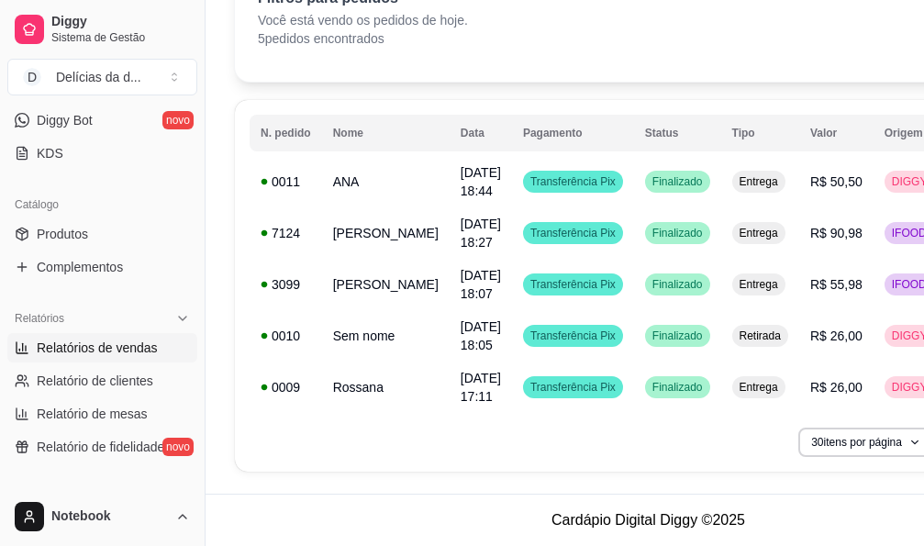
click at [133, 344] on span "Relatórios de vendas" at bounding box center [97, 347] width 121 height 18
select select "ALL"
select select "0"
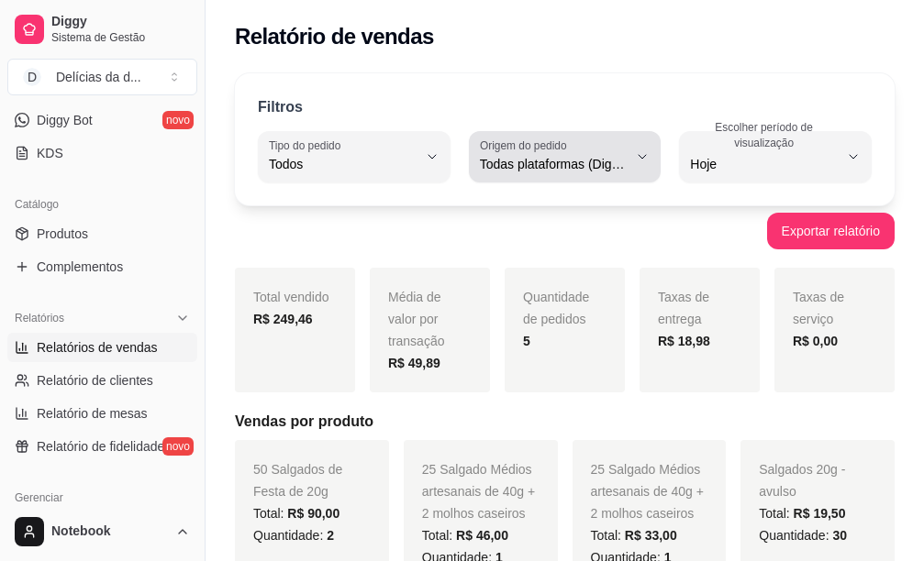
click at [632, 157] on button "Origem do pedido Todas plataformas (Diggy, iFood)" at bounding box center [565, 156] width 193 height 51
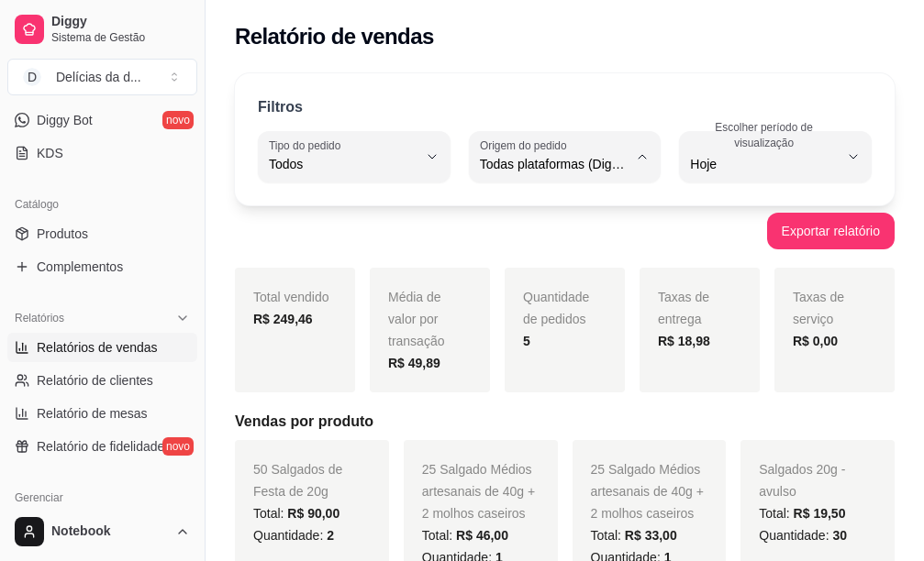
click at [508, 238] on span "Diggy" at bounding box center [555, 237] width 138 height 17
type input "DIGGY"
select select "DIGGY"
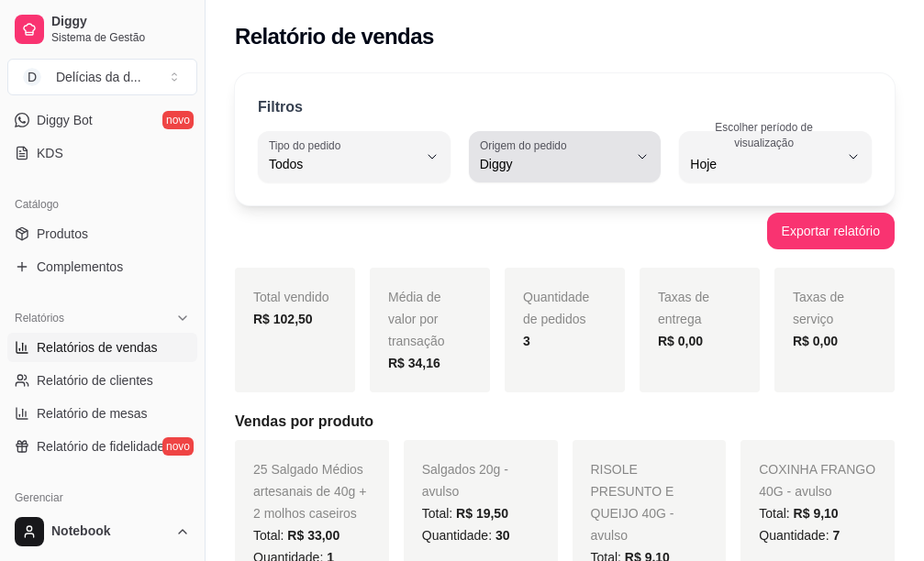
click at [642, 156] on icon "button" at bounding box center [642, 156] width 15 height 15
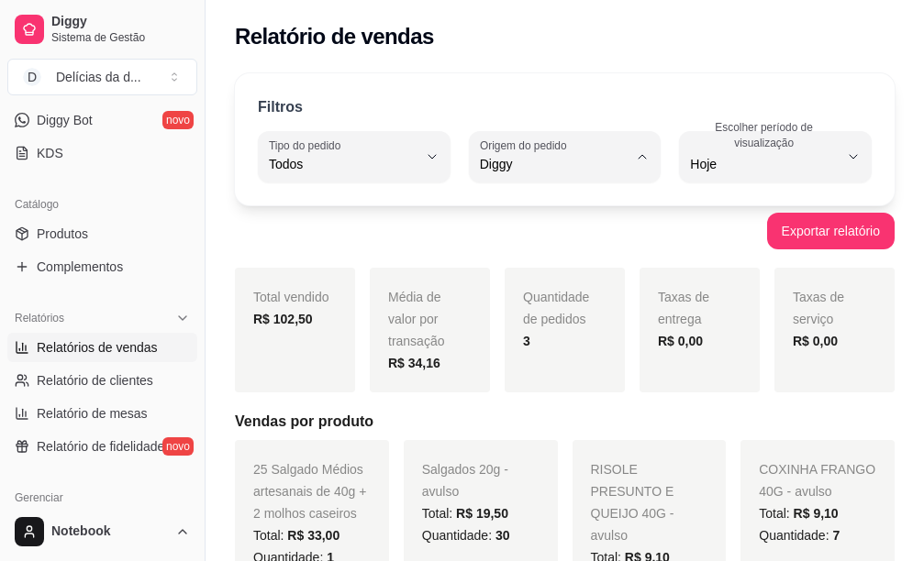
click at [537, 273] on span "iFood" at bounding box center [555, 268] width 138 height 17
type input "IFOOD"
select select "IFOOD"
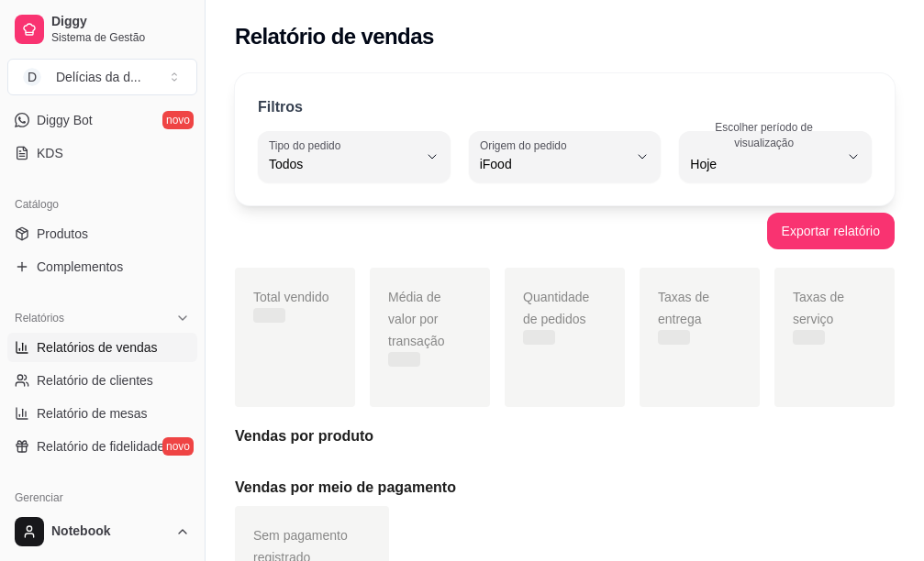
scroll to position [17, 0]
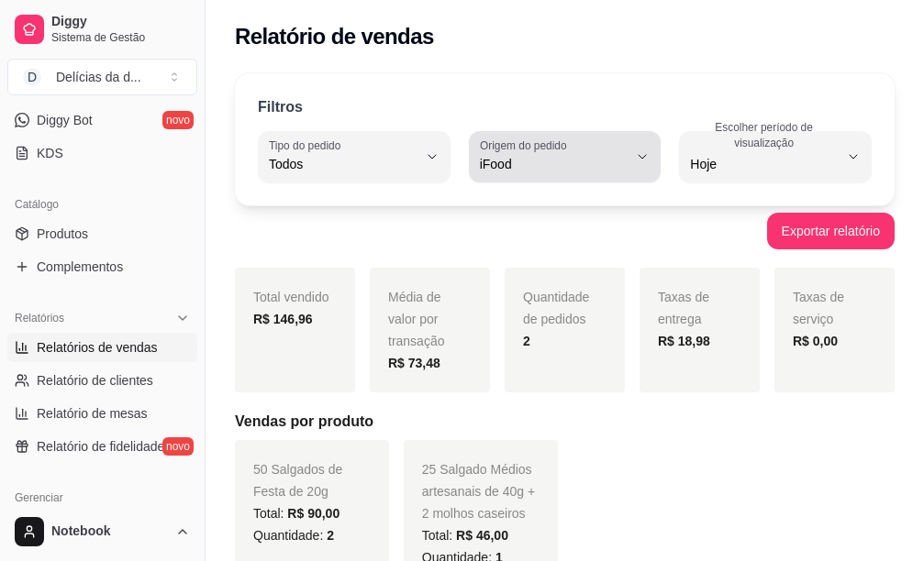
click at [639, 160] on icon "button" at bounding box center [642, 156] width 15 height 15
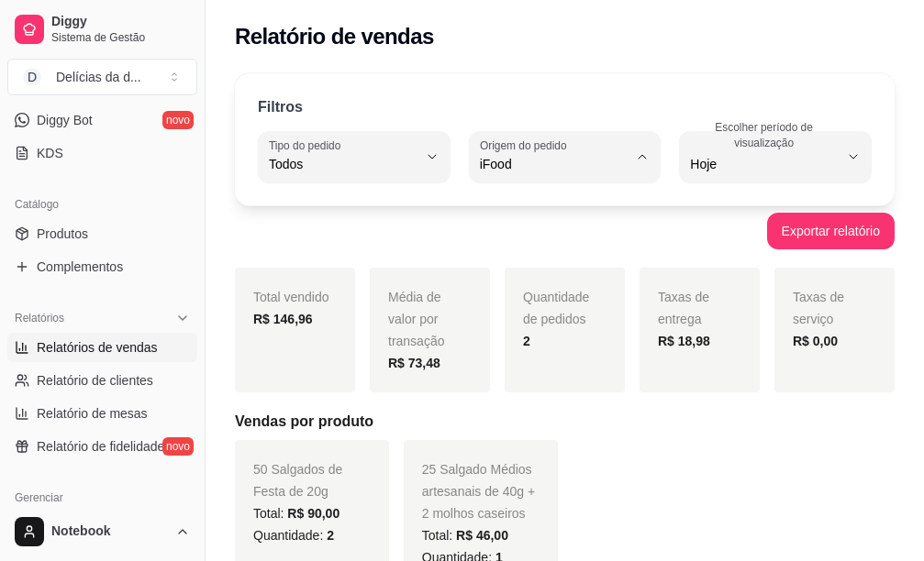
click at [520, 215] on span "Todas plataformas (Diggy, iFood)" at bounding box center [555, 207] width 138 height 17
type input "ALL"
select select "ALL"
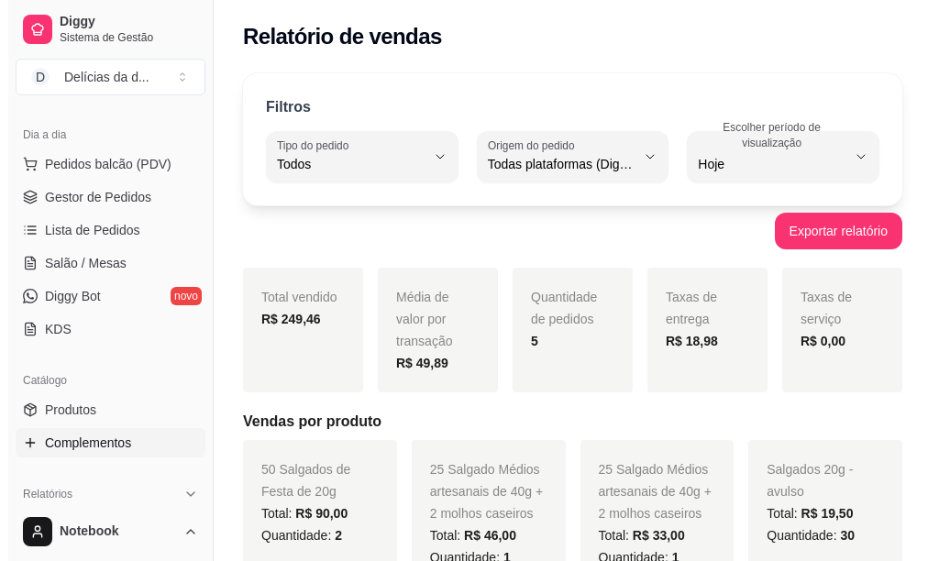
scroll to position [183, 0]
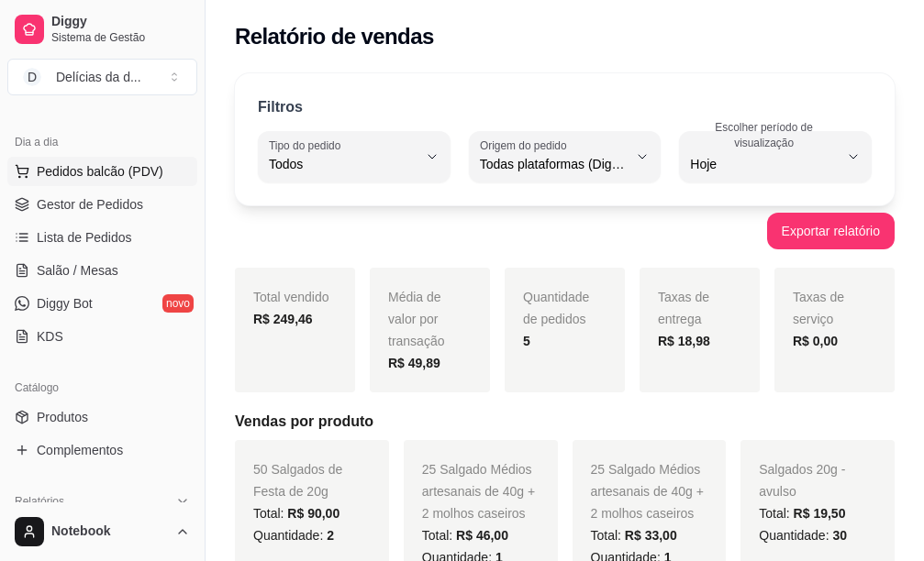
click at [89, 175] on span "Pedidos balcão (PDV)" at bounding box center [100, 171] width 127 height 18
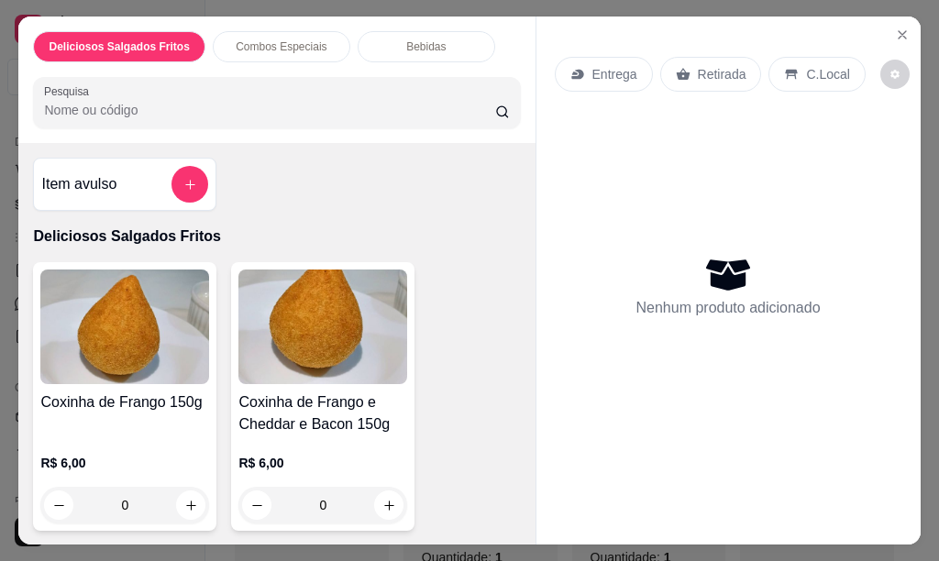
click at [260, 44] on p "Combos Especiais" at bounding box center [281, 46] width 91 height 15
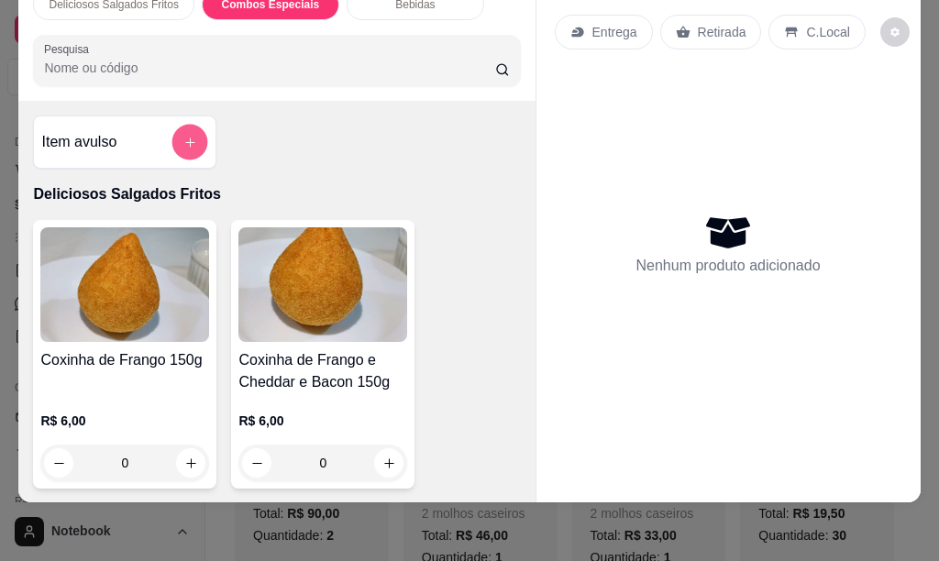
click at [185, 136] on icon "add-separate-item" at bounding box center [190, 143] width 14 height 14
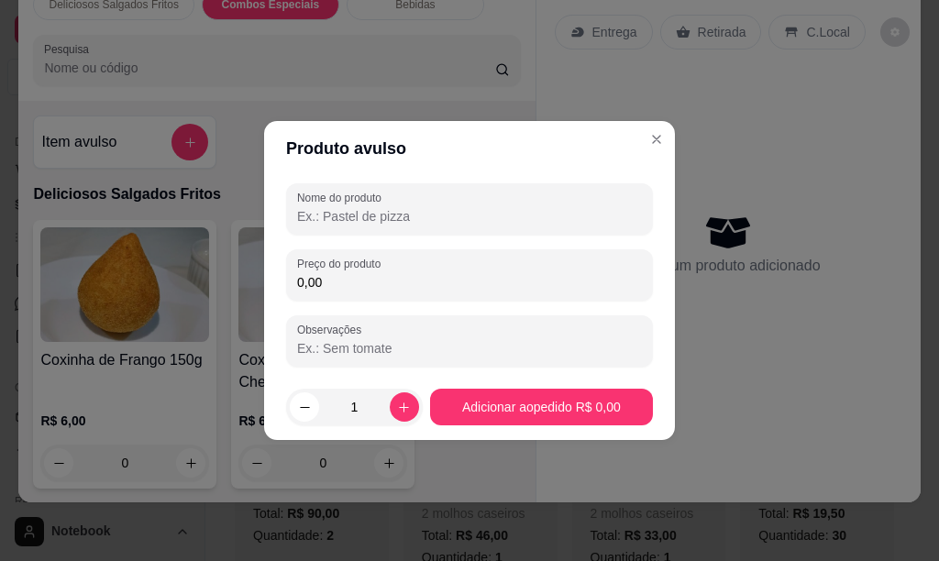
click at [326, 211] on input "Nome do produto" at bounding box center [469, 216] width 345 height 18
type input "c"
click at [351, 212] on input "COMBOR 25 SALGADOS 40G" at bounding box center [469, 216] width 345 height 18
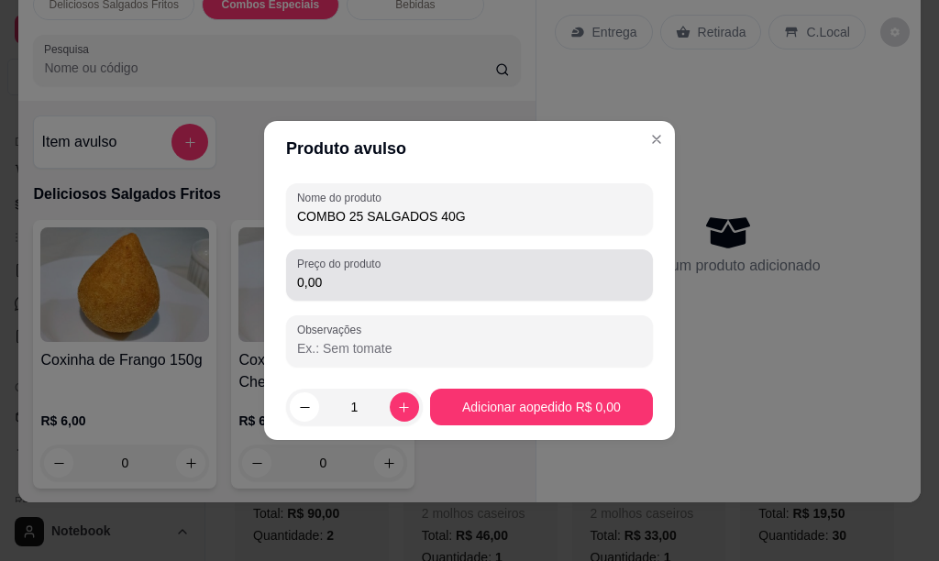
type input "COMBO 25 SALGADOS 40G"
click at [326, 286] on input "0,00" at bounding box center [469, 282] width 345 height 18
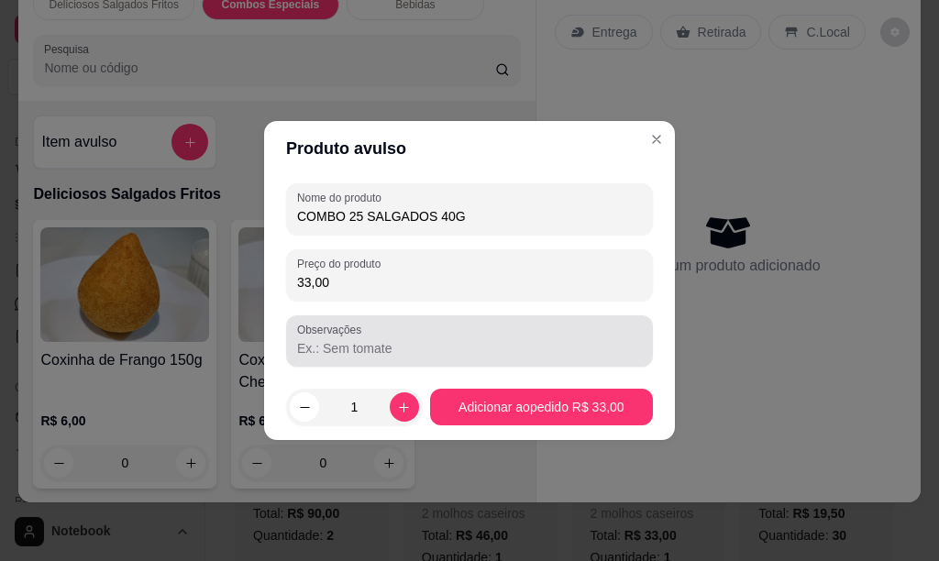
type input "33,00"
click at [401, 353] on input "Observações" at bounding box center [469, 348] width 345 height 18
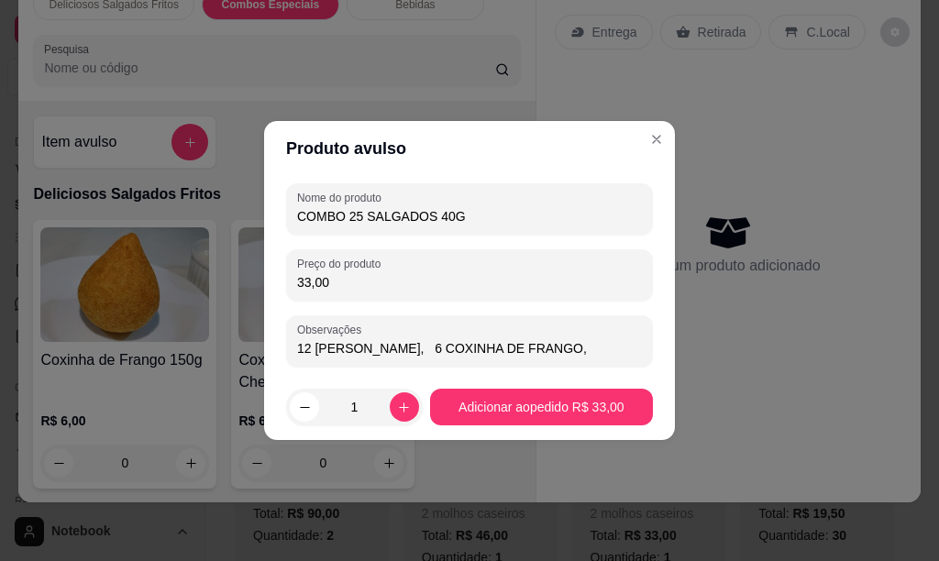
click at [446, 344] on input "12 [PERSON_NAME], 6 COXINHA DE FRANGO," at bounding box center [469, 348] width 345 height 18
click at [616, 341] on input "12 [PERSON_NAME], 06 COXINHA DE FRANGO," at bounding box center [469, 348] width 345 height 18
type input "12 [PERSON_NAME], 06 COXINHA DE FRANGO, 07 COXINHA DE FRANGO C/ CATUPIRY"
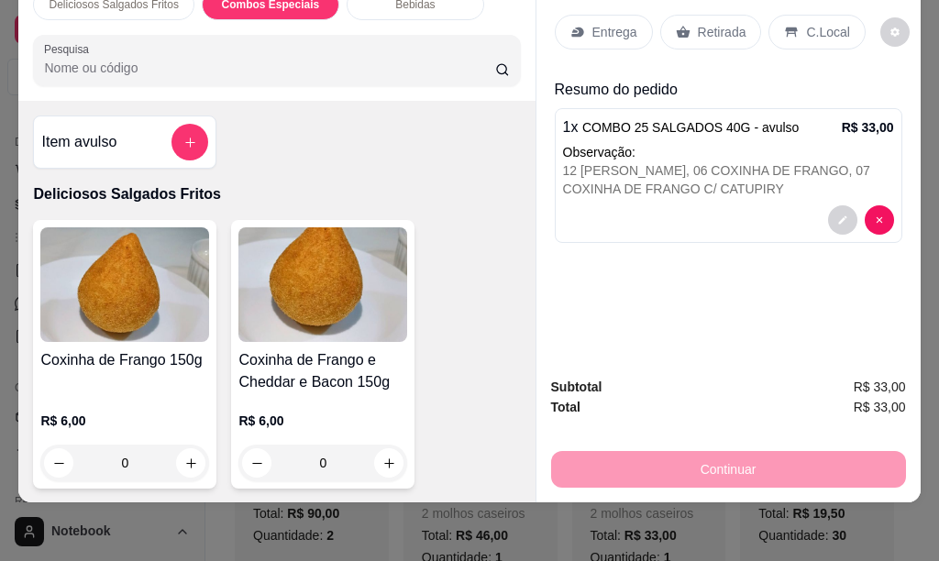
click at [605, 23] on p "Entrega" at bounding box center [614, 32] width 45 height 18
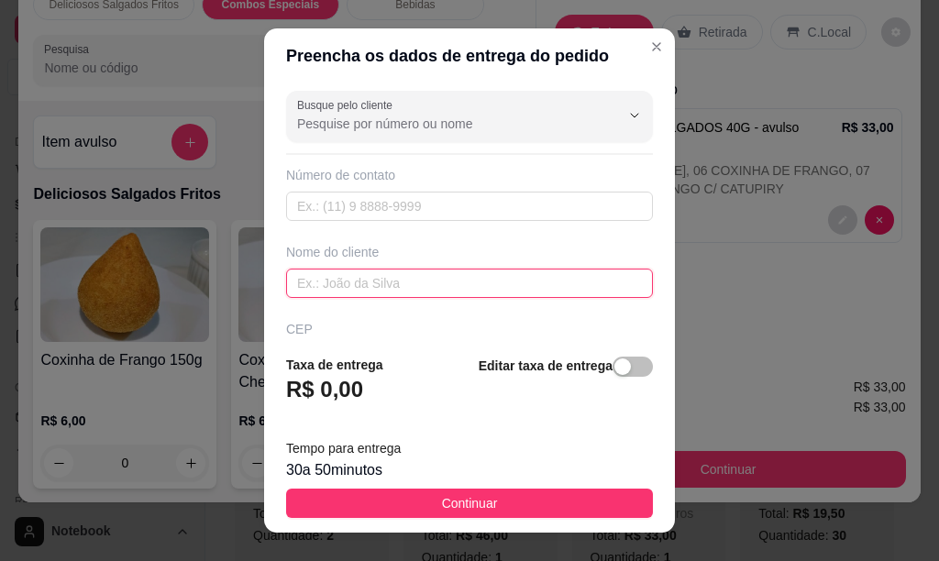
click at [316, 282] on input "text" at bounding box center [469, 283] width 367 height 29
type input "[PERSON_NAME]"
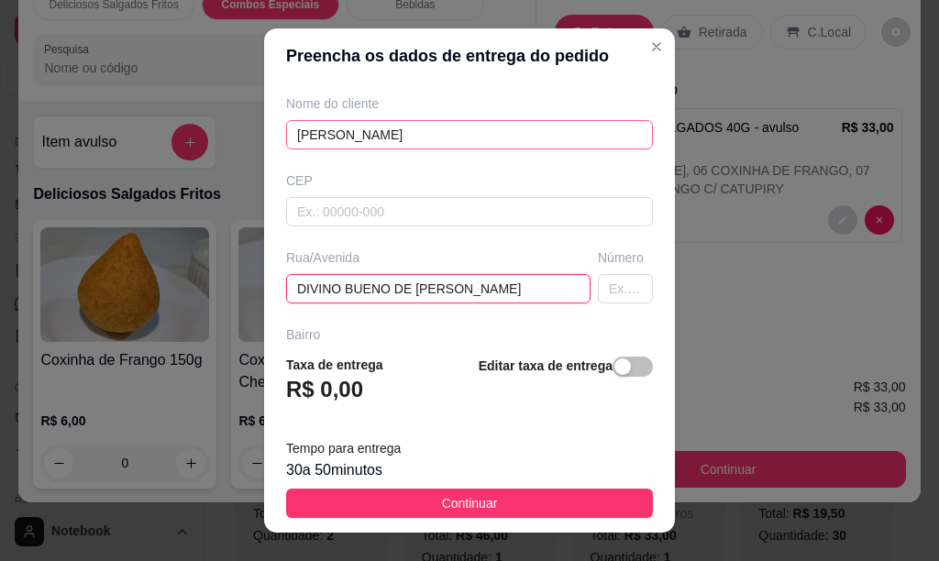
type input "DIVINO BUENO DE [PERSON_NAME]"
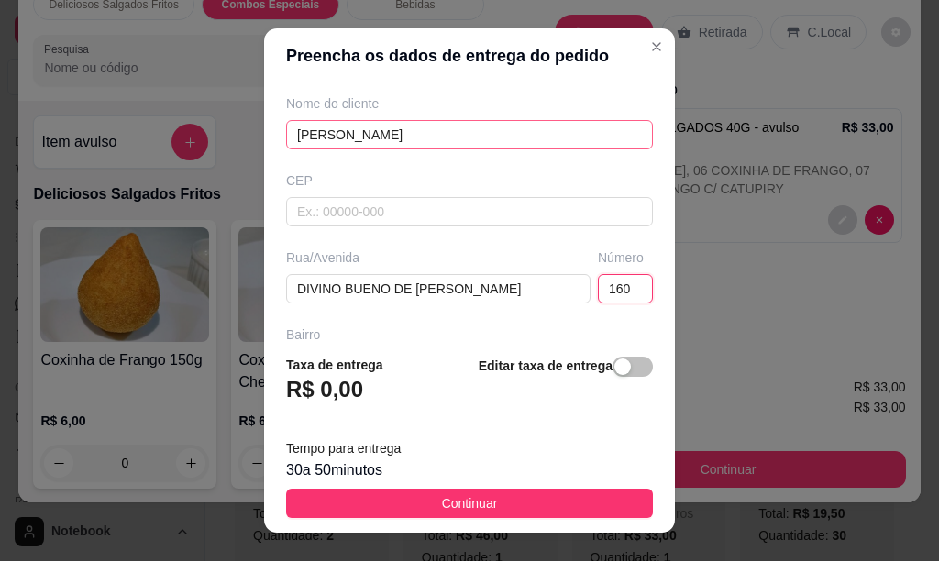
type input "160"
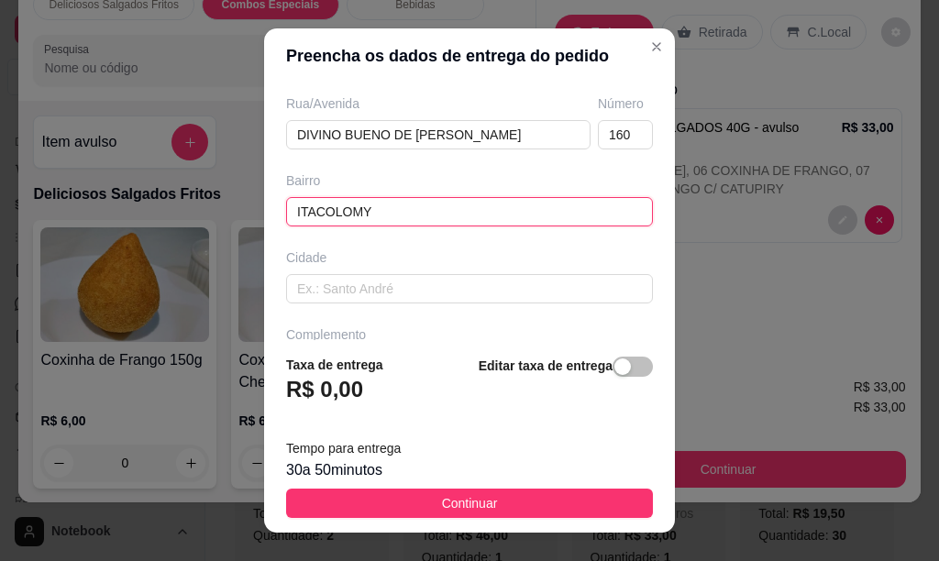
type input "ITACOLOMY"
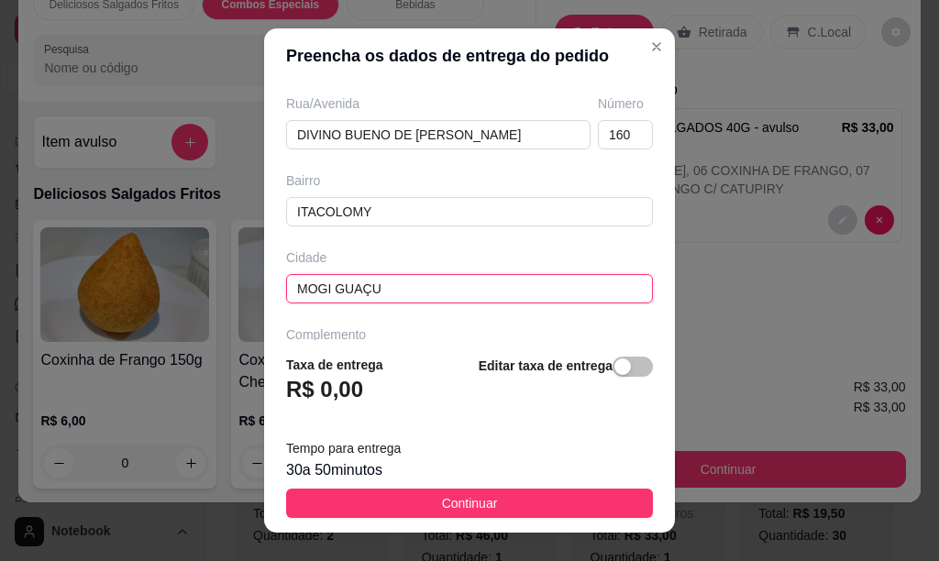
type input "MOGI GUAÇU"
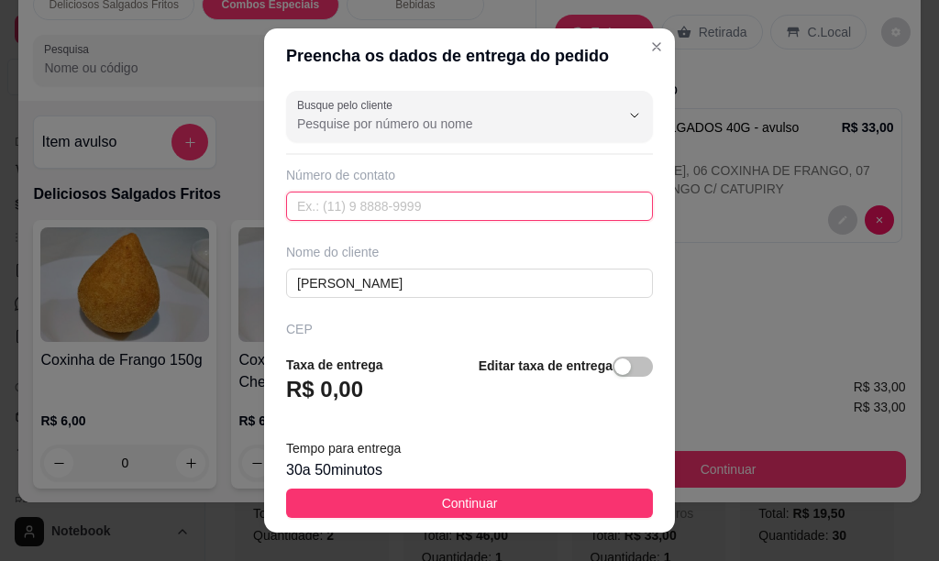
click at [443, 202] on input "text" at bounding box center [469, 206] width 367 height 29
click at [387, 210] on input "text" at bounding box center [469, 206] width 367 height 29
click at [312, 205] on input "[PHONE_NUMBER]" at bounding box center [469, 206] width 367 height 29
type input "[PHONE_NUMBER]"
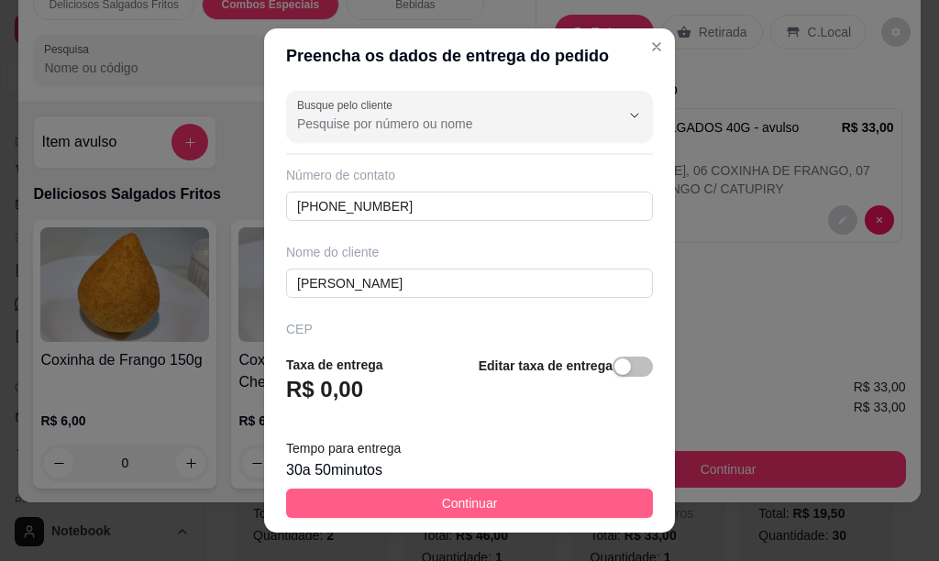
click at [509, 503] on button "Continuar" at bounding box center [469, 503] width 367 height 29
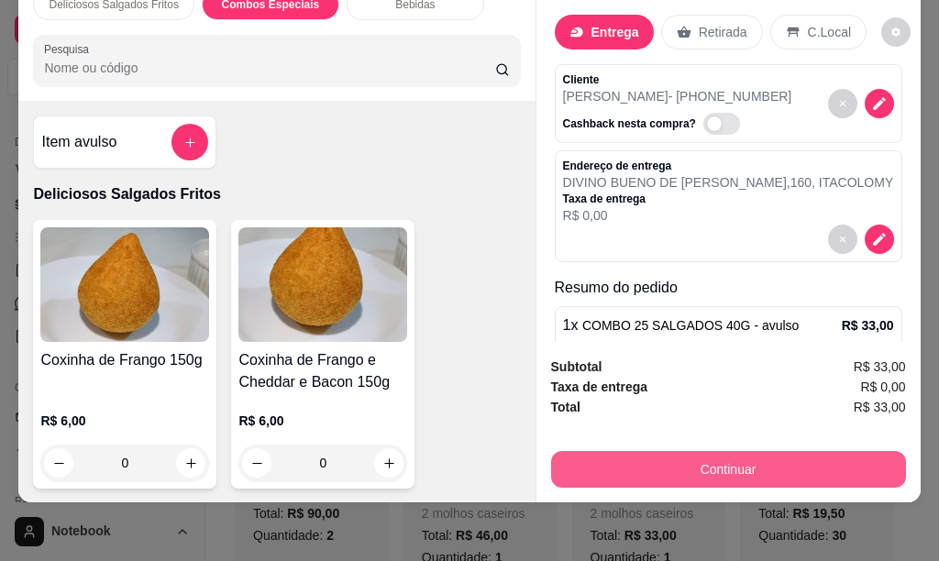
click at [803, 451] on button "Continuar" at bounding box center [728, 469] width 355 height 37
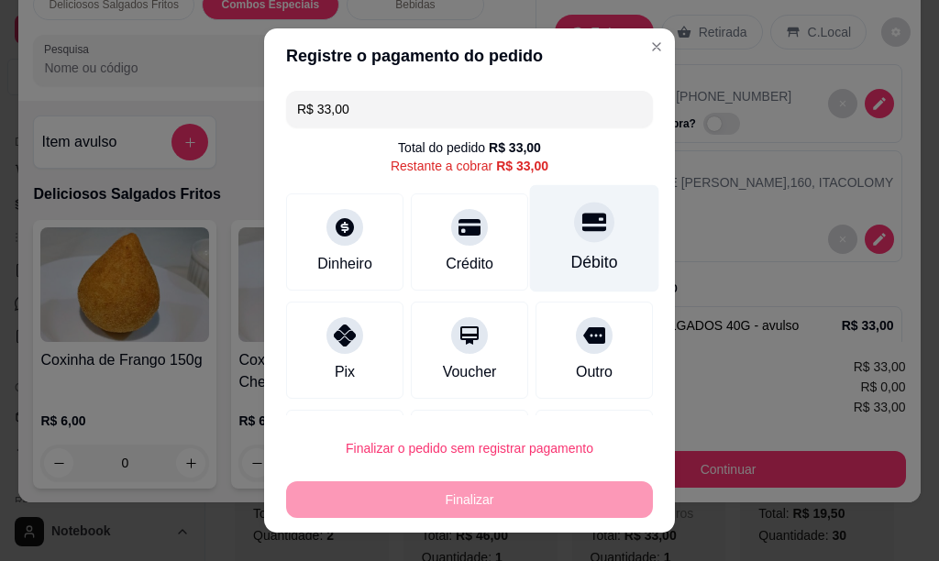
click at [574, 235] on div at bounding box center [594, 222] width 40 height 40
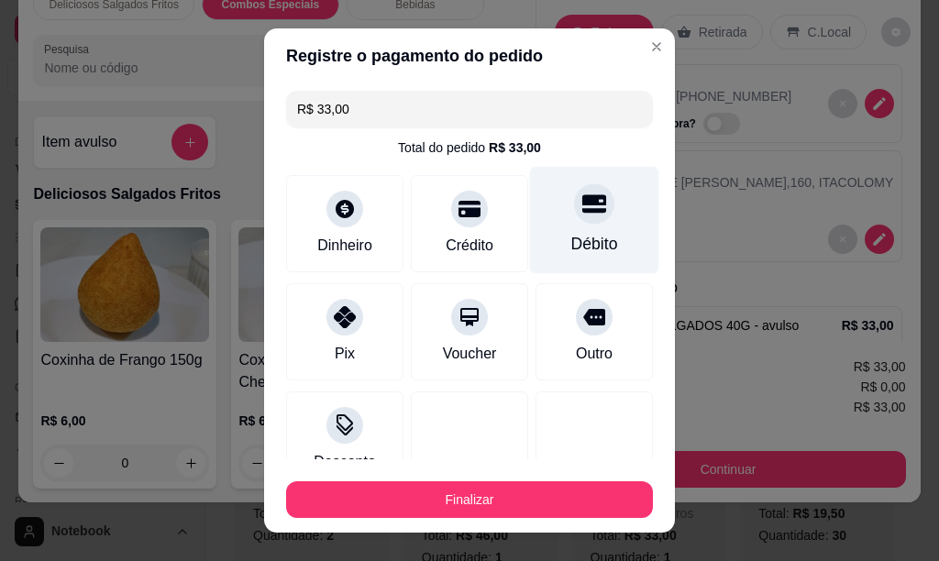
type input "R$ 0,00"
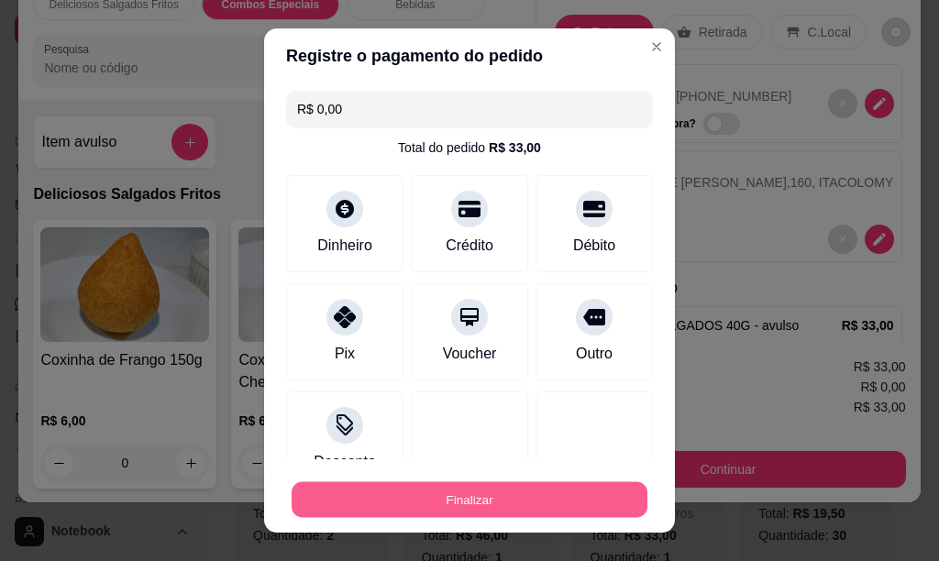
click at [483, 489] on button "Finalizar" at bounding box center [470, 500] width 356 height 36
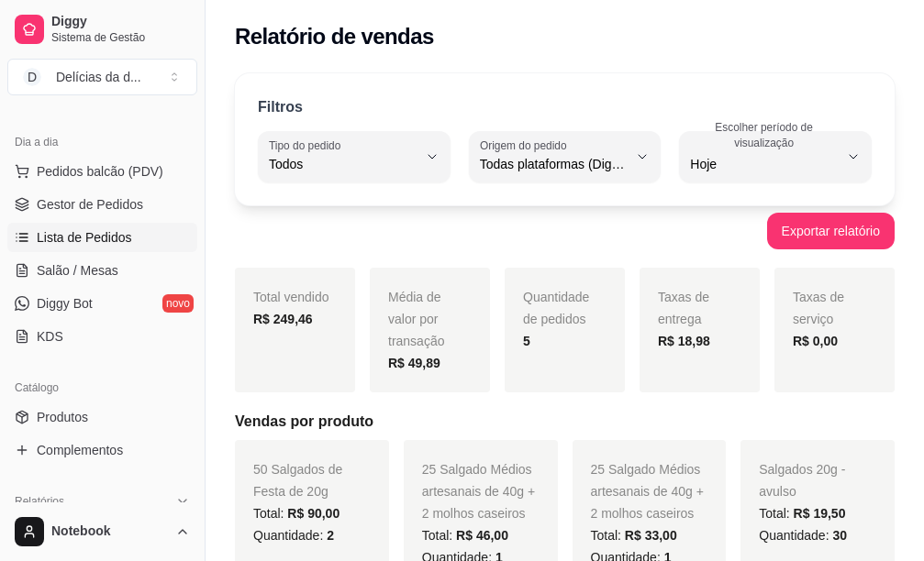
click at [104, 238] on span "Lista de Pedidos" at bounding box center [84, 237] width 95 height 18
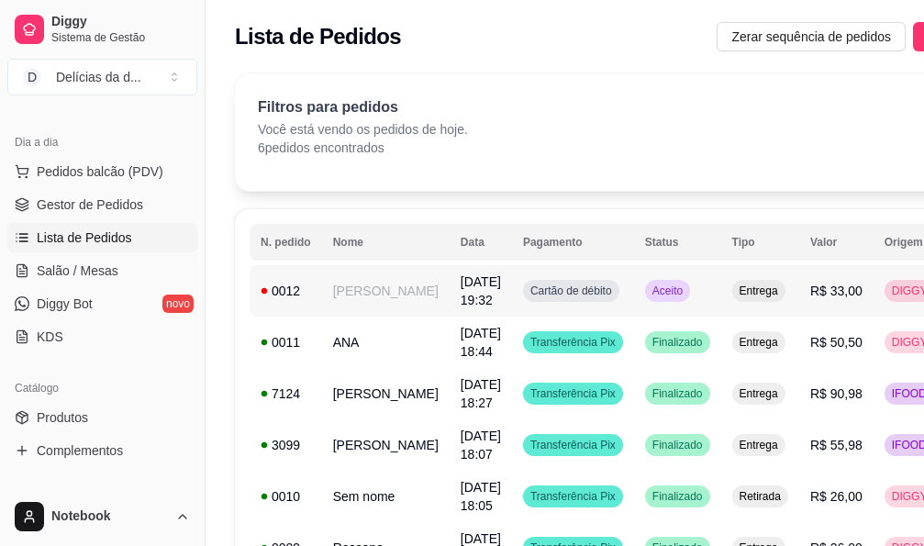
click at [390, 291] on td "[PERSON_NAME]" at bounding box center [385, 290] width 127 height 51
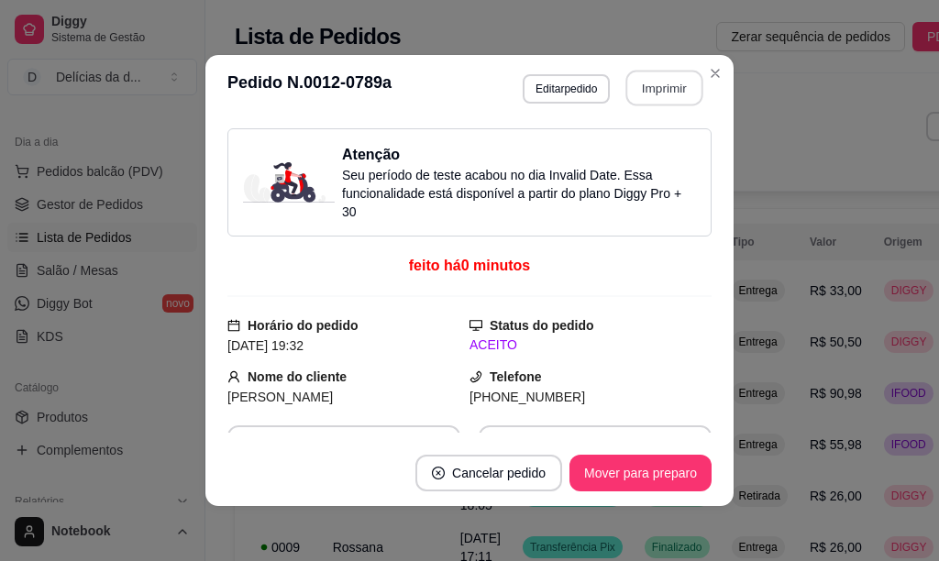
click at [654, 90] on button "Imprimir" at bounding box center [664, 89] width 77 height 36
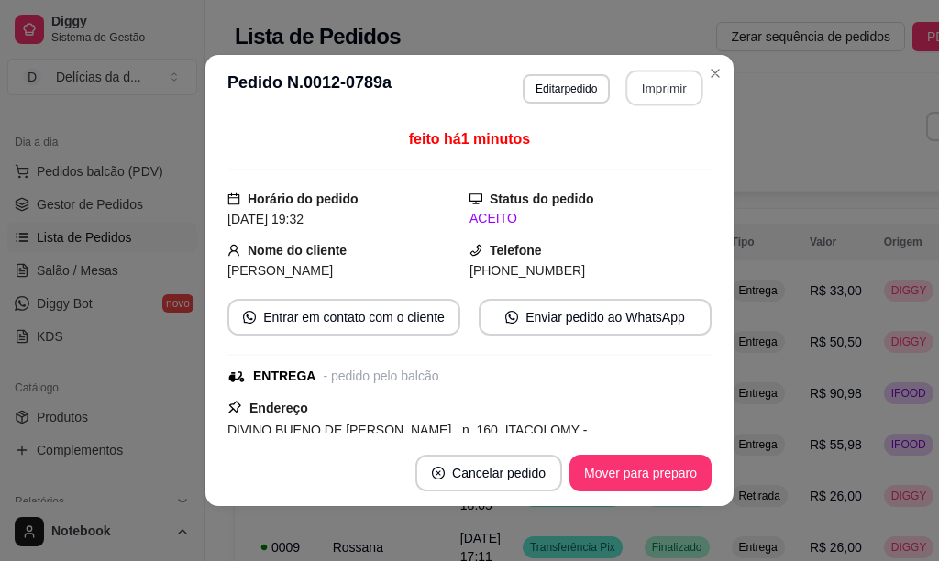
click at [669, 96] on button "Imprimir" at bounding box center [664, 89] width 77 height 36
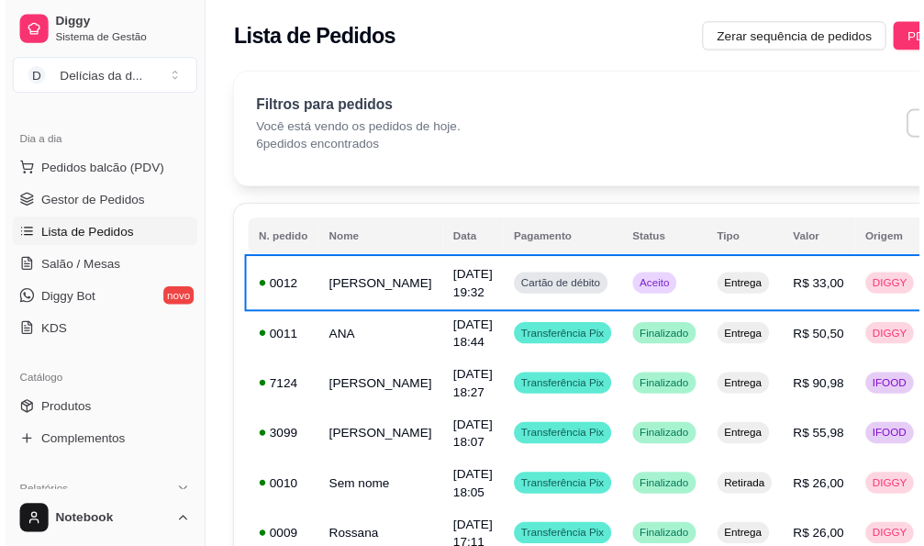
scroll to position [126, 112]
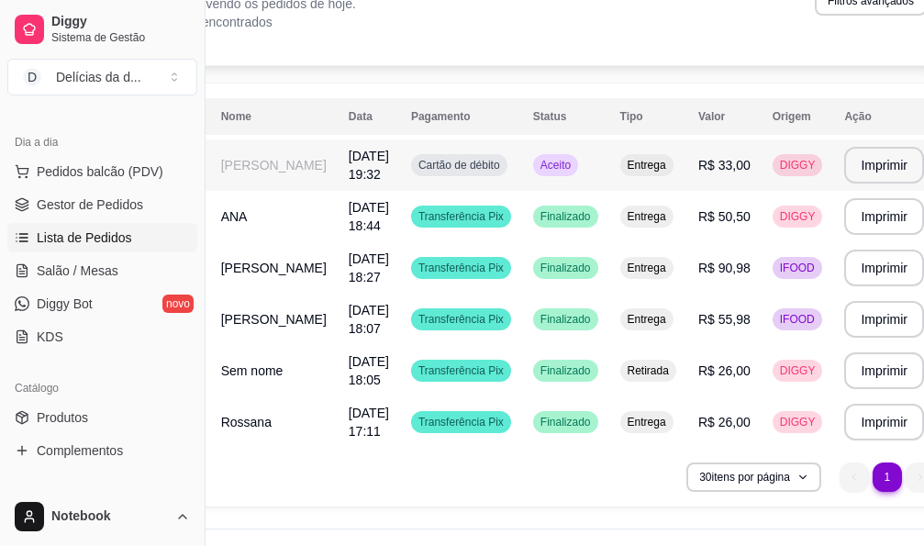
click at [339, 164] on td "[DATE] 19:32" at bounding box center [369, 164] width 62 height 51
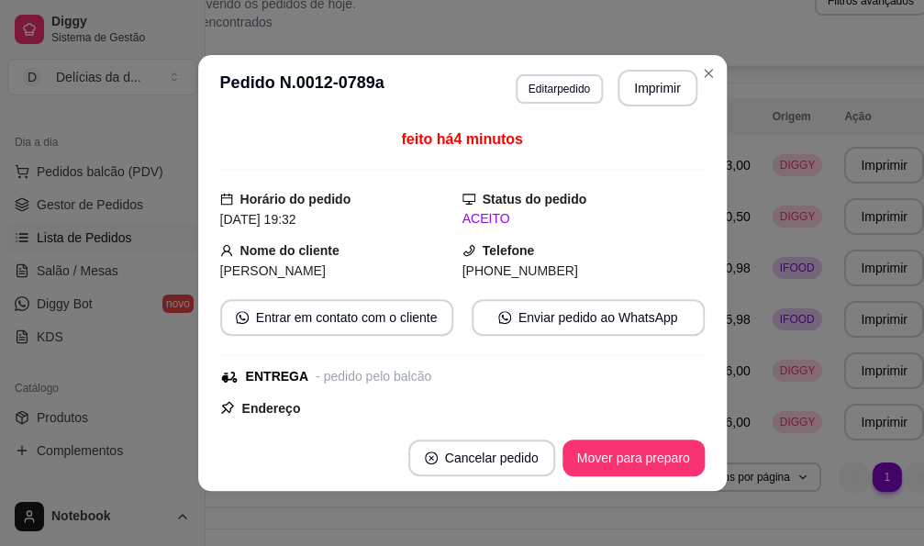
scroll to position [126, 96]
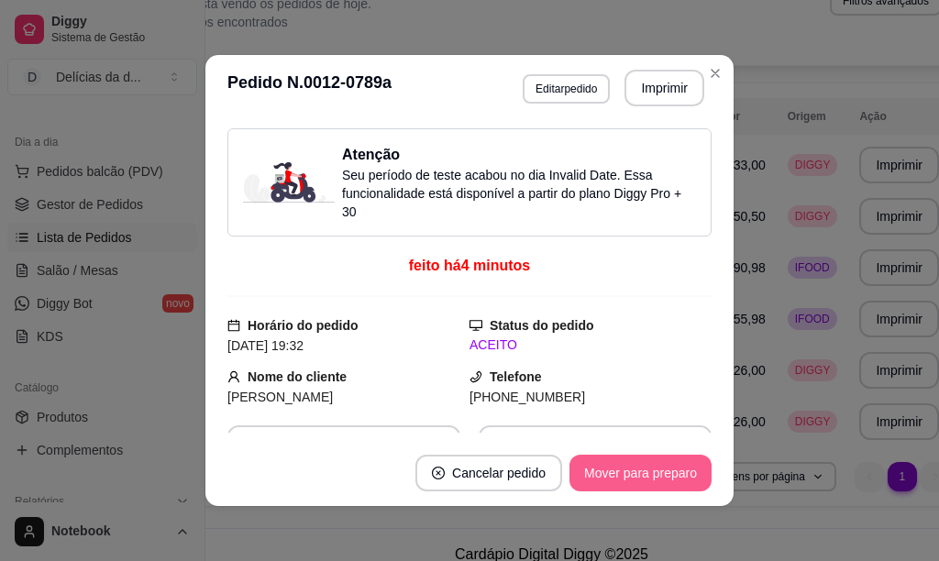
click at [626, 473] on button "Mover para preparo" at bounding box center [641, 473] width 142 height 37
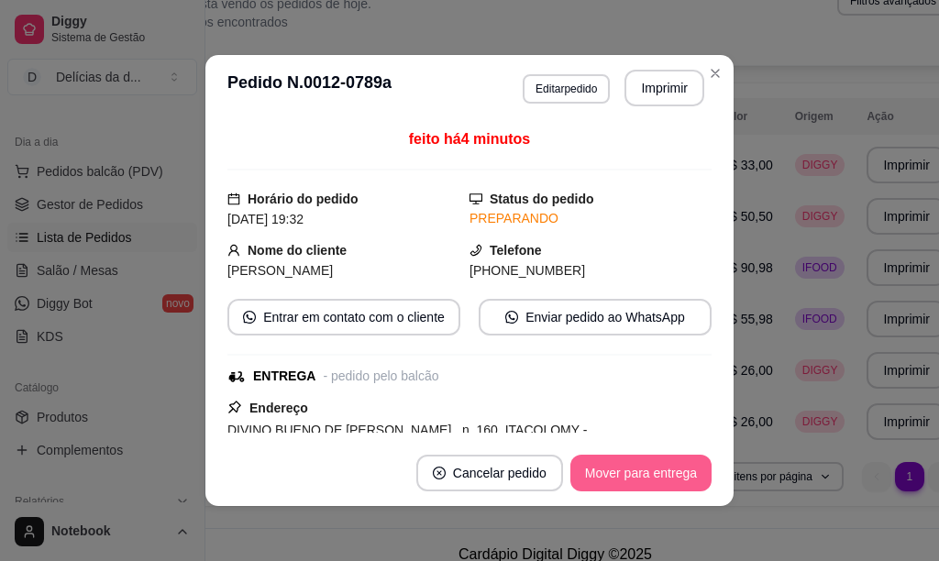
click at [642, 481] on button "Mover para entrega" at bounding box center [640, 473] width 141 height 37
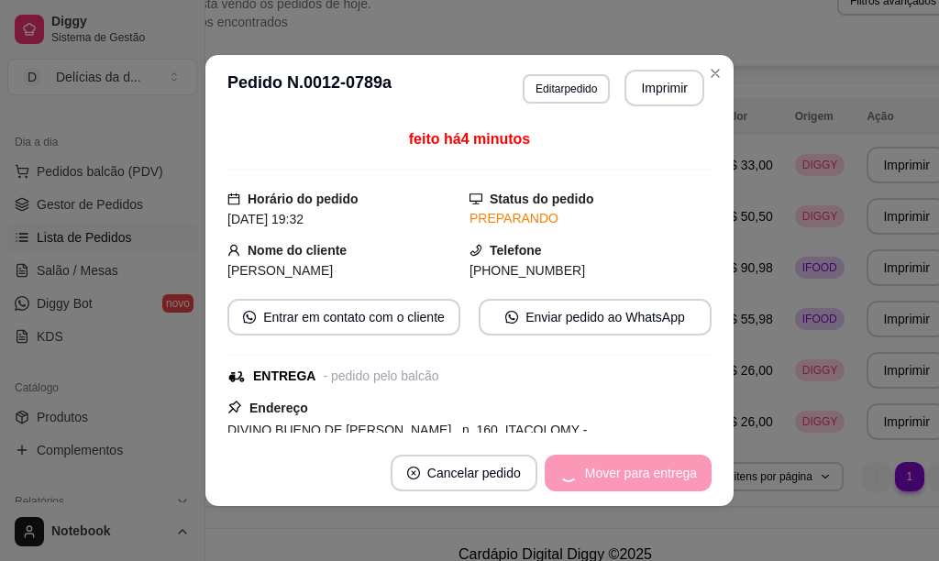
click at [642, 481] on div "Mover para entrega" at bounding box center [628, 473] width 167 height 37
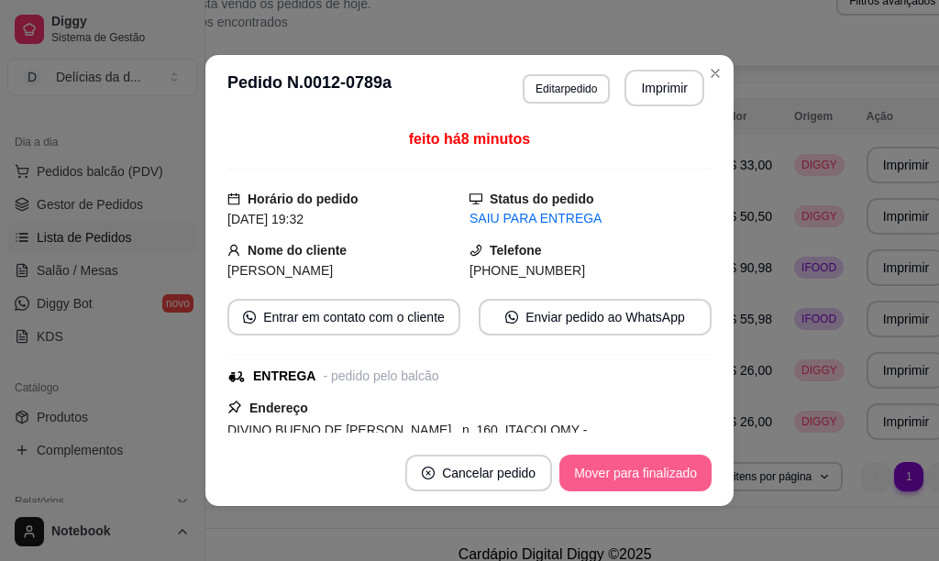
click at [648, 470] on button "Mover para finalizado" at bounding box center [635, 473] width 152 height 37
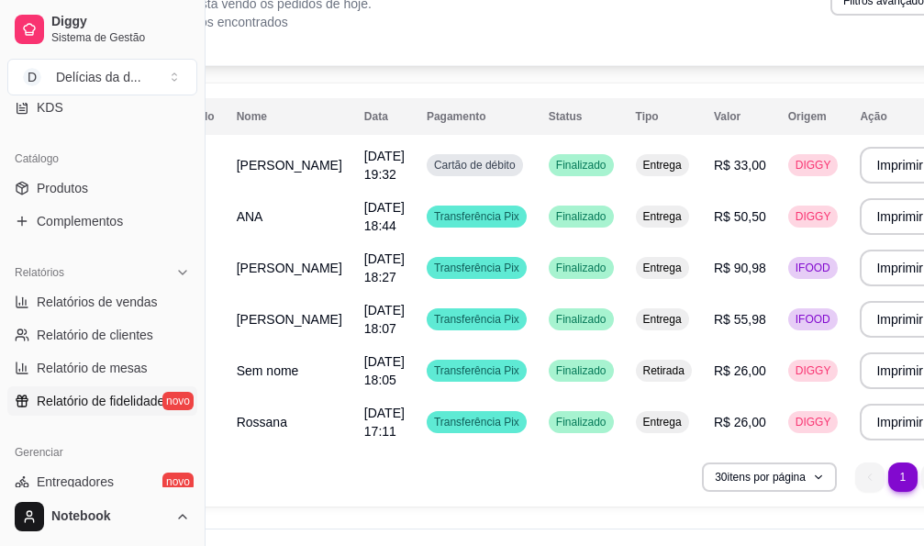
scroll to position [459, 0]
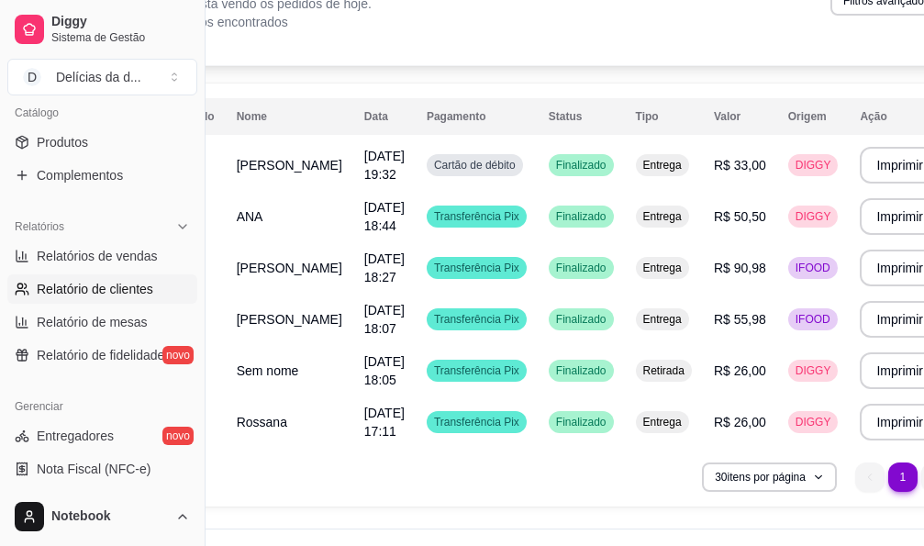
click at [104, 289] on span "Relatório de clientes" at bounding box center [95, 289] width 116 height 18
select select "30"
select select "HIGHEST_TOTAL_SPENT_WITH_ORDERS"
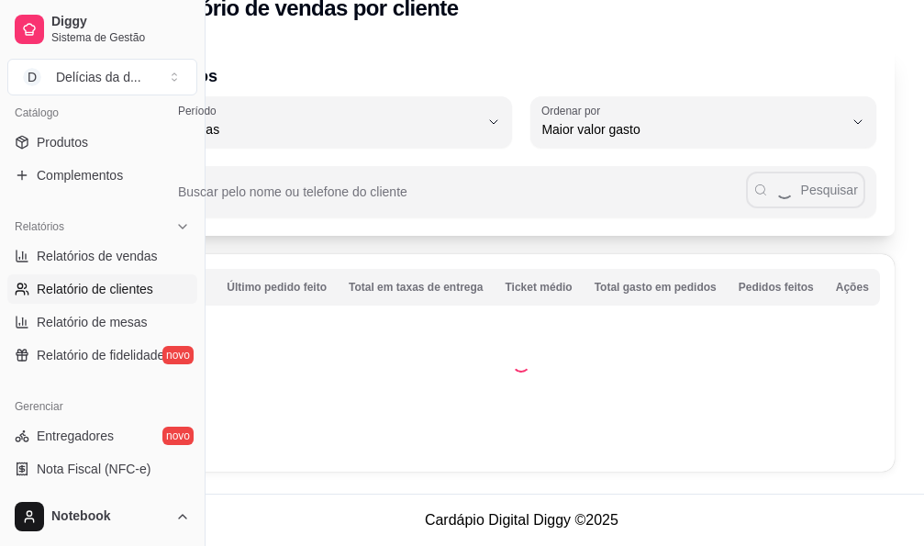
scroll to position [0, 61]
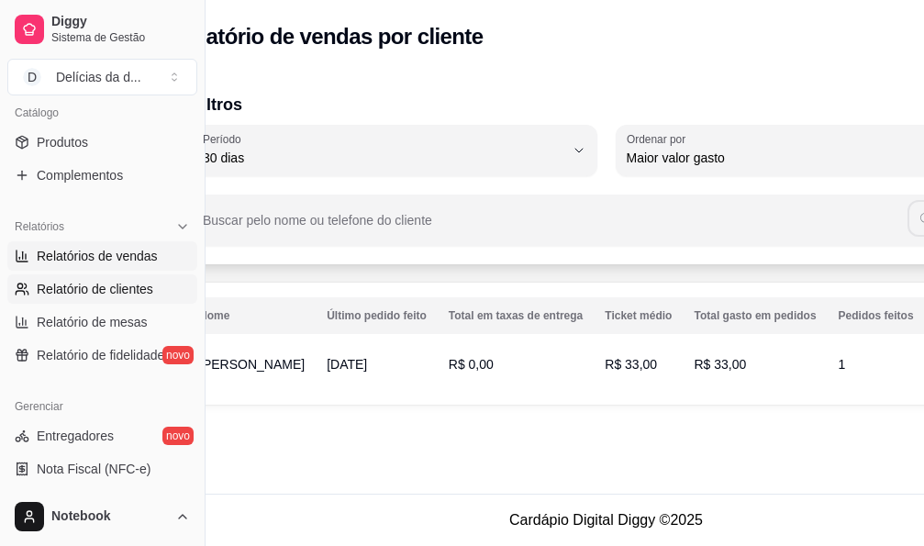
click at [115, 251] on span "Relatórios de vendas" at bounding box center [97, 256] width 121 height 18
select select "ALL"
select select "0"
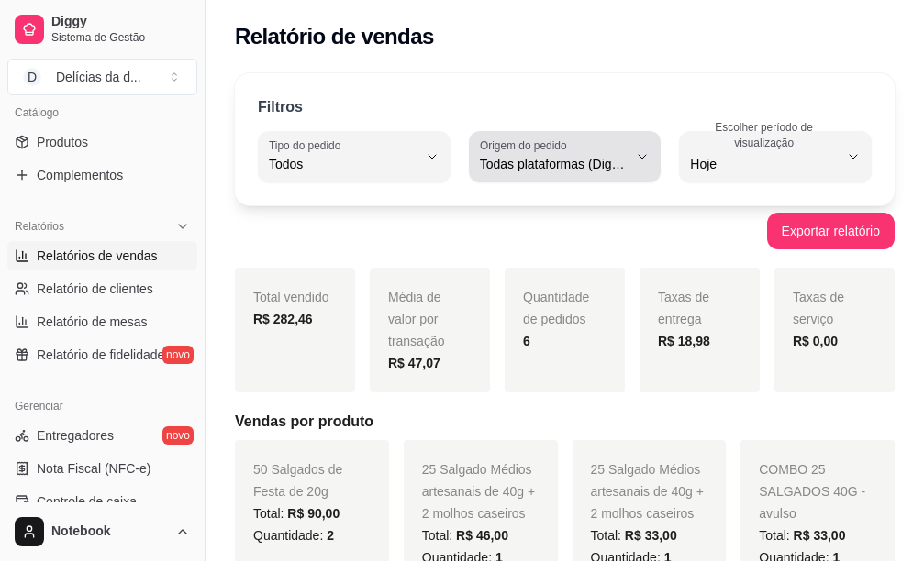
click at [647, 152] on icon "button" at bounding box center [642, 156] width 15 height 15
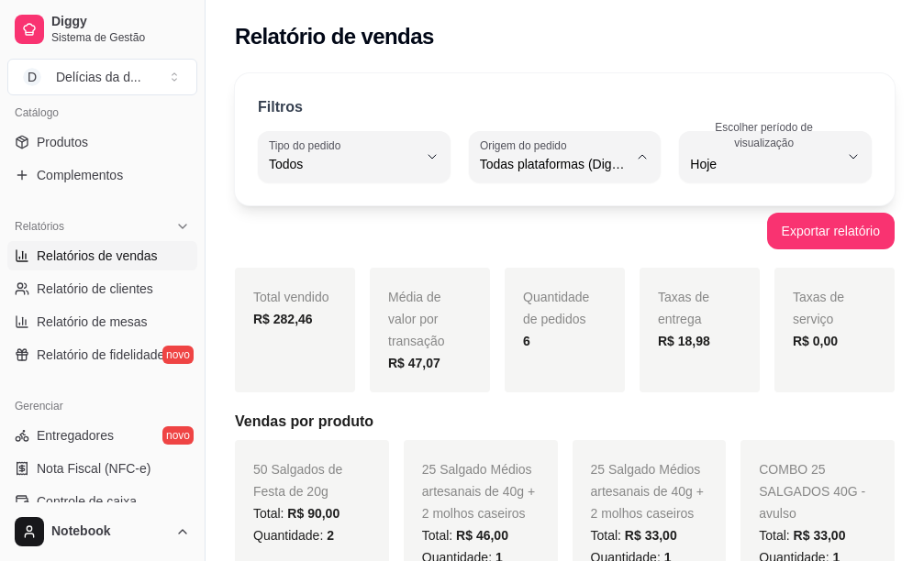
click at [543, 247] on span "Diggy" at bounding box center [555, 237] width 138 height 17
type input "DIGGY"
select select "DIGGY"
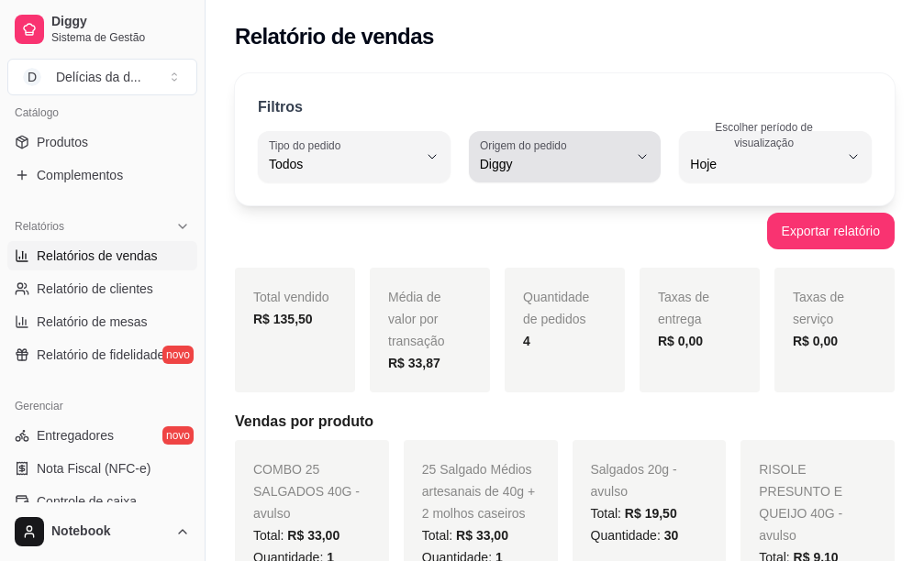
click at [641, 160] on icon "button" at bounding box center [642, 156] width 15 height 15
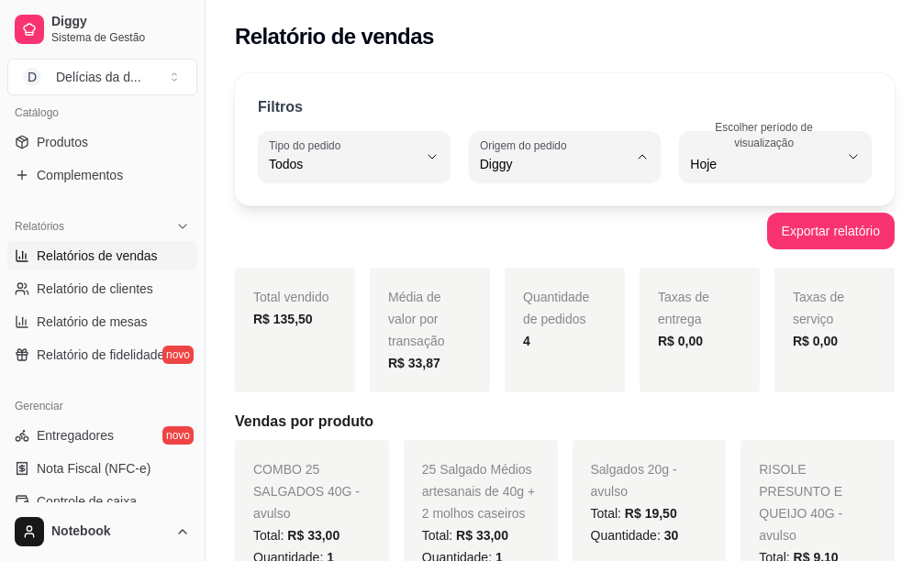
click at [516, 273] on span "iFood" at bounding box center [555, 268] width 138 height 17
type input "IFOOD"
select select "IFOOD"
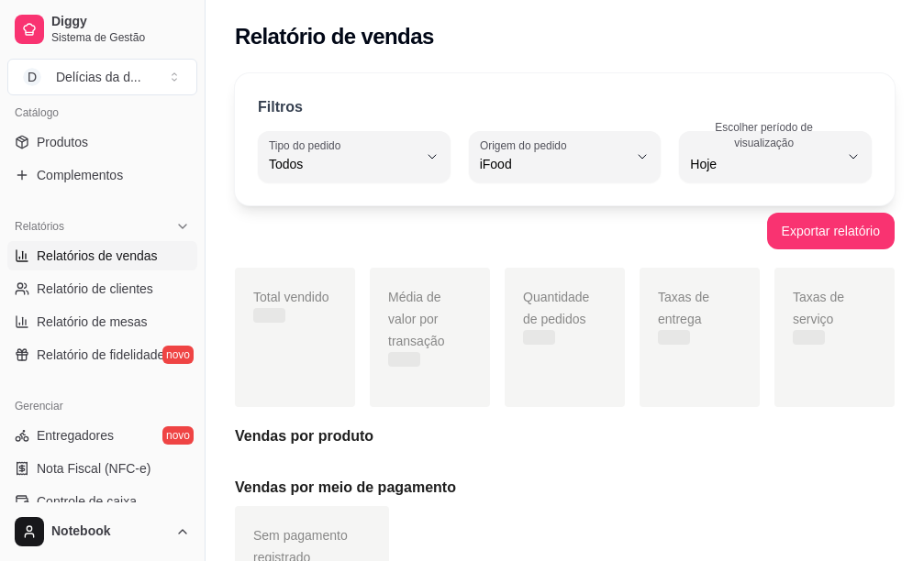
scroll to position [17, 0]
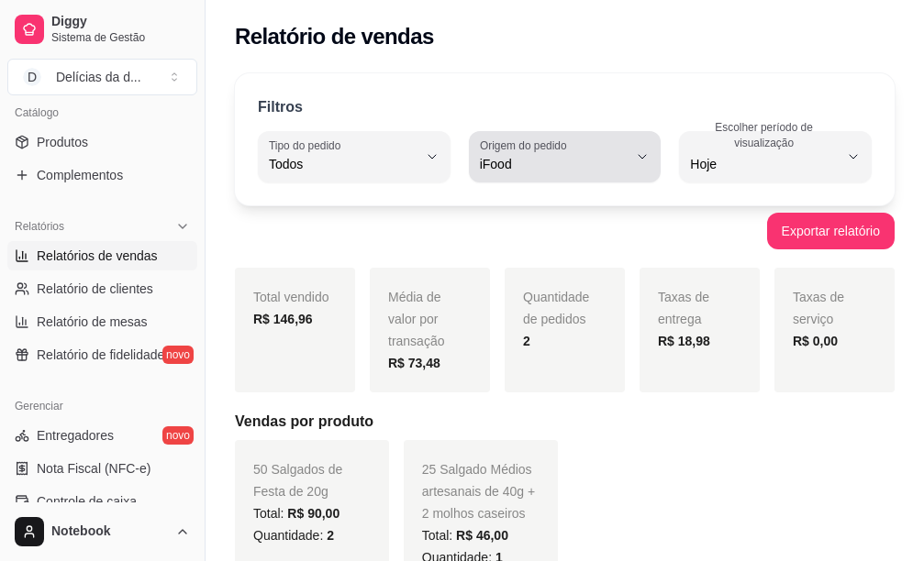
click at [636, 152] on icon "button" at bounding box center [642, 156] width 15 height 15
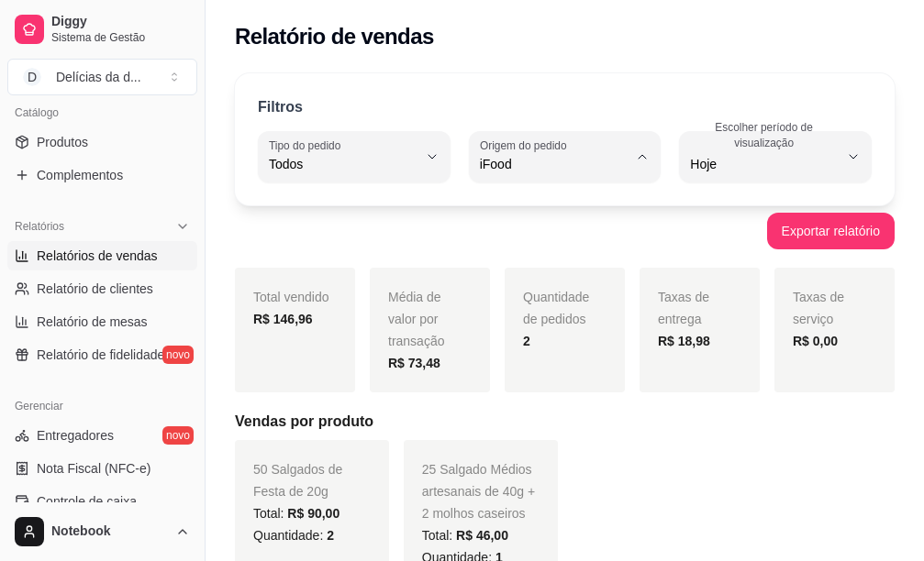
click at [555, 240] on span "Diggy" at bounding box center [555, 237] width 138 height 17
type input "DIGGY"
select select "DIGGY"
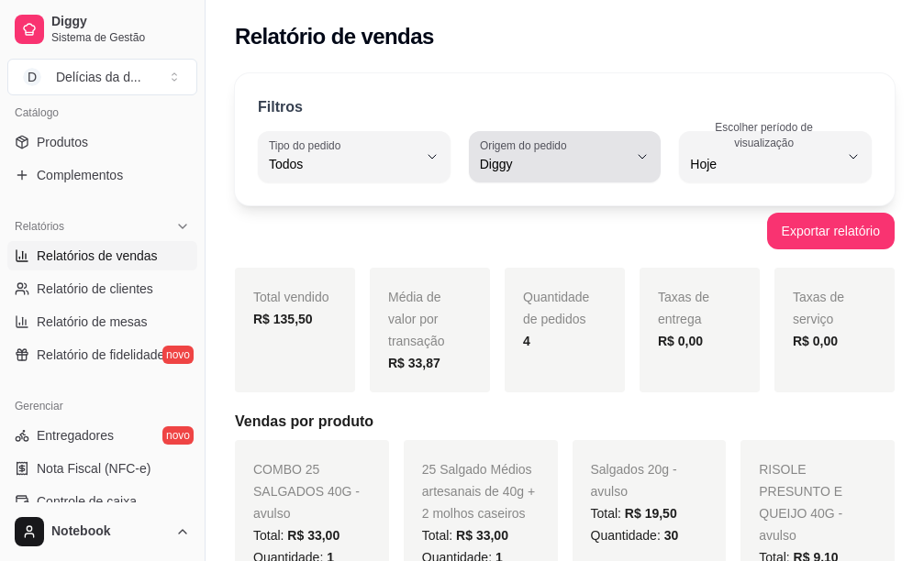
click at [623, 150] on div "Diggy" at bounding box center [554, 156] width 149 height 37
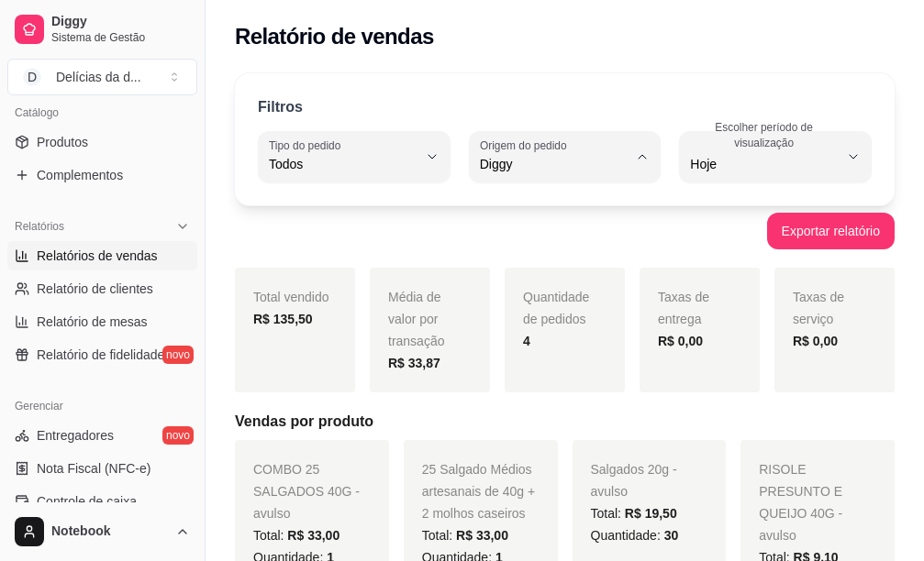
click at [535, 205] on span "Todas plataformas (Diggy, iFood)" at bounding box center [555, 207] width 138 height 17
type input "ALL"
select select "ALL"
